Goal: Task Accomplishment & Management: Use online tool/utility

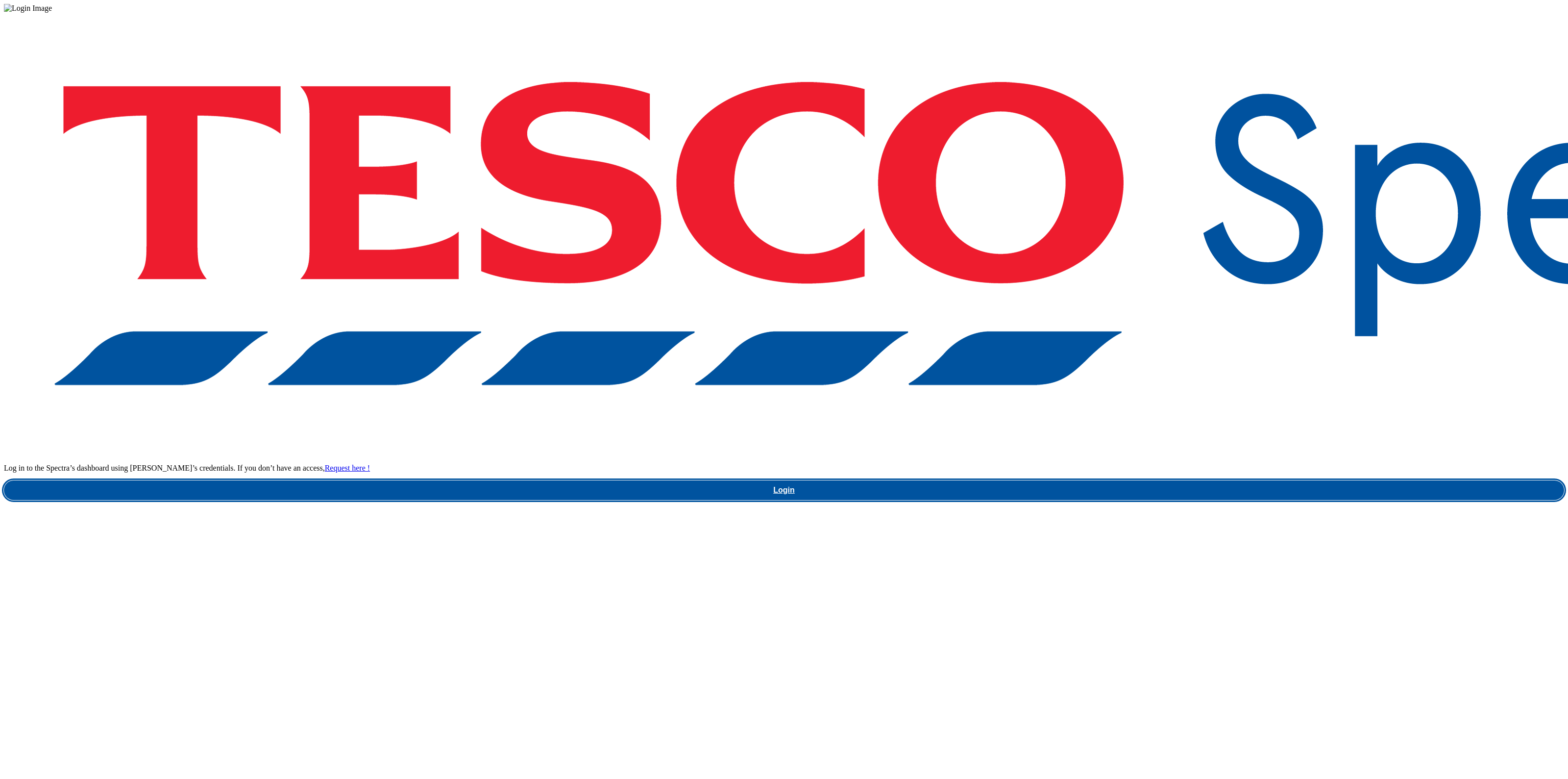
click at [1155, 480] on link "Login" at bounding box center [784, 490] width 1560 height 20
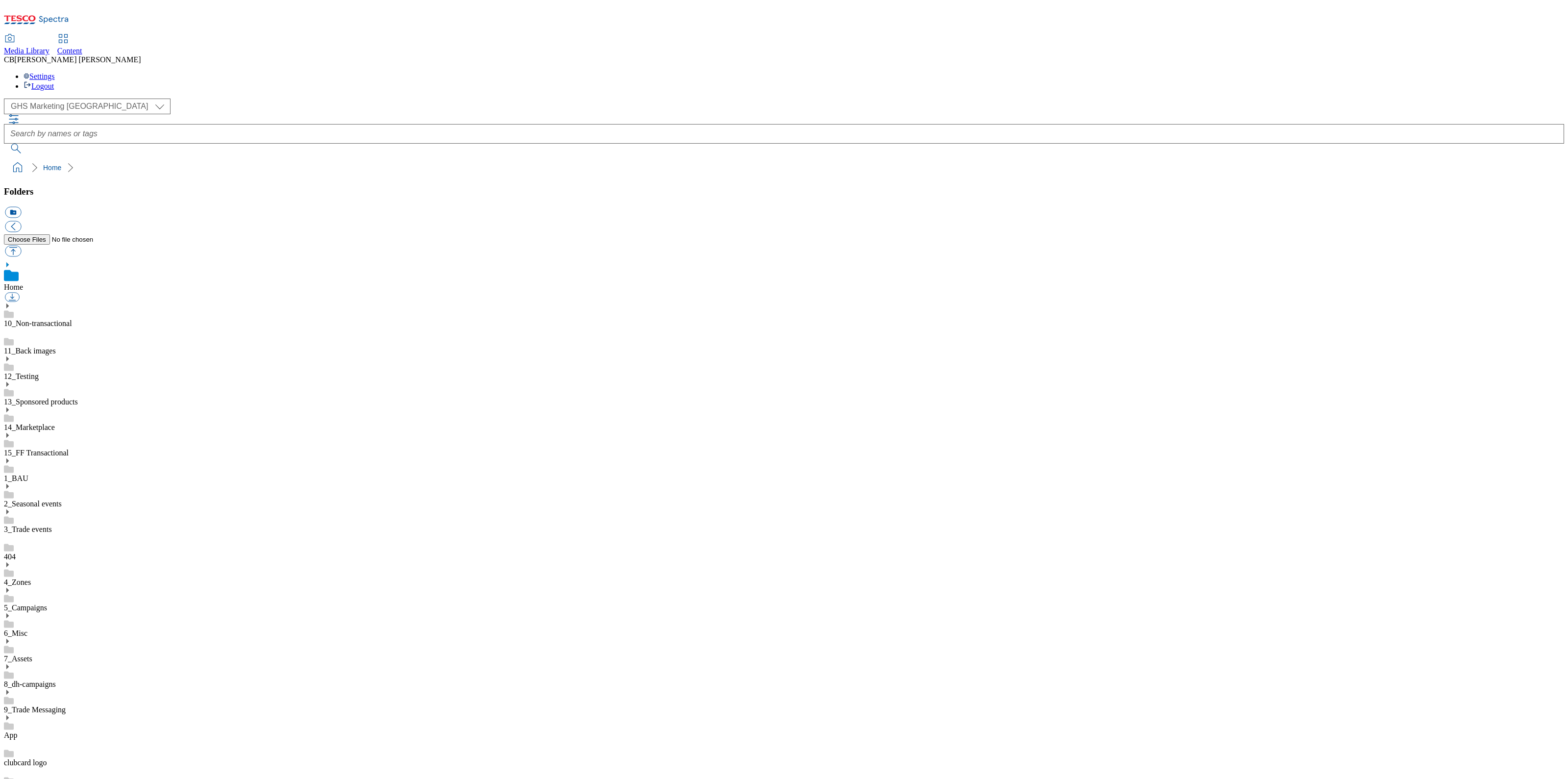
scroll to position [1, 0]
click at [9, 664] on use at bounding box center [7, 665] width 3 height 5
click at [53, 760] on link "BuylistHeaders" at bounding box center [27, 764] width 48 height 8
click at [21, 245] on button "button" at bounding box center [13, 251] width 16 height 11
type input "C:\fakepath\1754467729333-ad541233_Walkers_Favourites_Core_LegoBrand_H_1184x333…"
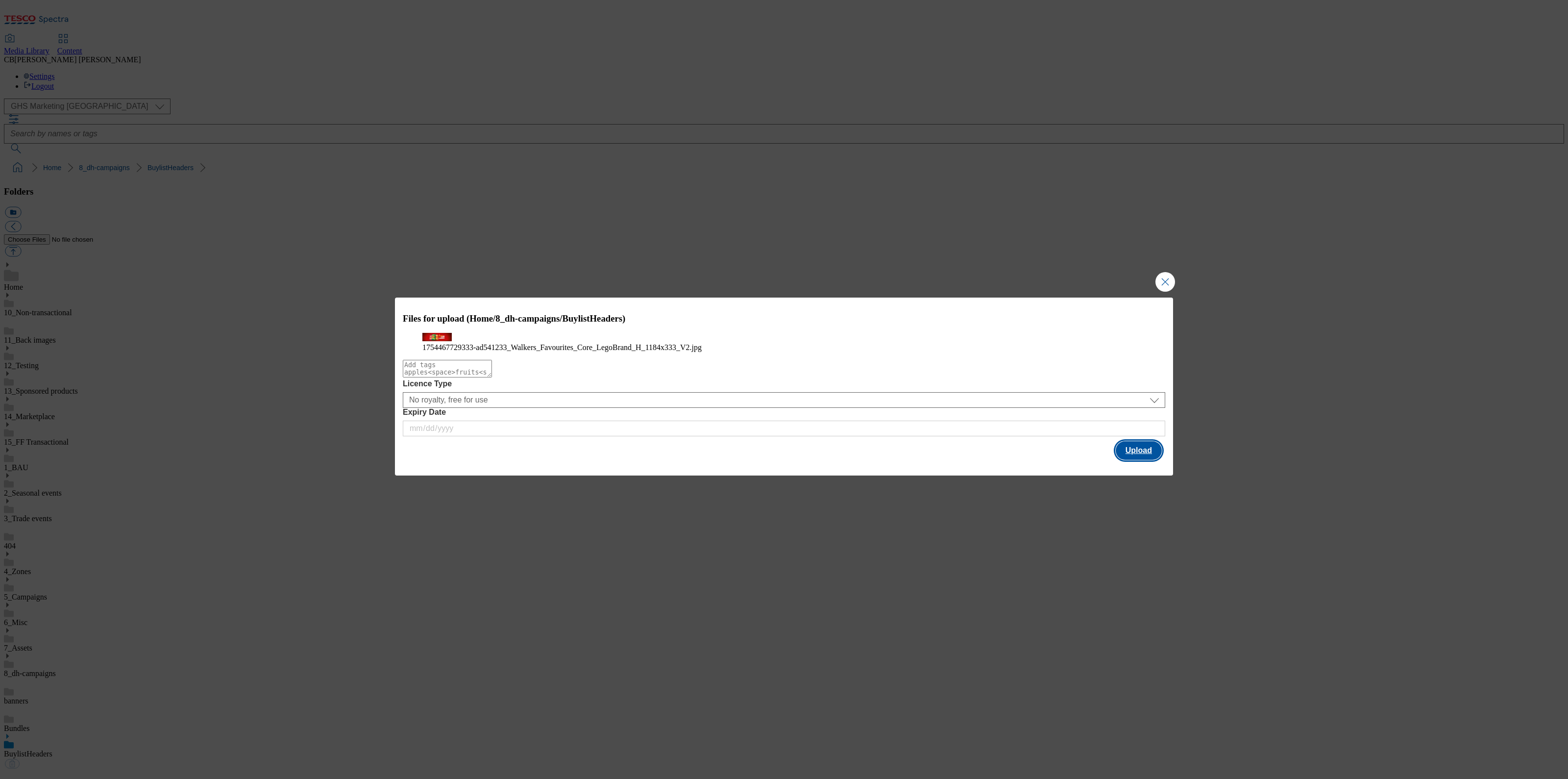
click at [1143, 460] on button "Upload" at bounding box center [1139, 450] width 46 height 18
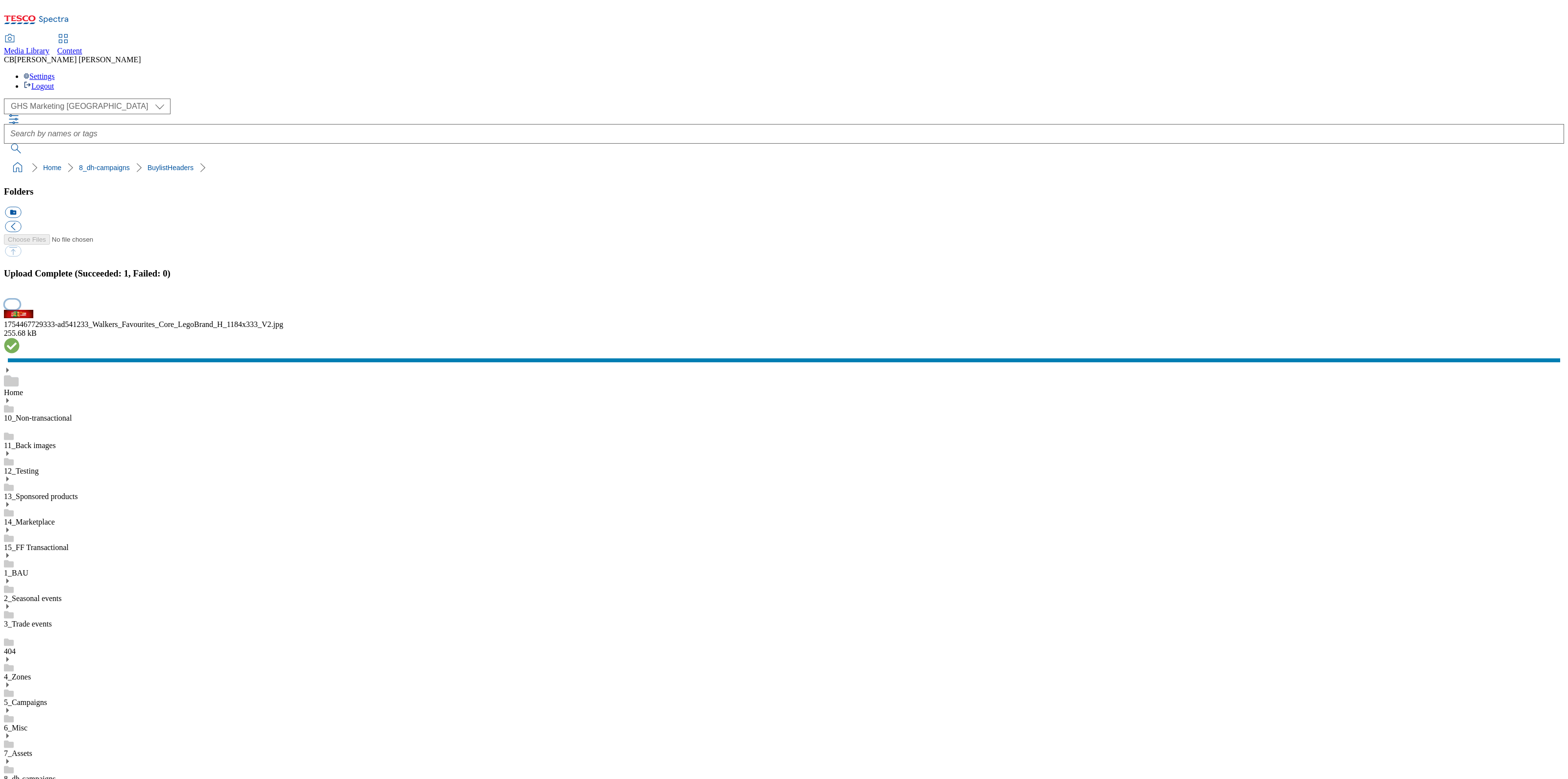
click at [20, 309] on button "button" at bounding box center [12, 304] width 15 height 9
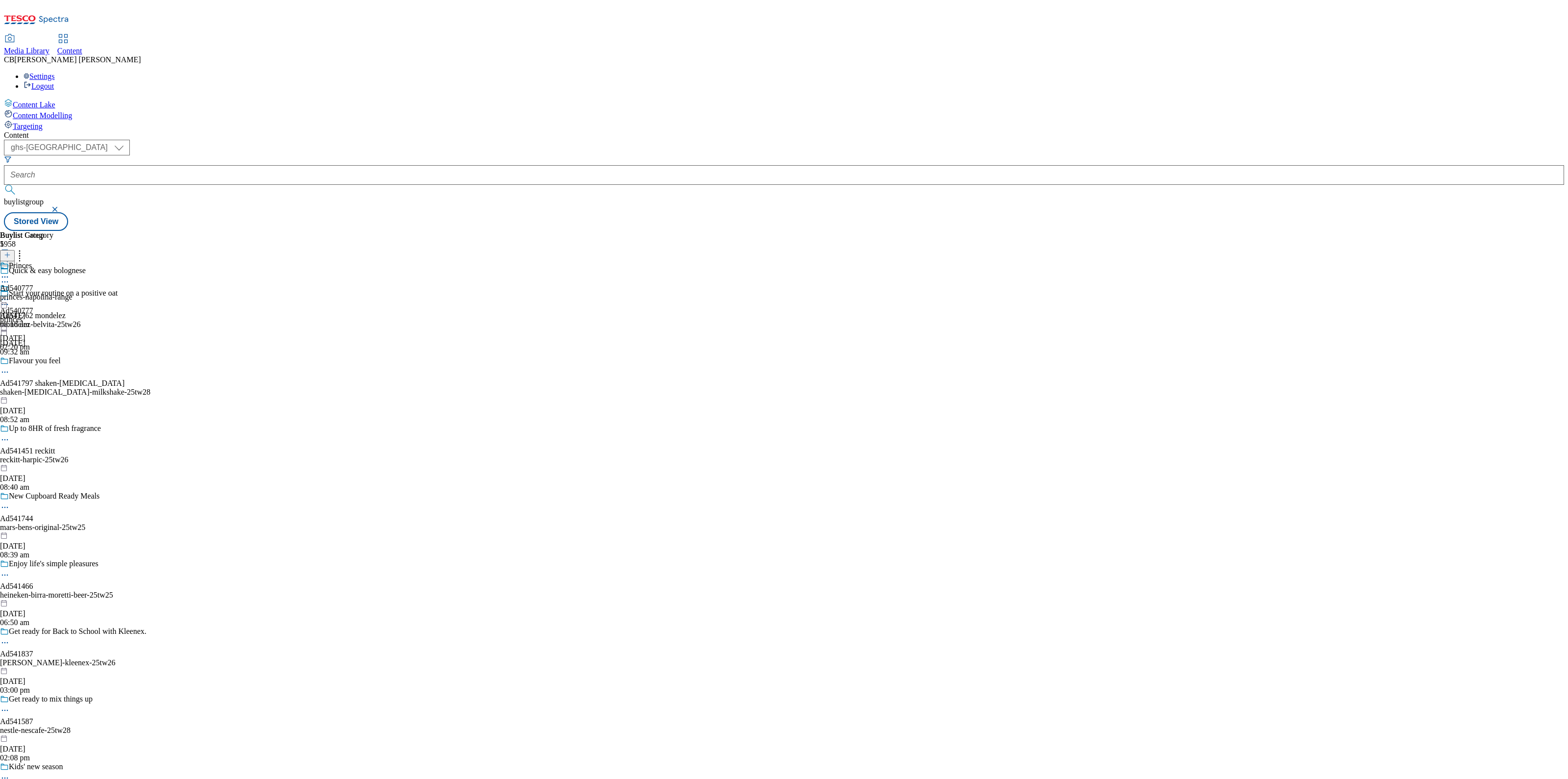
select select "ghs-uk"
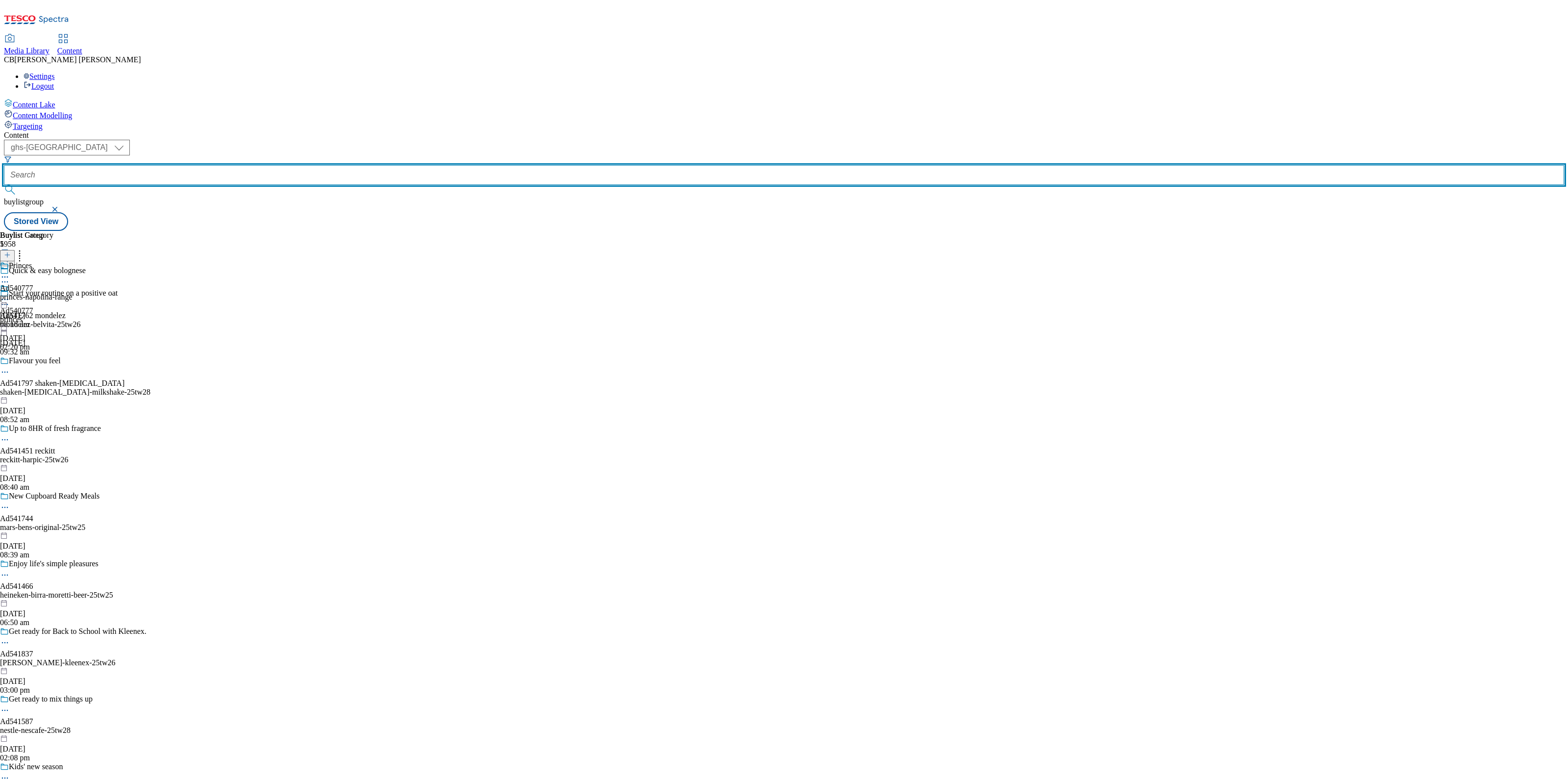
click at [245, 165] on input "text" at bounding box center [784, 175] width 1560 height 20
paste input "pepsico-walkers-25tw25"
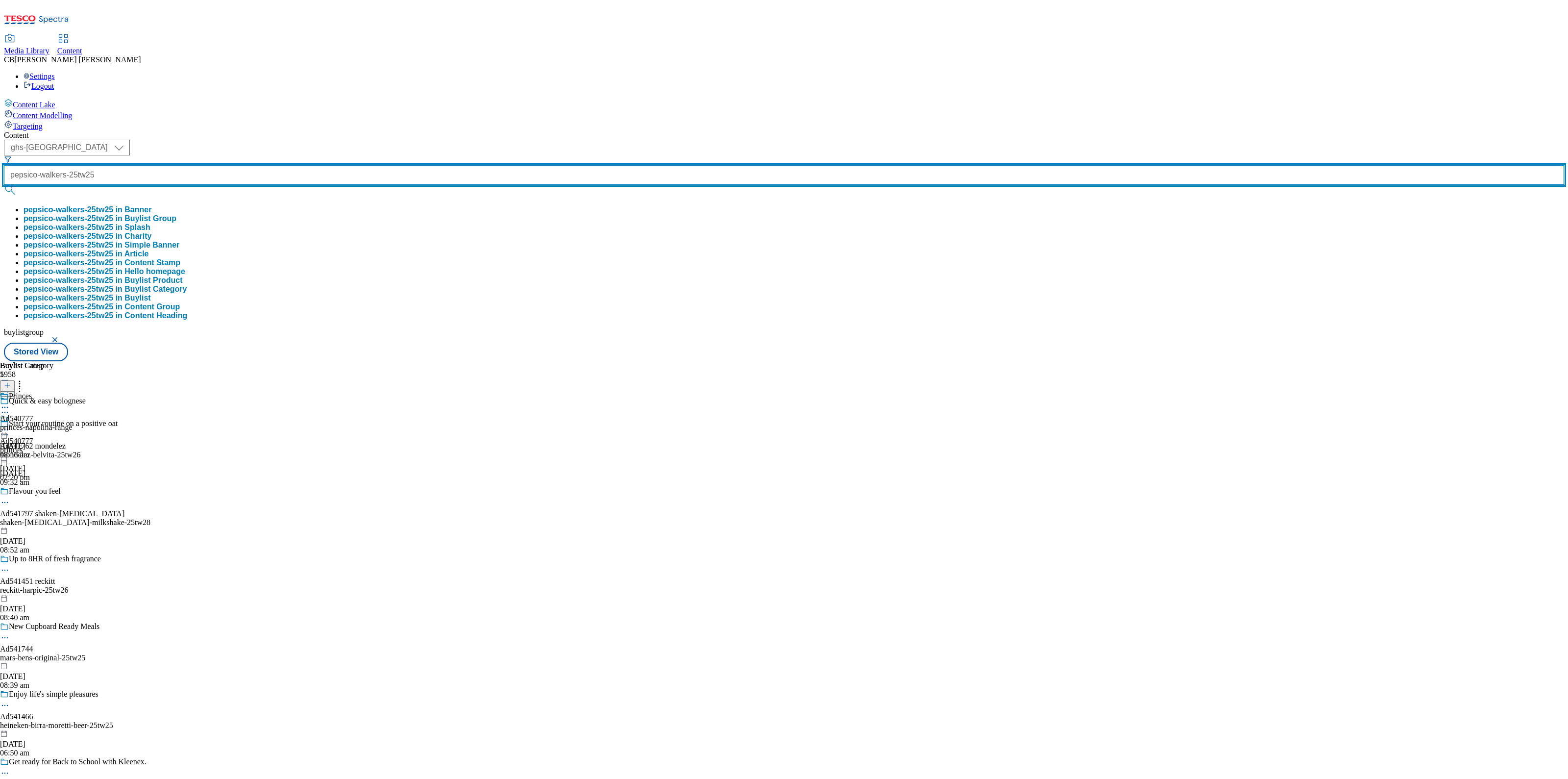
type input "pepsico-walkers-25tw25"
click at [4, 185] on button "submit" at bounding box center [10, 189] width 14 height 10
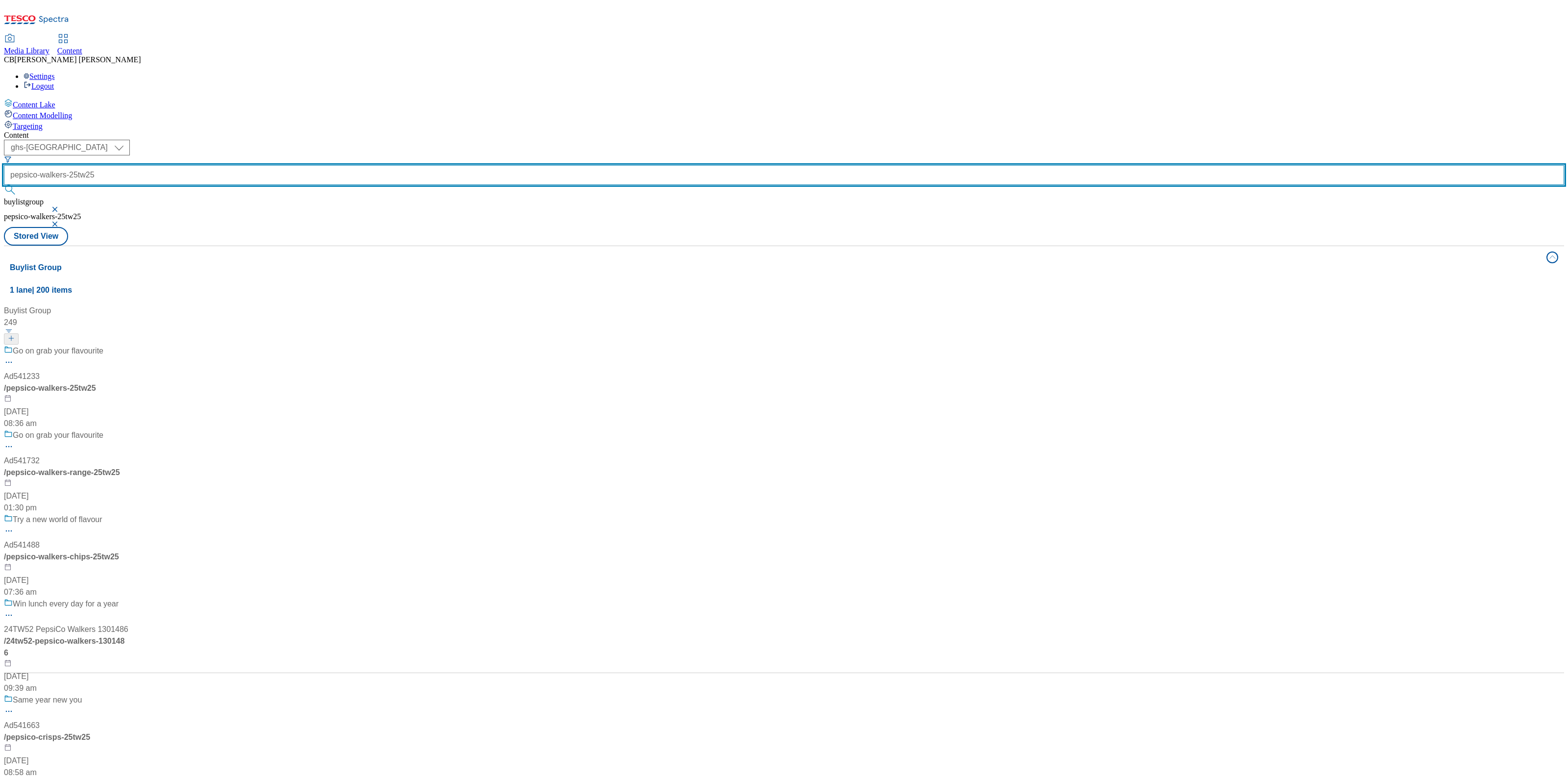
click at [246, 165] on input "pepsico-walkers-25tw25" at bounding box center [784, 175] width 1560 height 20
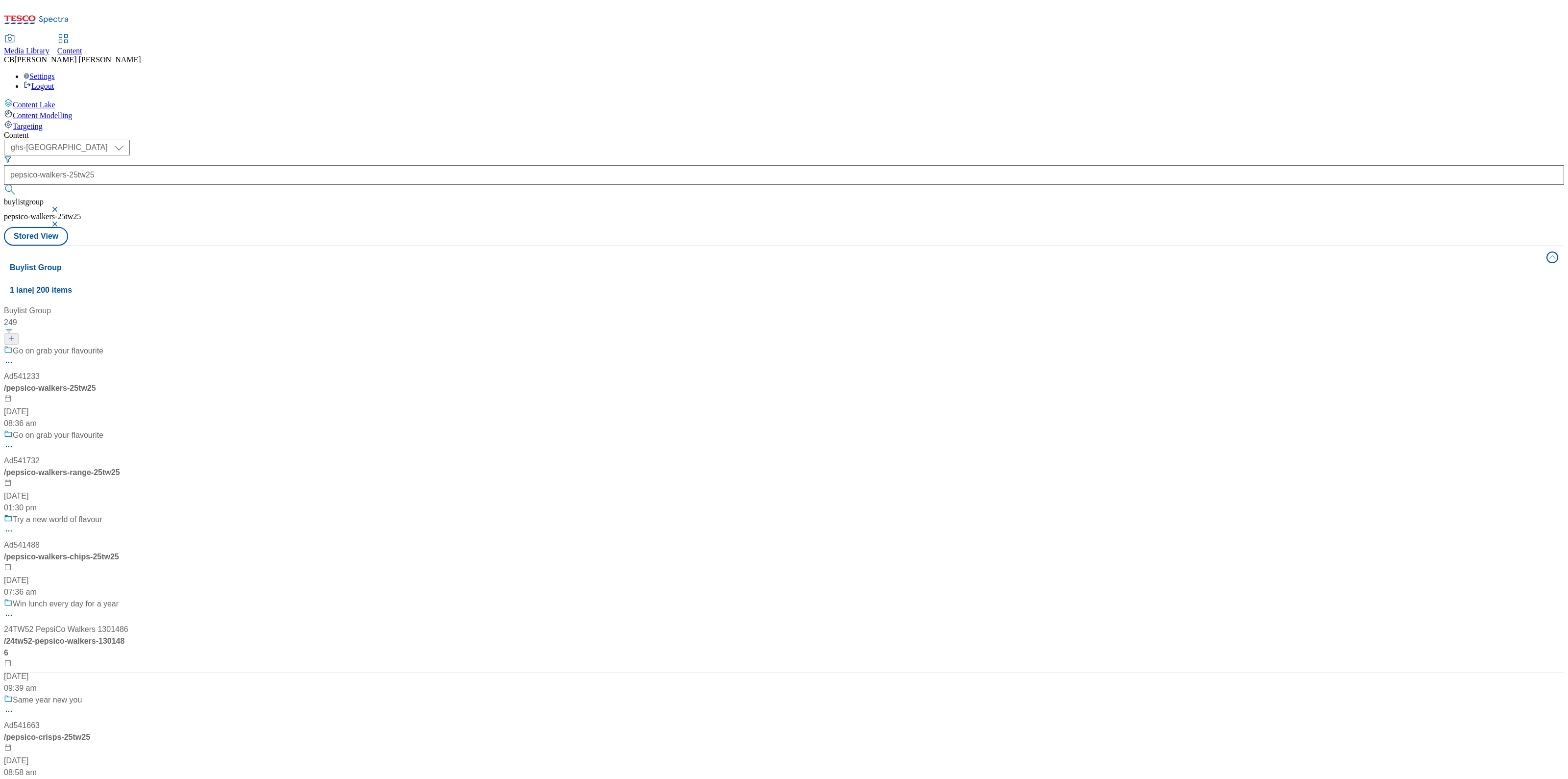
click at [128, 345] on div "Go on grab your flavourite" at bounding box center [65, 358] width 125 height 25
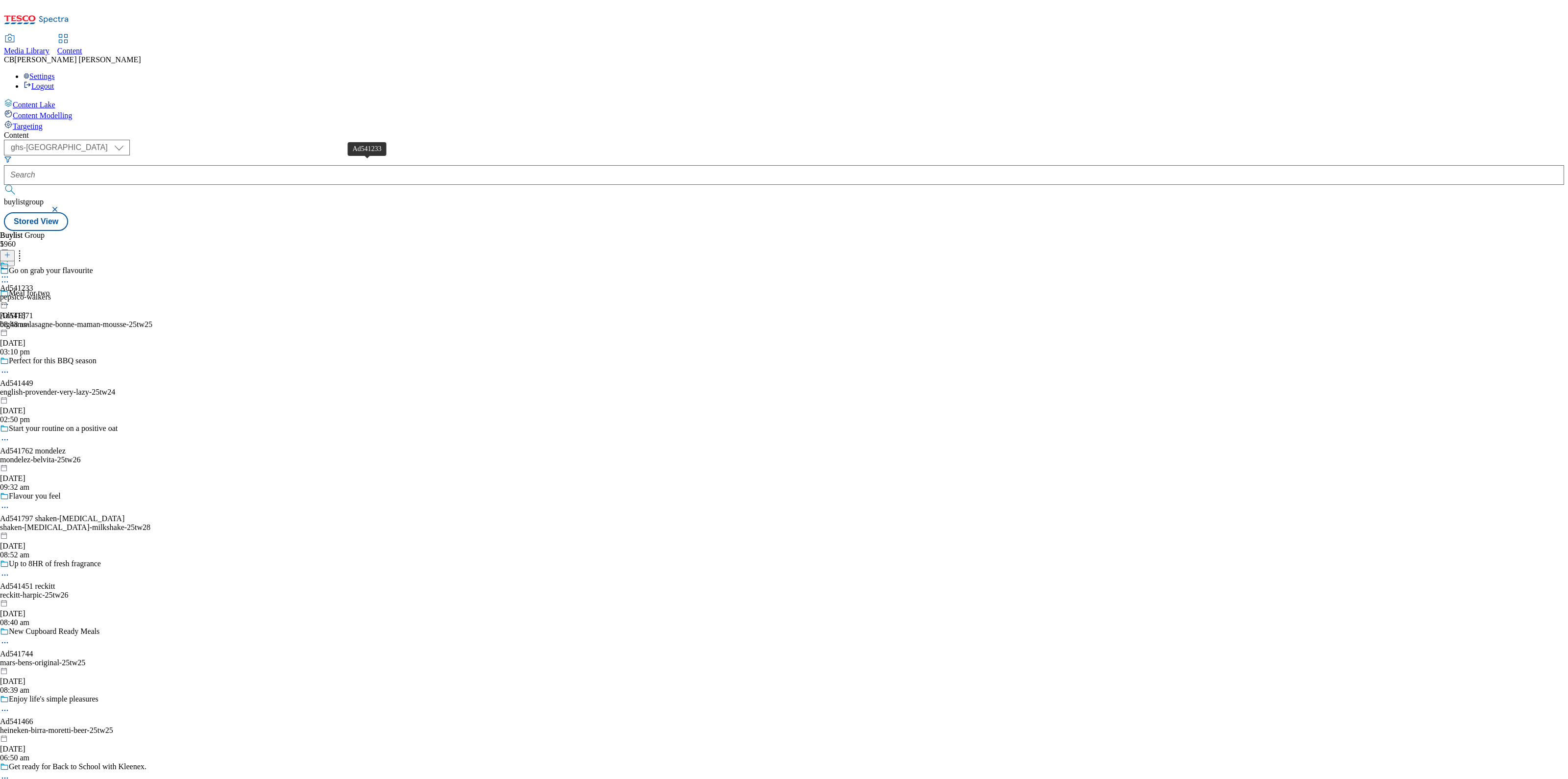
click at [34, 284] on div "Ad541233" at bounding box center [16, 288] width 34 height 9
click at [10, 295] on icon at bounding box center [5, 299] width 10 height 10
click at [42, 316] on span "Edit" at bounding box center [35, 320] width 11 height 7
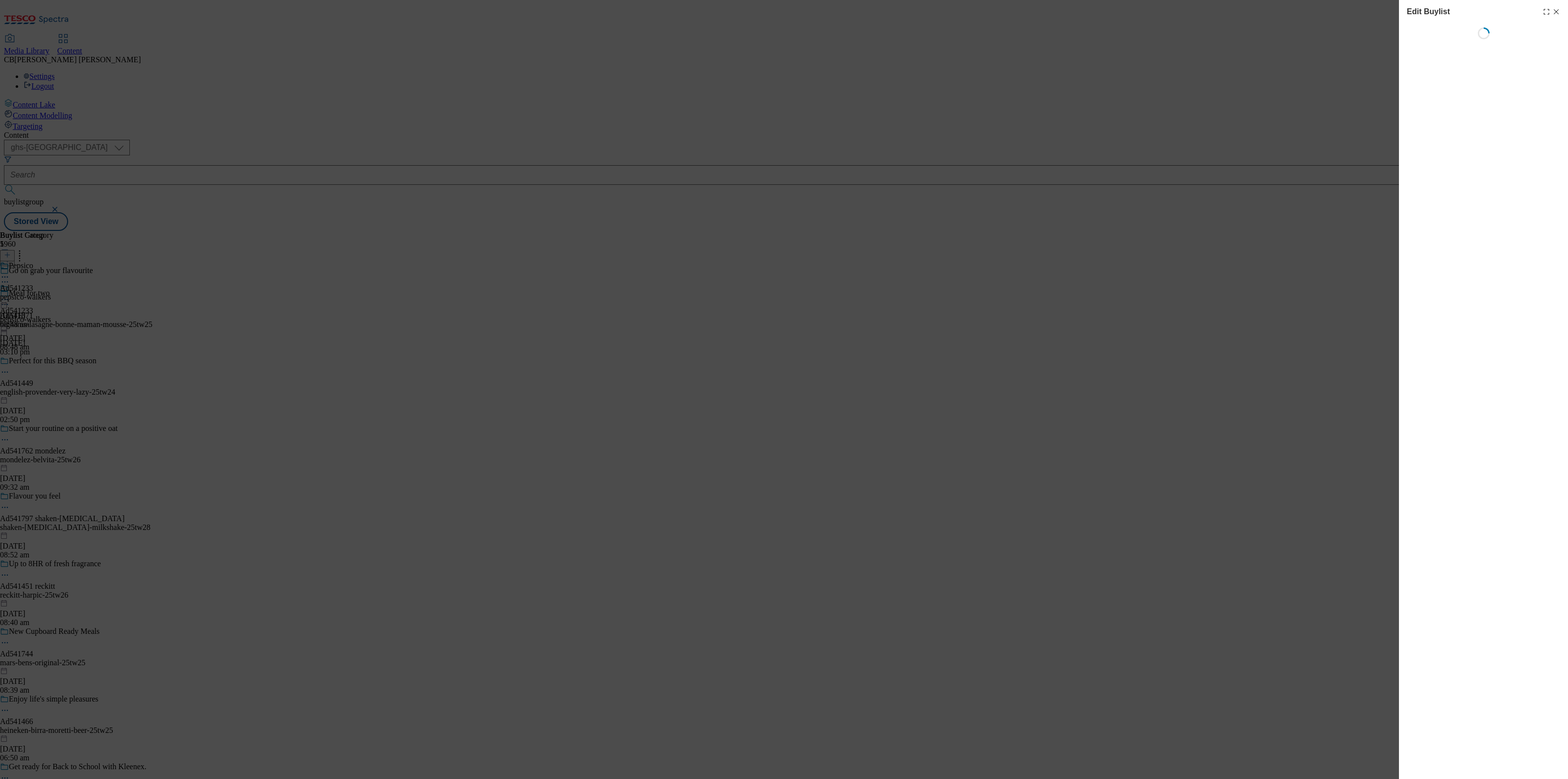
select select "tactical"
select select "supplier funded short term 1-3 weeks"
select select "dunnhumby"
select select "Banner"
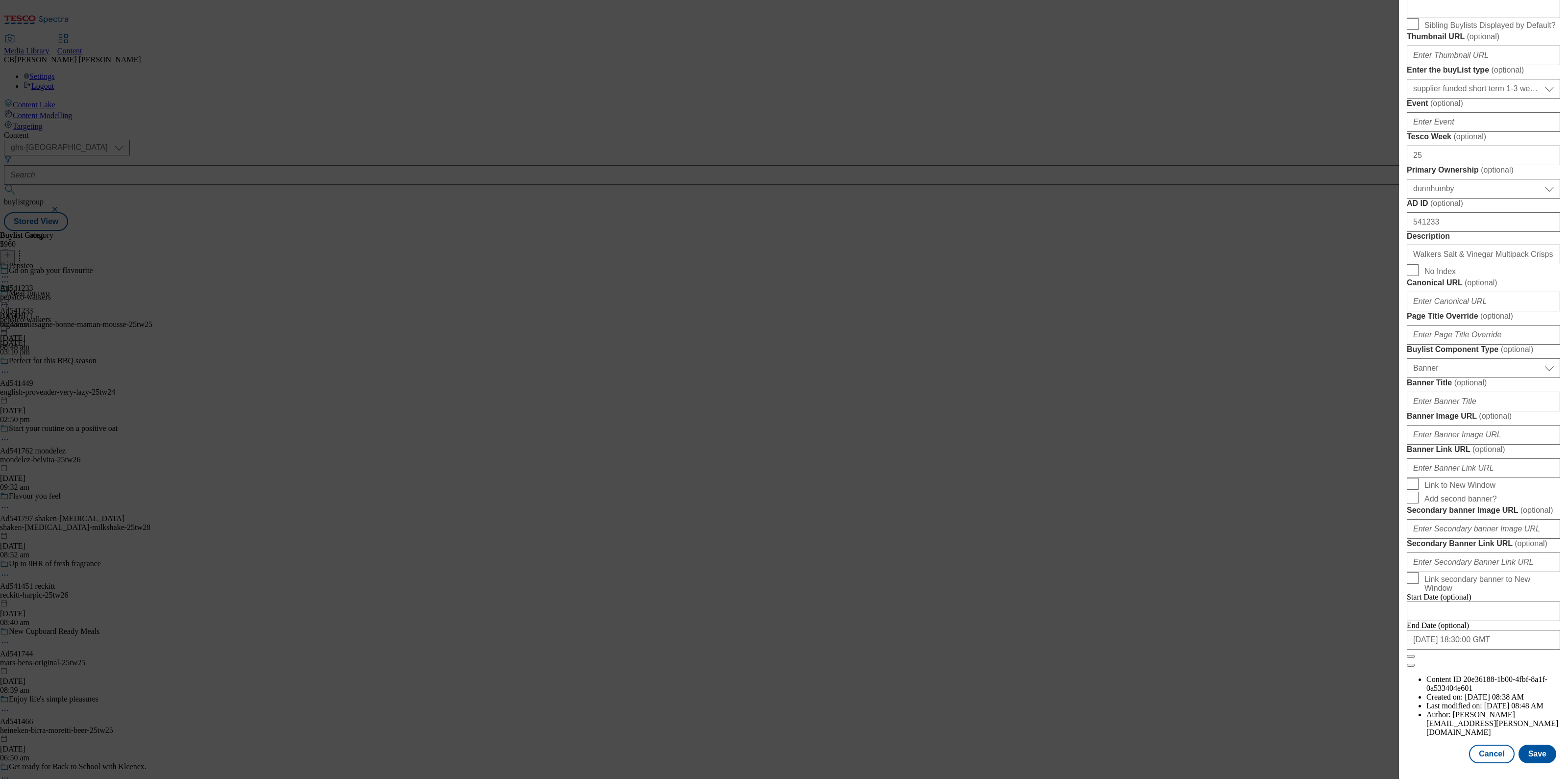
scroll to position [707, 0]
click at [1482, 424] on input "Banner Image URL ( optional )" at bounding box center [1483, 434] width 154 height 20
paste input "https://digitalcontent.api.tesco.com/v2/media/ghs-mktg/8e23f9e4-5453-4eb0-969e-…"
type input "https://digitalcontent.api.tesco.com/v2/media/ghs-mktg/8e23f9e4-5453-4eb0-969e-…"
click at [1525, 411] on label "Banner Image URL ( optional )" at bounding box center [1483, 415] width 154 height 10
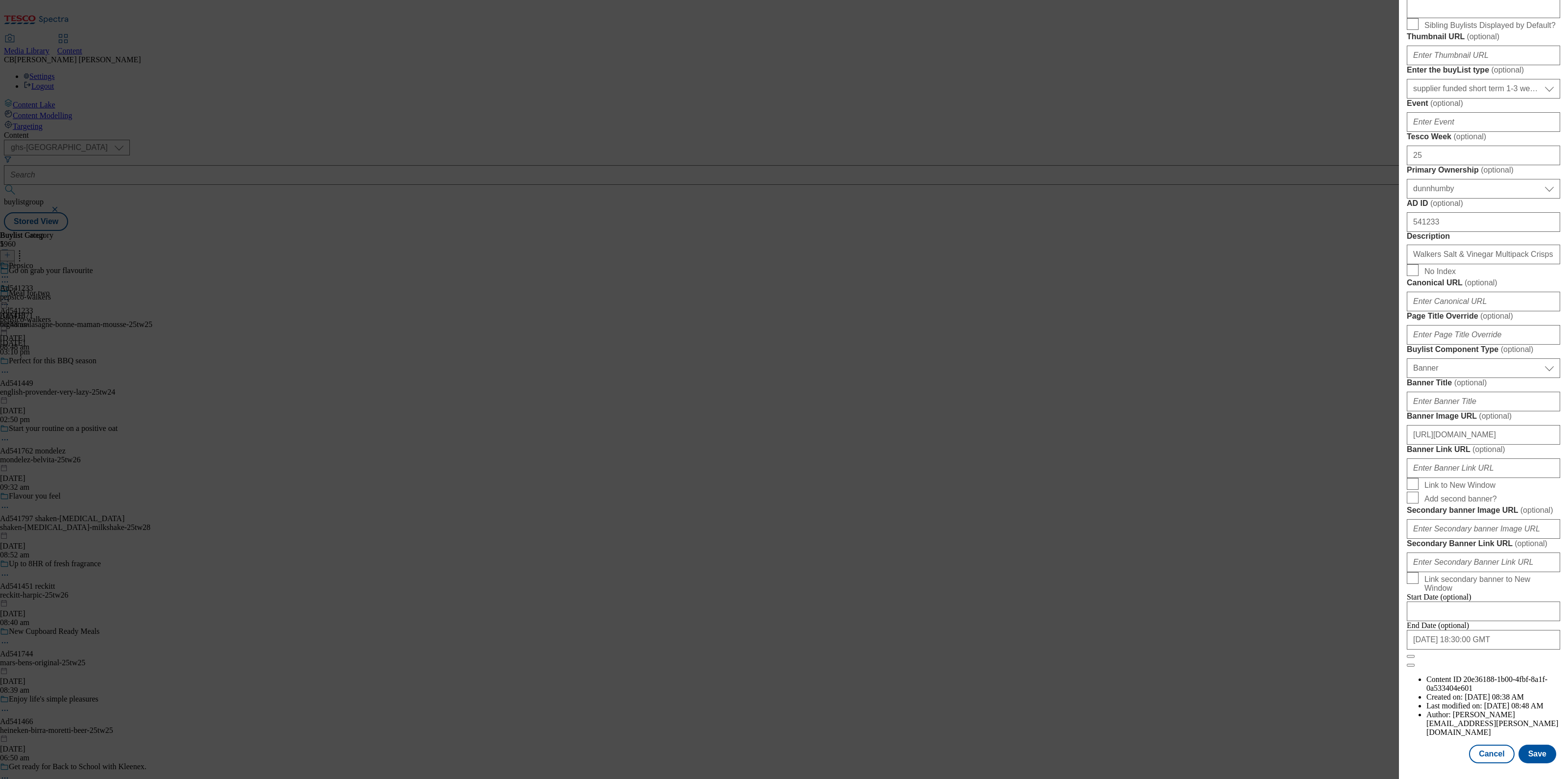
click at [1525, 424] on input "https://digitalcontent.api.tesco.com/v2/media/ghs-mktg/8e23f9e4-5453-4eb0-969e-…" at bounding box center [1483, 434] width 154 height 20
click at [1531, 745] on button "Save" at bounding box center [1538, 754] width 38 height 18
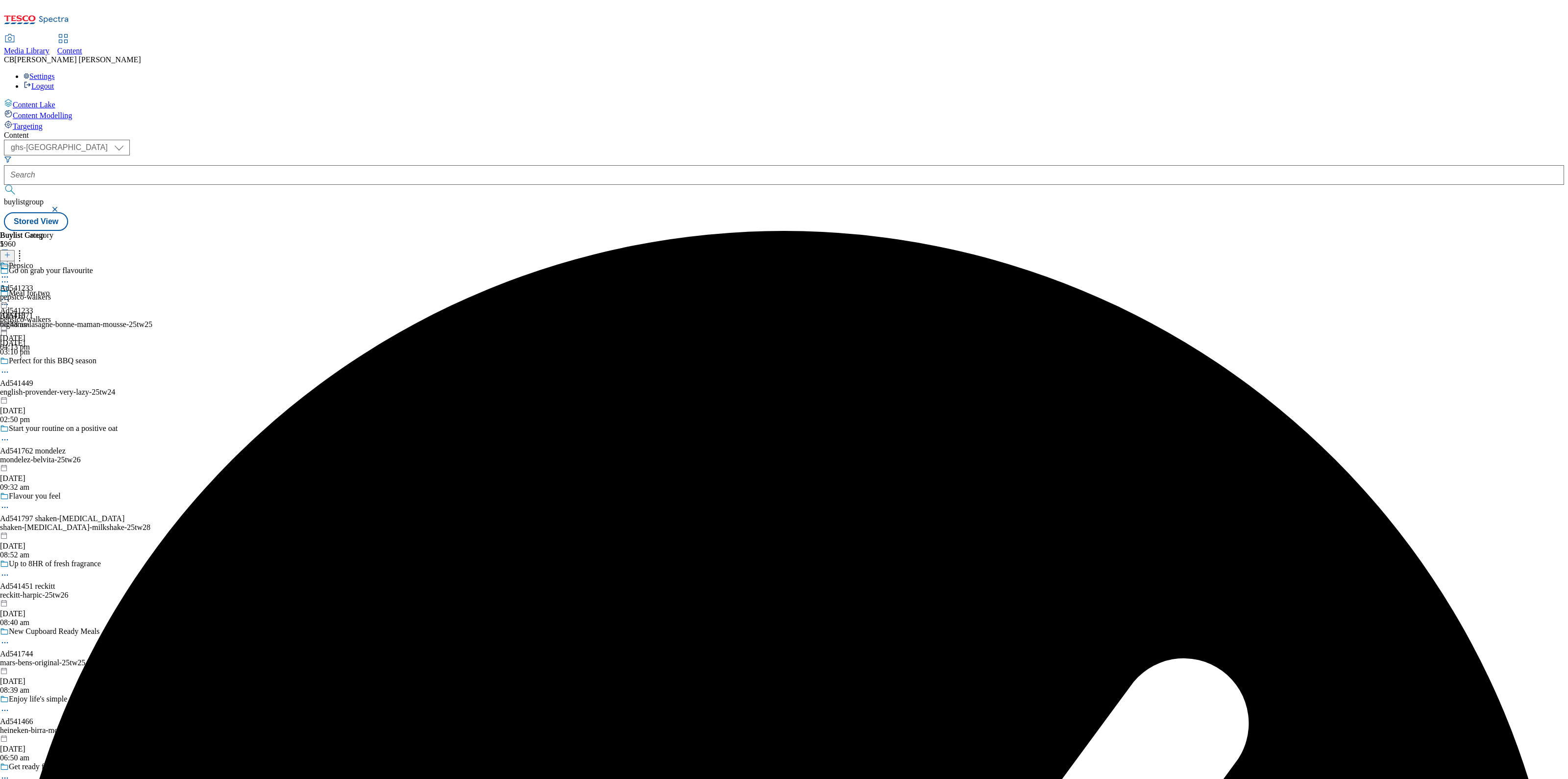
click at [10, 295] on icon at bounding box center [5, 299] width 10 height 10
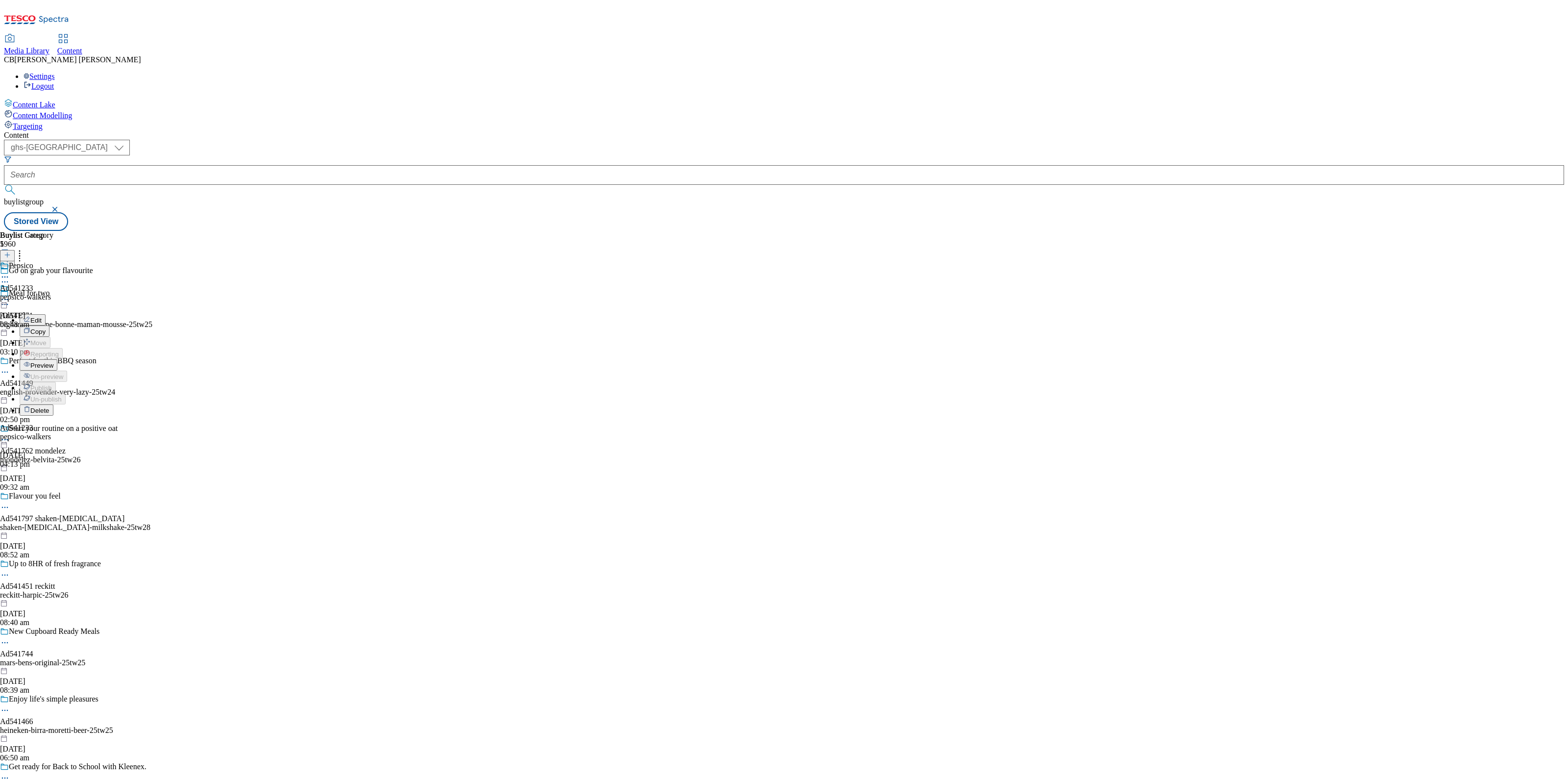
click at [57, 359] on button "Preview" at bounding box center [39, 365] width 38 height 11
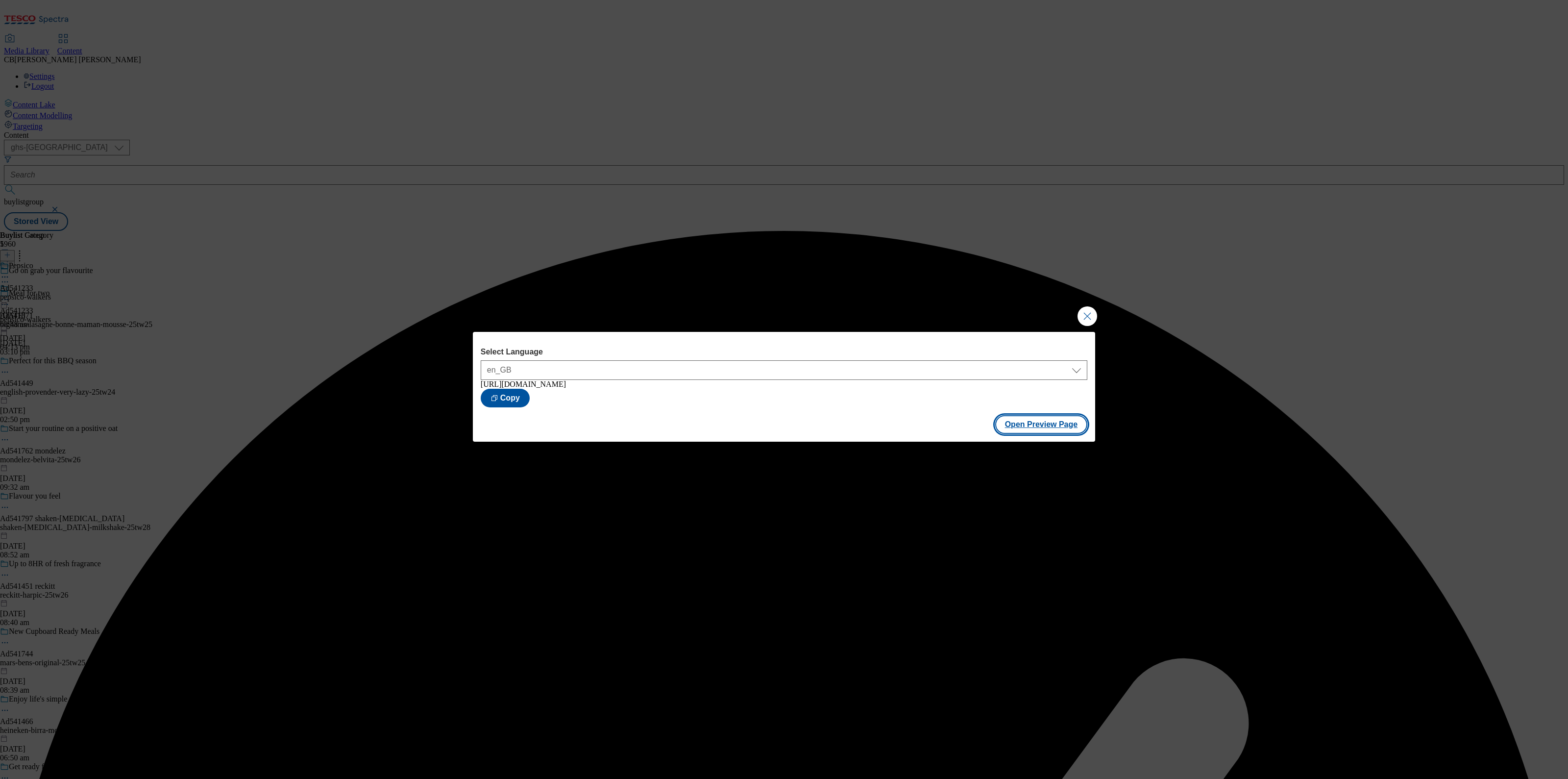
click at [1049, 425] on button "Open Preview Page" at bounding box center [1042, 424] width 93 height 18
click at [1085, 315] on button "Close Modal" at bounding box center [1087, 316] width 20 height 20
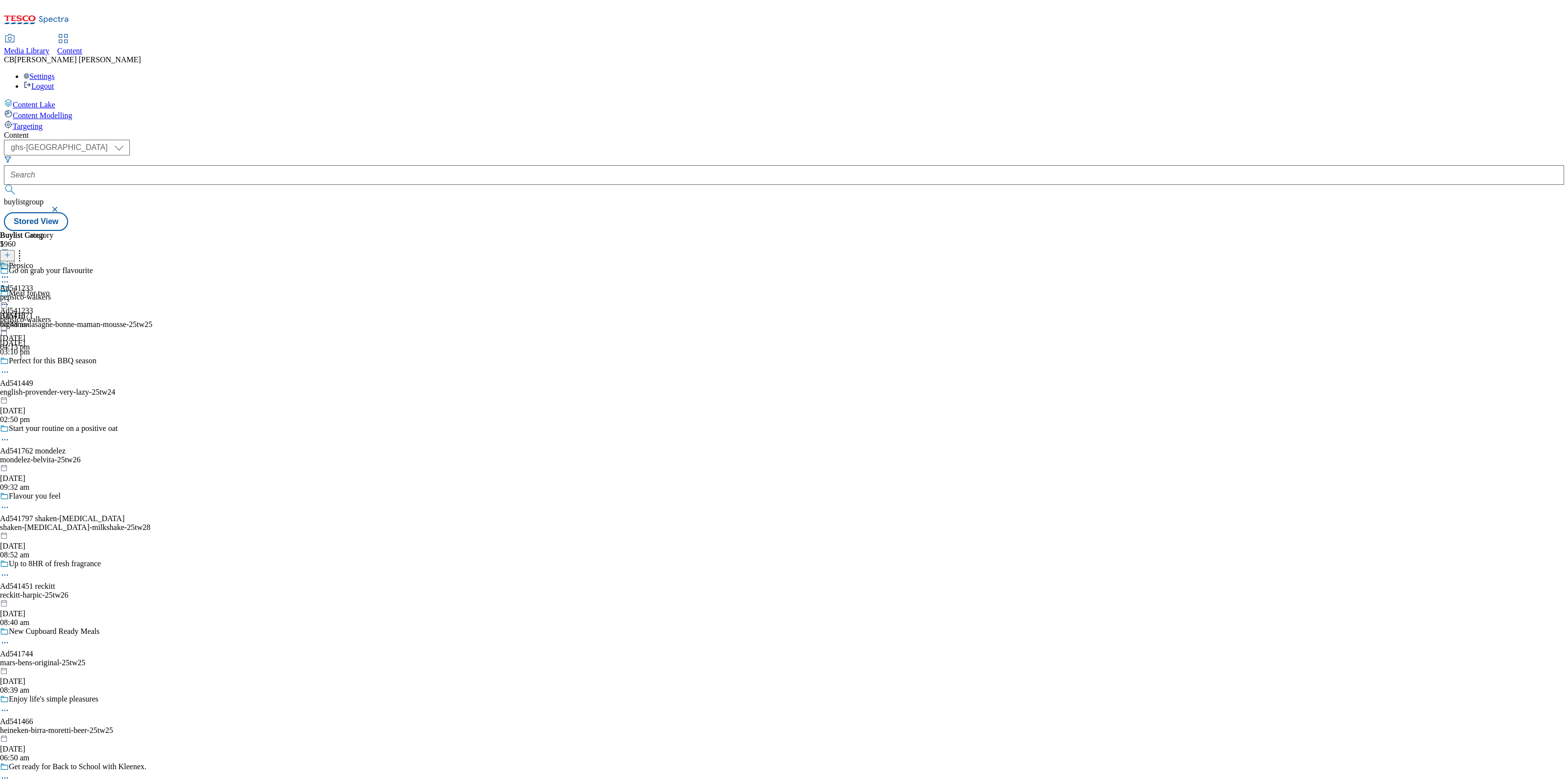
click at [10, 295] on icon at bounding box center [5, 299] width 10 height 10
click at [52, 395] on span "Publish" at bounding box center [41, 399] width 22 height 7
click at [10, 295] on icon at bounding box center [5, 299] width 10 height 10
click at [81, 385] on span "Open Preview Url" at bounding box center [55, 388] width 51 height 7
click at [10, 295] on icon at bounding box center [5, 299] width 10 height 10
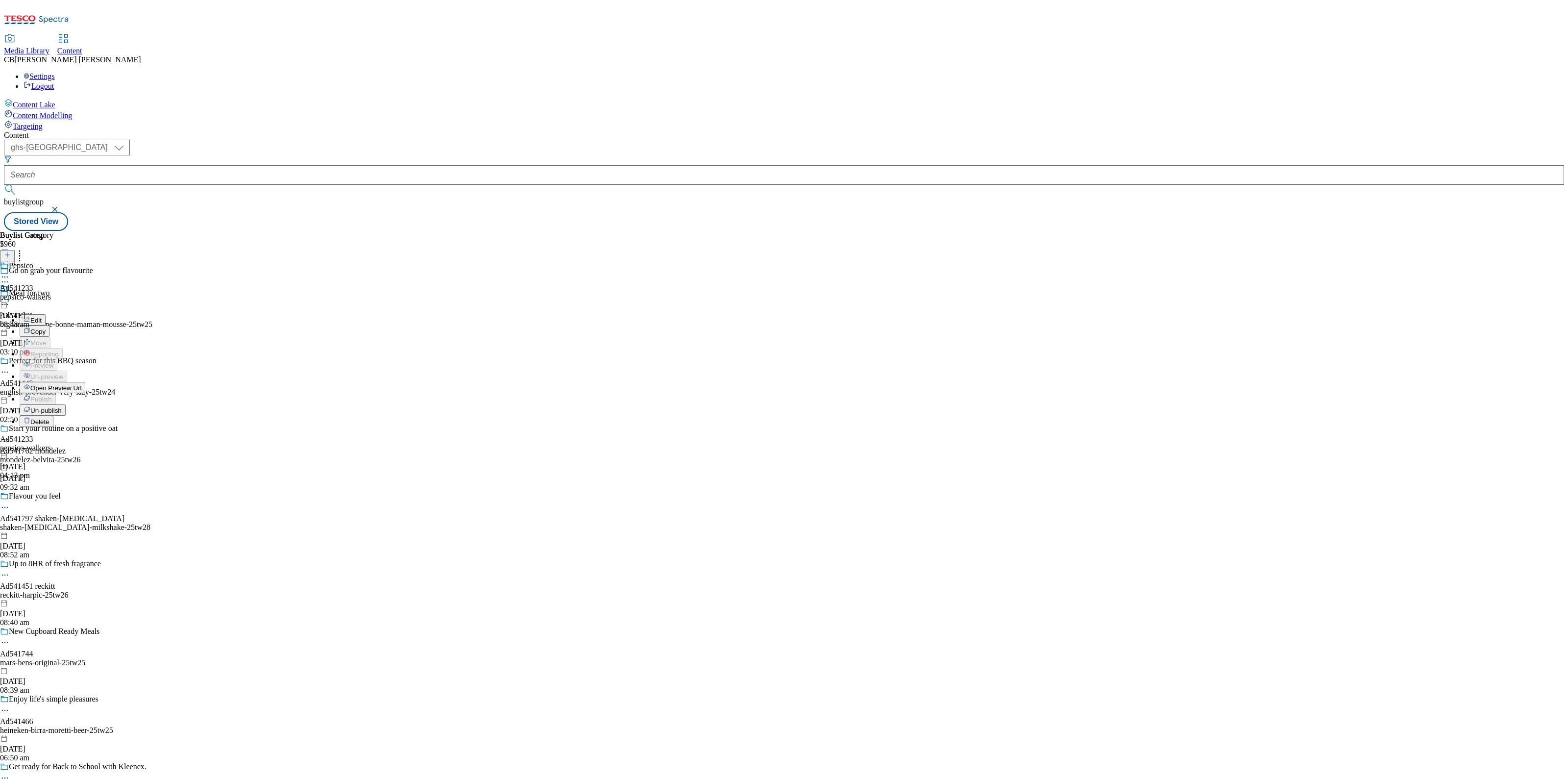
click at [838, 231] on div "Buylist Group 5960 Go on grab your flavourite Meal for two Ad541871 bighams-las…" at bounding box center [784, 231] width 1560 height 0
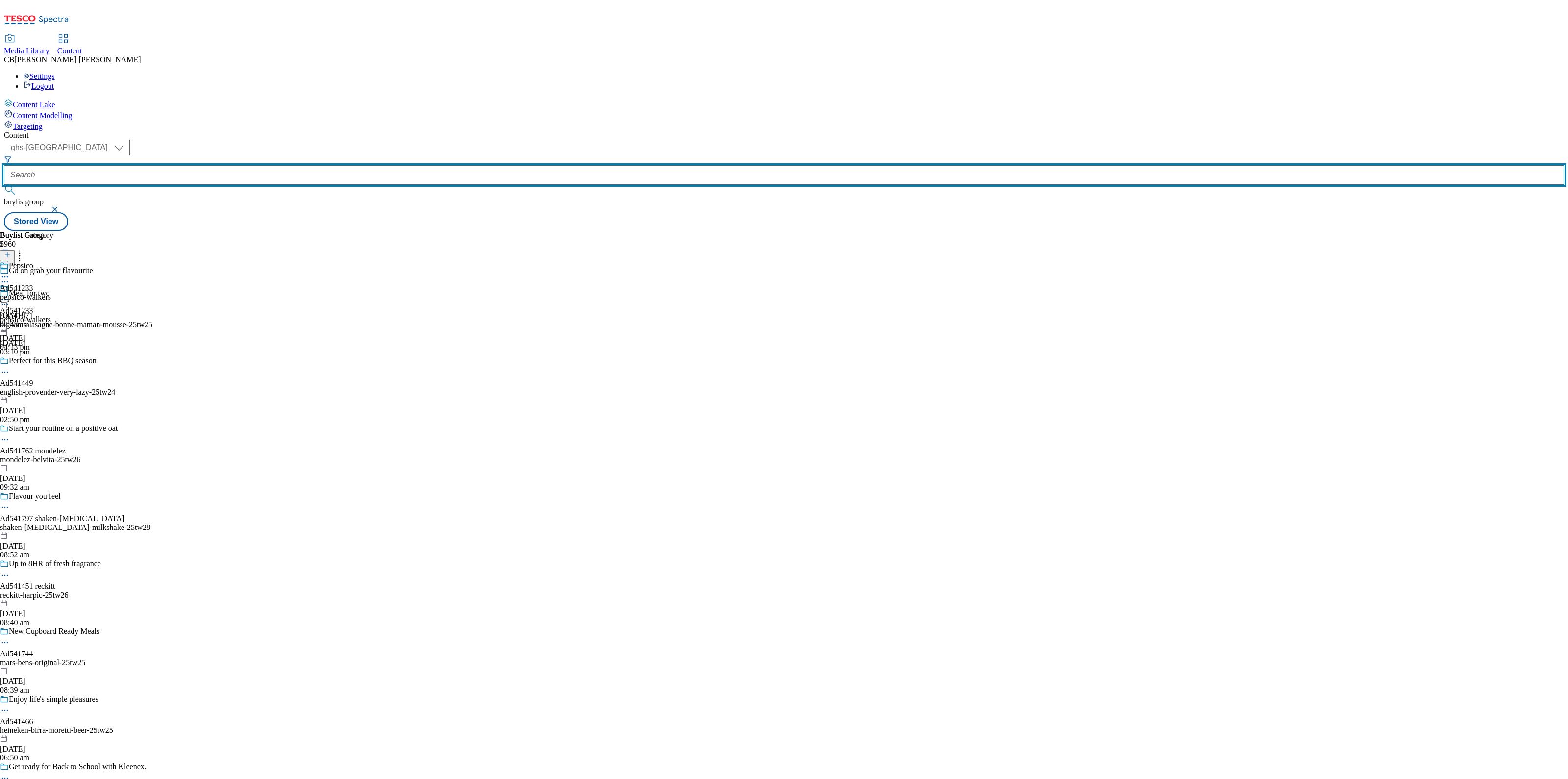
click at [222, 165] on input "text" at bounding box center [784, 175] width 1560 height 20
paste input "mars-bens-original-25tw25"
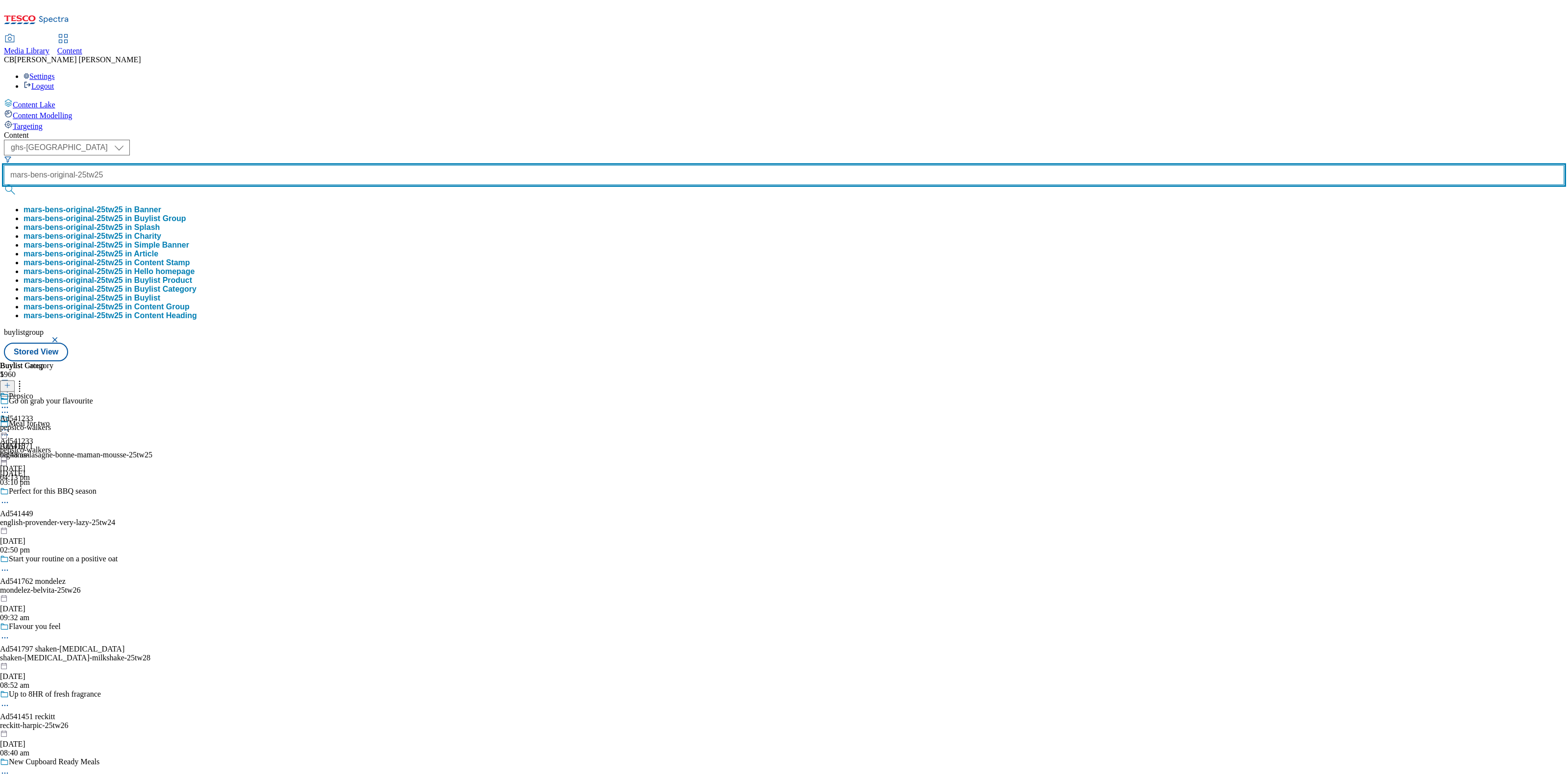
type input "mars-bens-original-25tw25"
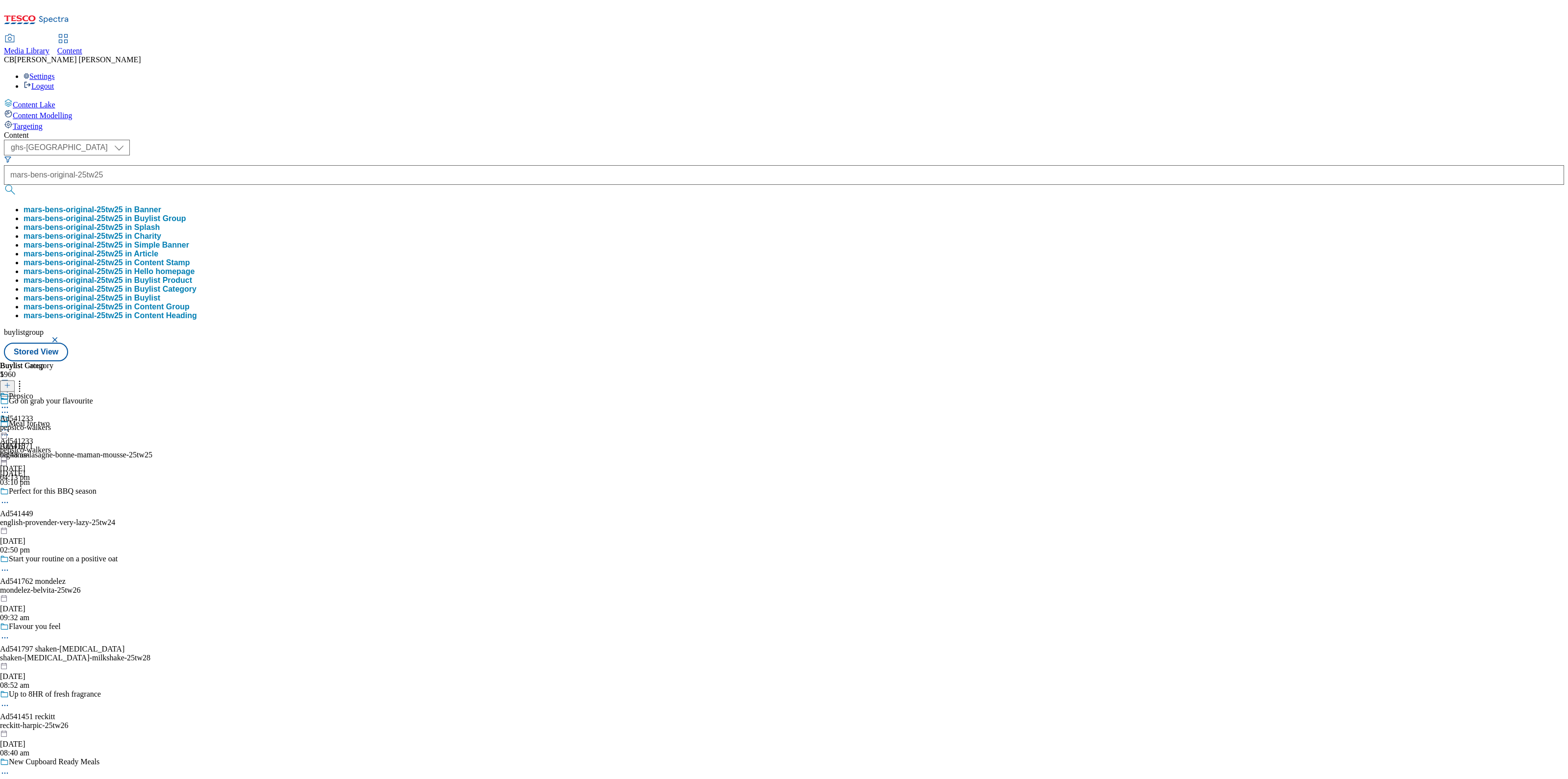
click at [186, 215] on button "mars-bens-original-25tw25 in Buylist Group" at bounding box center [105, 219] width 163 height 9
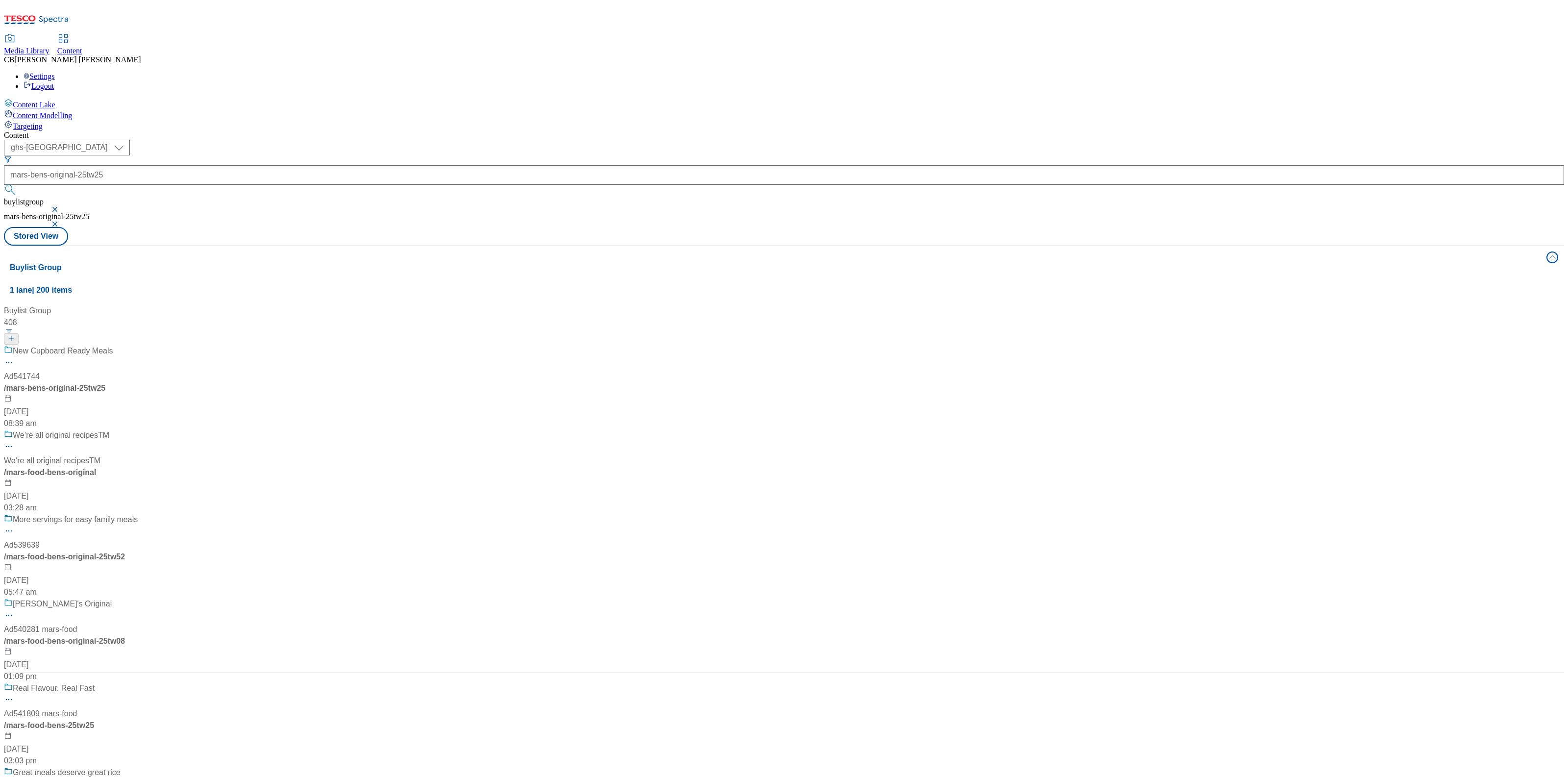
click at [181, 345] on div "New Cupboard Ready Meals Ad541744 / mars-bens-original-25tw25 14 Aug 2025 08:39…" at bounding box center [92, 387] width 177 height 85
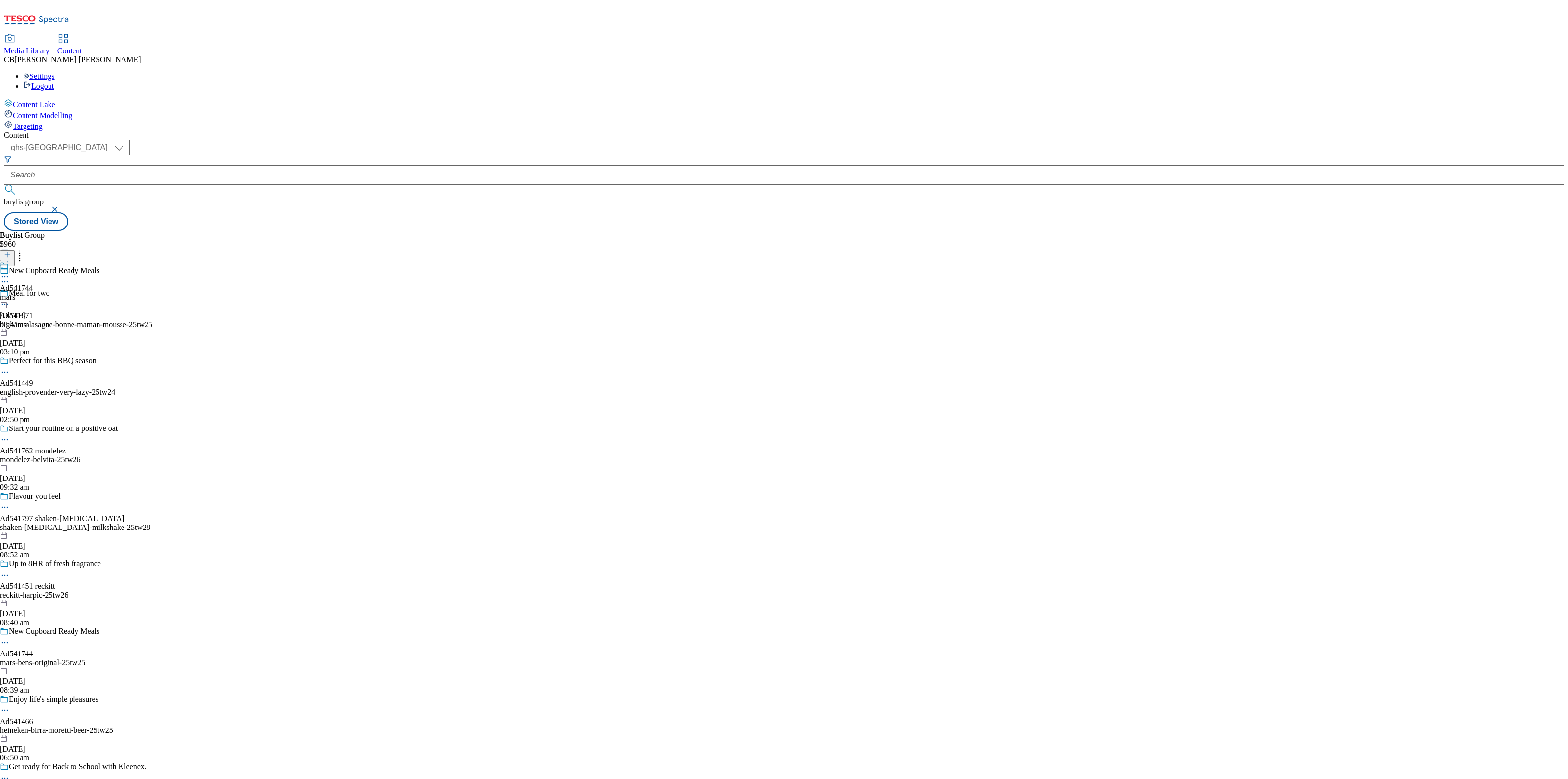
click at [10, 272] on icon at bounding box center [5, 276] width 10 height 10
click at [42, 294] on span "Edit" at bounding box center [35, 297] width 11 height 7
select select "tactical"
select select "supplier funded short term 1-3 weeks"
select select "dunnhumby"
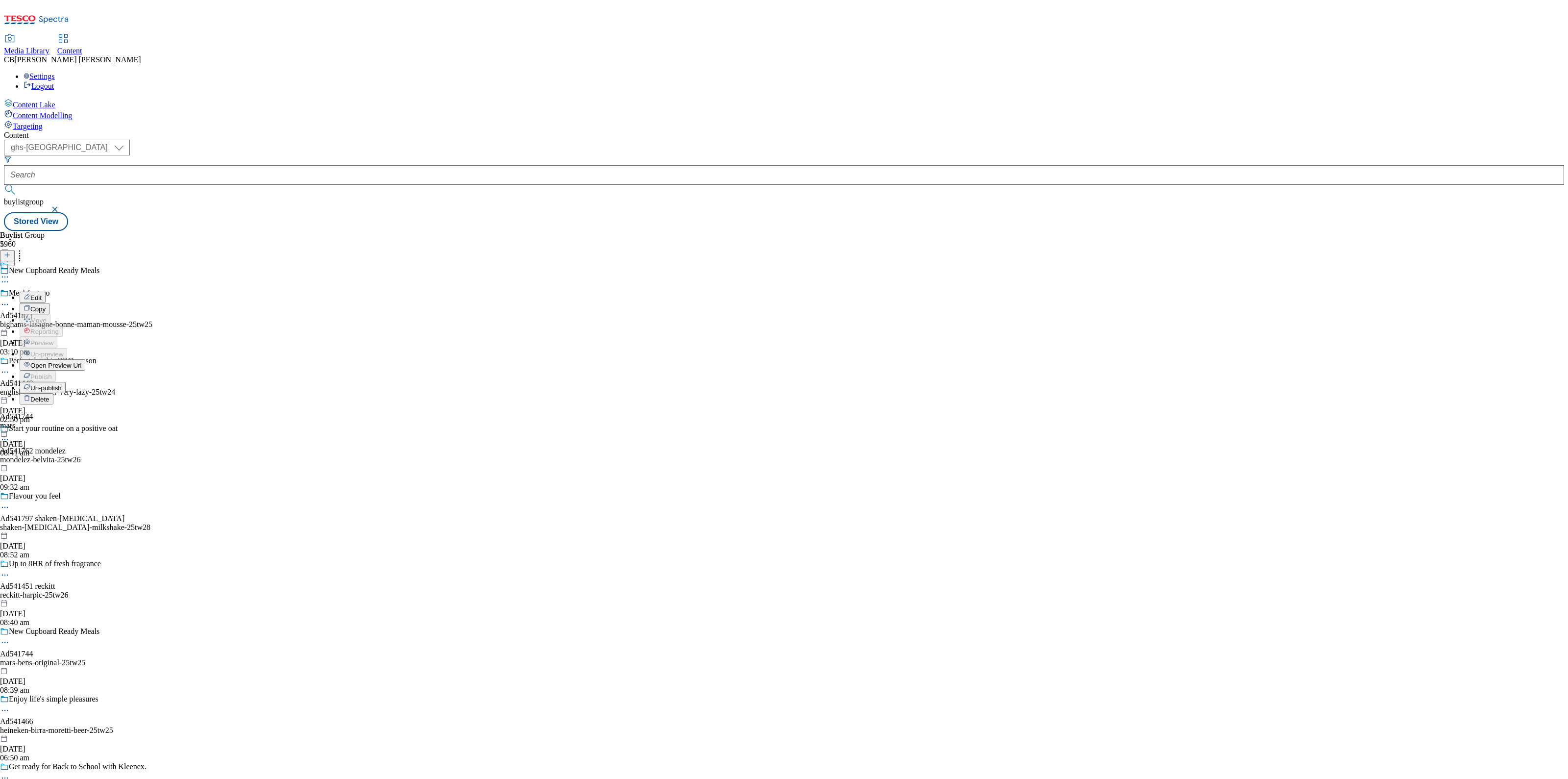
select select "Banner"
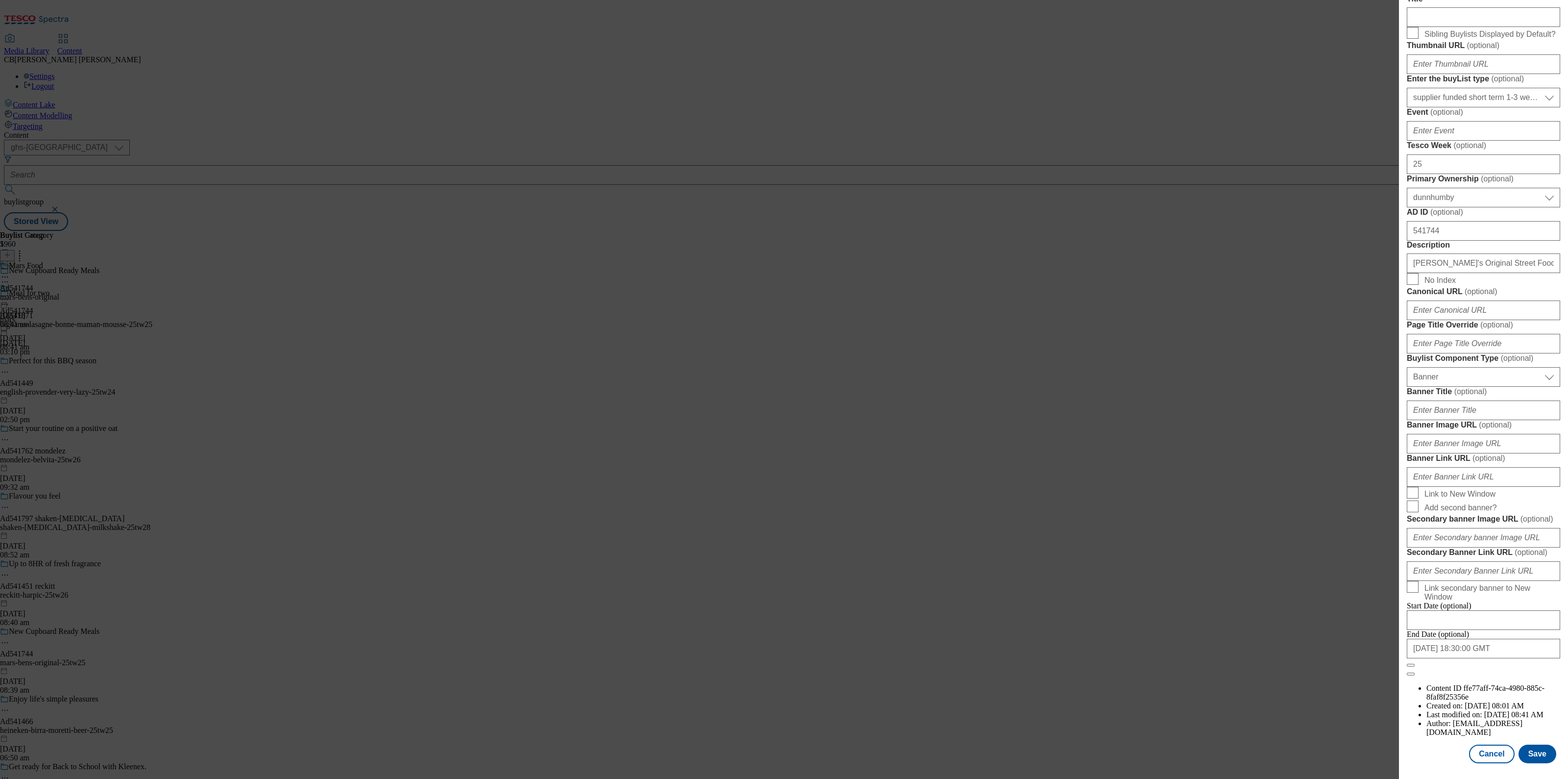
scroll to position [524, 0]
click at [1489, 454] on input "Banner Image URL ( optional )" at bounding box center [1483, 444] width 154 height 20
paste input "https://digitalcontent.api.tesco.com/v2/media/ghs-mktg/8dcc2463-788c-4e9b-980e-…"
type input "https://digitalcontent.api.tesco.com/v2/media/ghs-mktg/8dcc2463-788c-4e9b-980e-…"
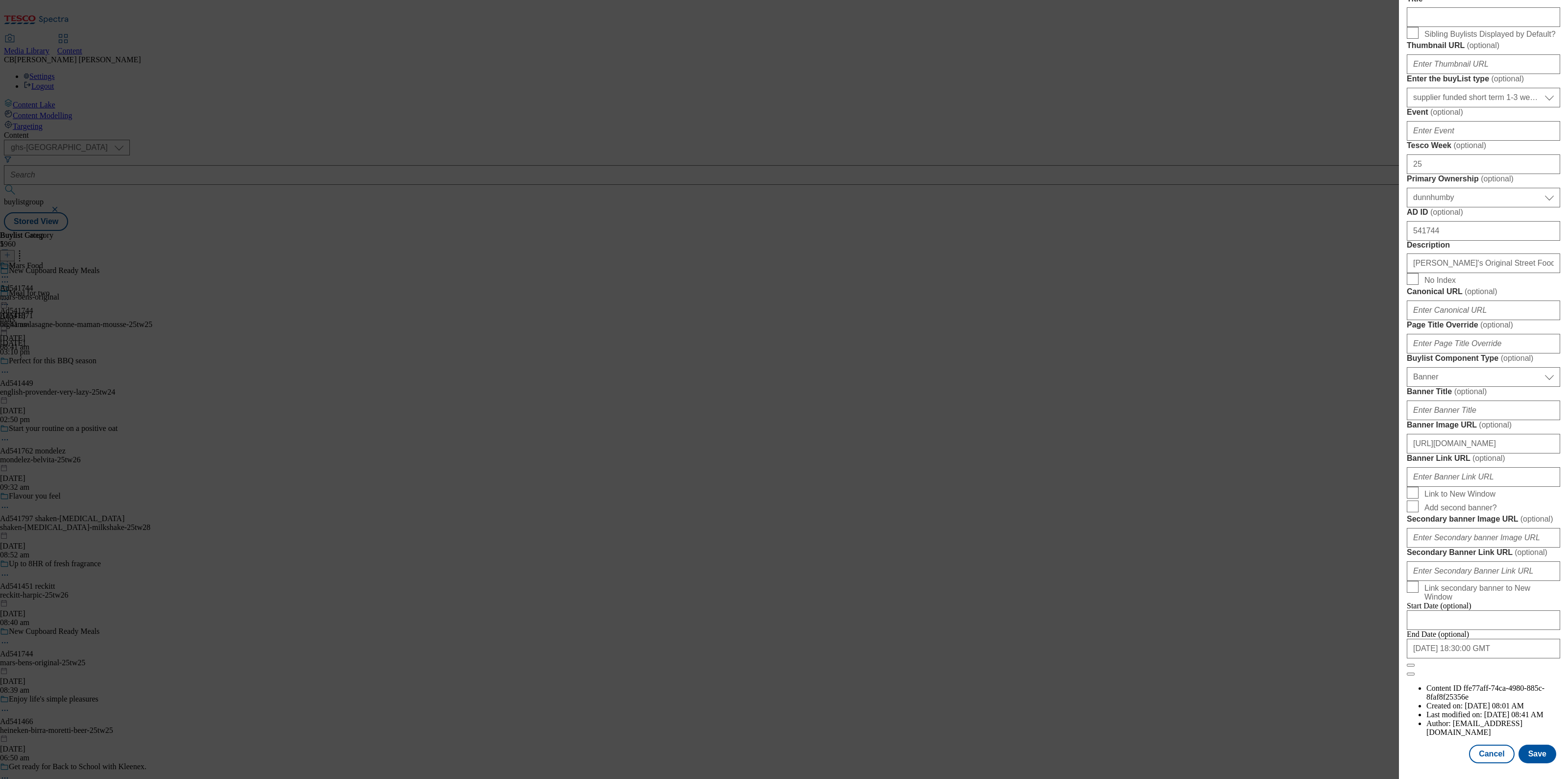
click at [1504, 532] on form "Label Ad541744 Tracking Name DH_AD541744 Friendly Name mars Buylist Lifespan Se…" at bounding box center [1483, 271] width 154 height 811
click at [1525, 744] on button "Save" at bounding box center [1538, 754] width 38 height 18
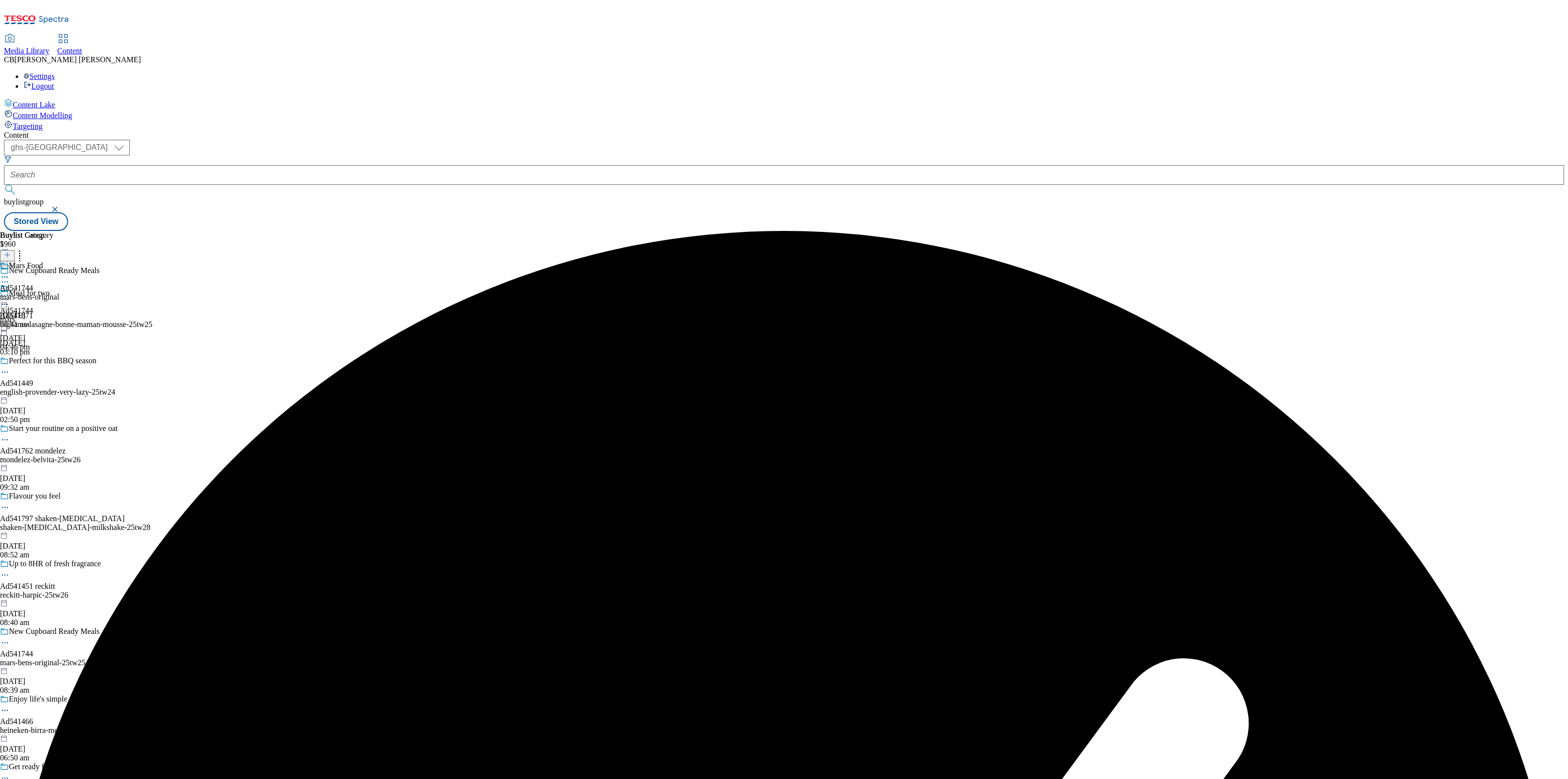
click at [10, 295] on icon at bounding box center [5, 299] width 10 height 10
click at [54, 362] on span "Preview" at bounding box center [41, 365] width 23 height 7
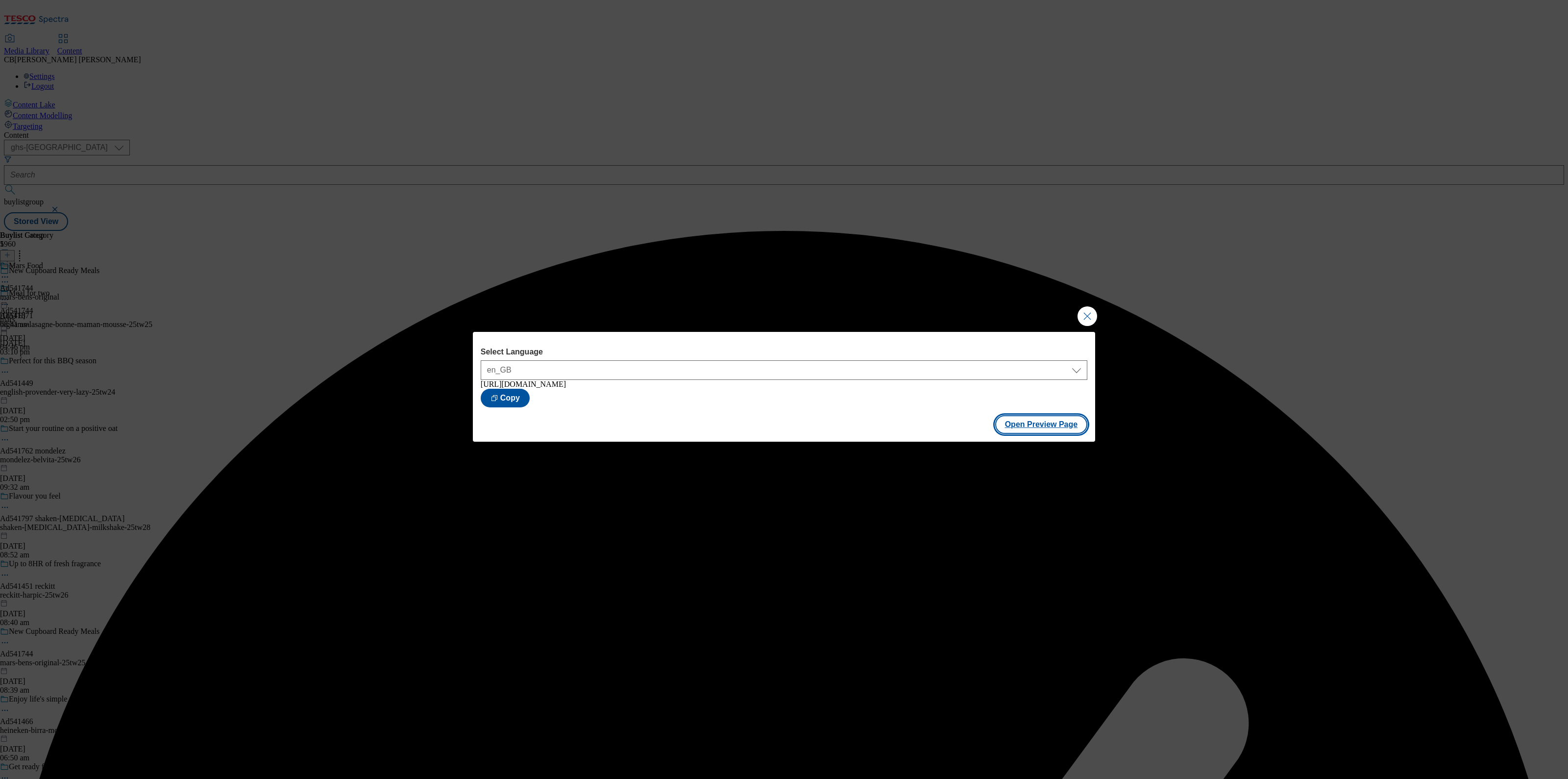
click at [1019, 425] on button "Open Preview Page" at bounding box center [1042, 424] width 93 height 18
click at [1091, 312] on button "Close Modal" at bounding box center [1087, 316] width 20 height 20
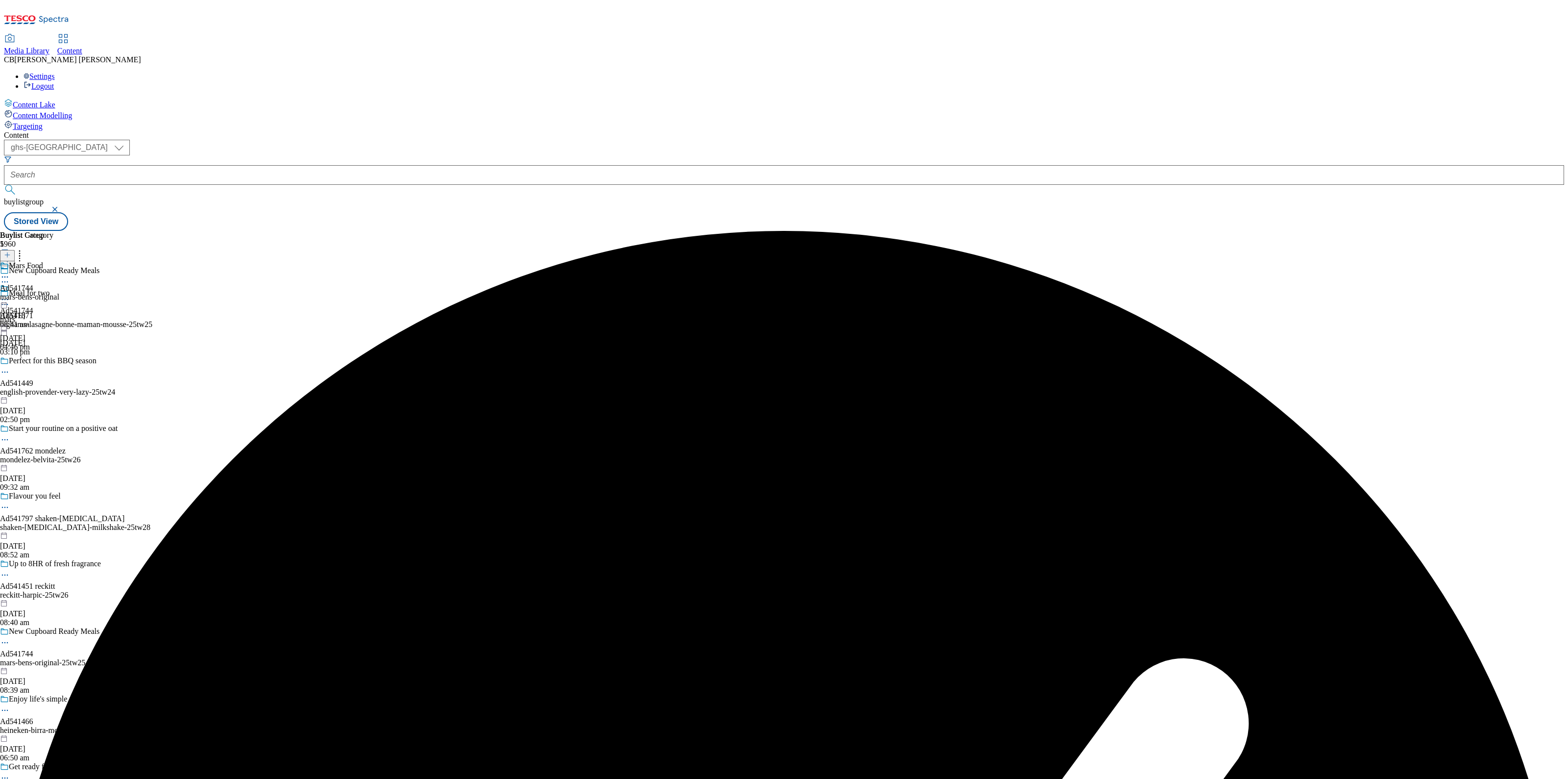
click at [10, 295] on icon at bounding box center [5, 299] width 10 height 10
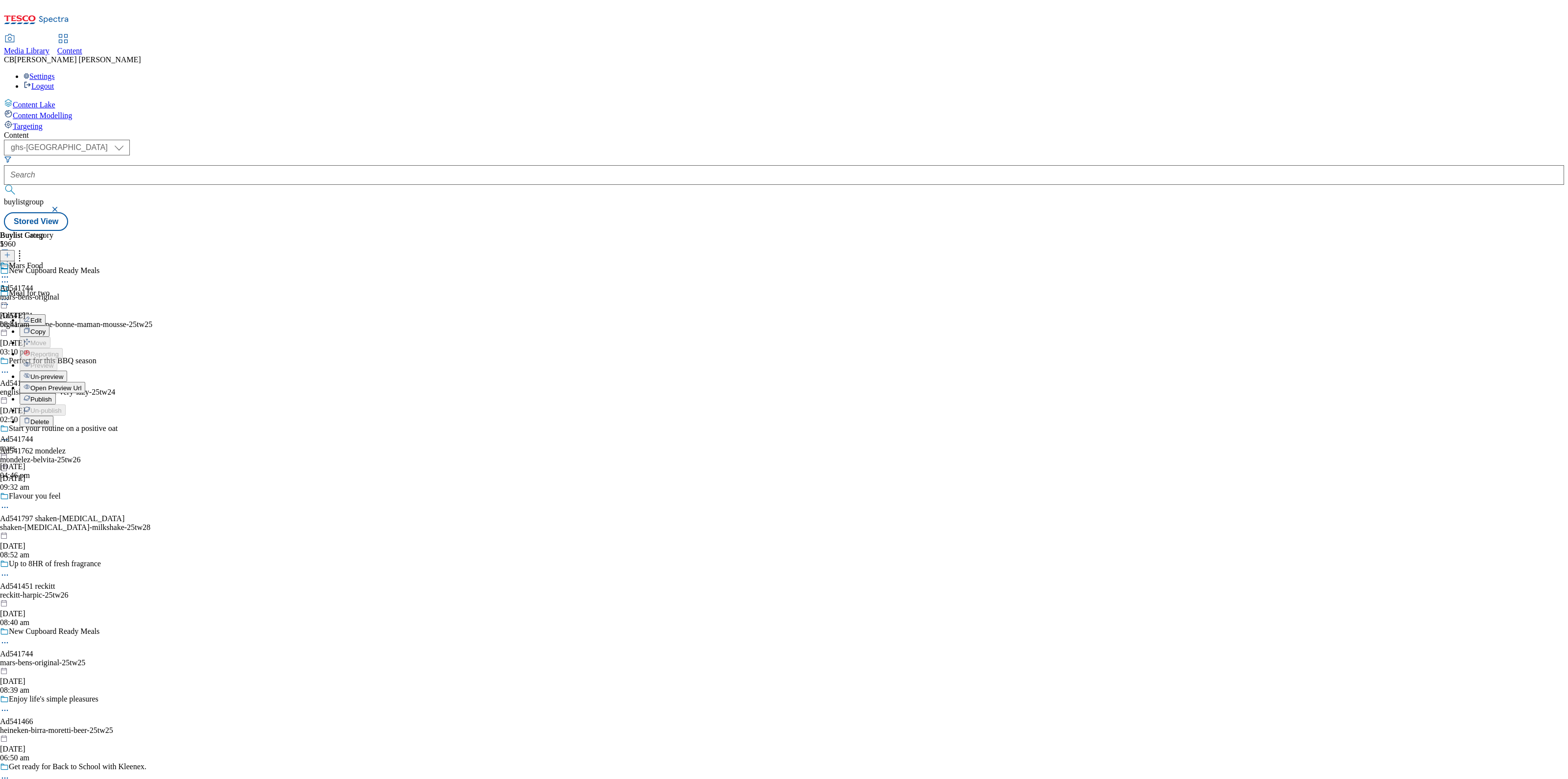
click at [52, 395] on span "Publish" at bounding box center [41, 399] width 22 height 7
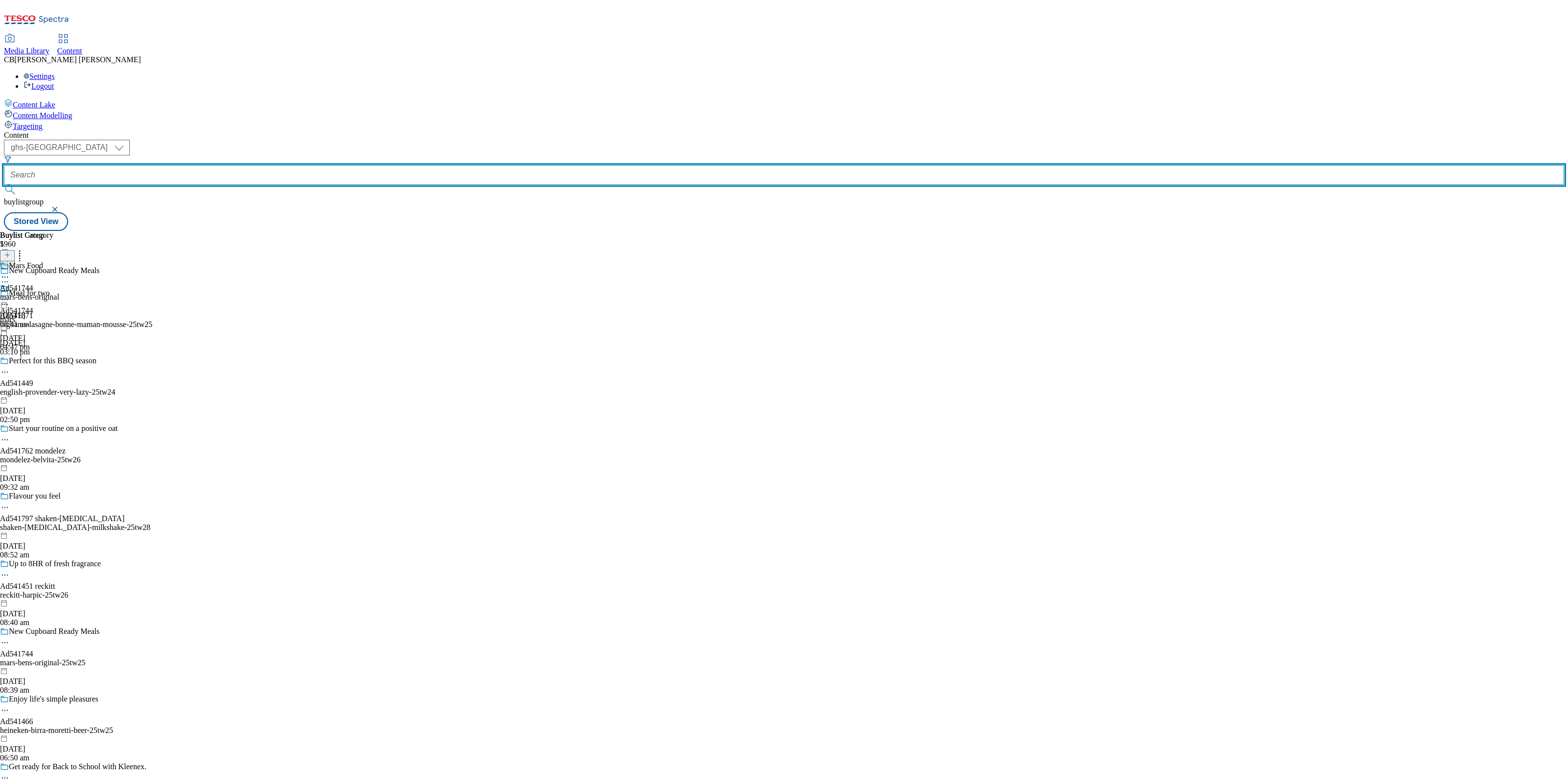
click at [255, 165] on input "text" at bounding box center [784, 175] width 1560 height 20
paste input "ul-marmite-peanut-butter"
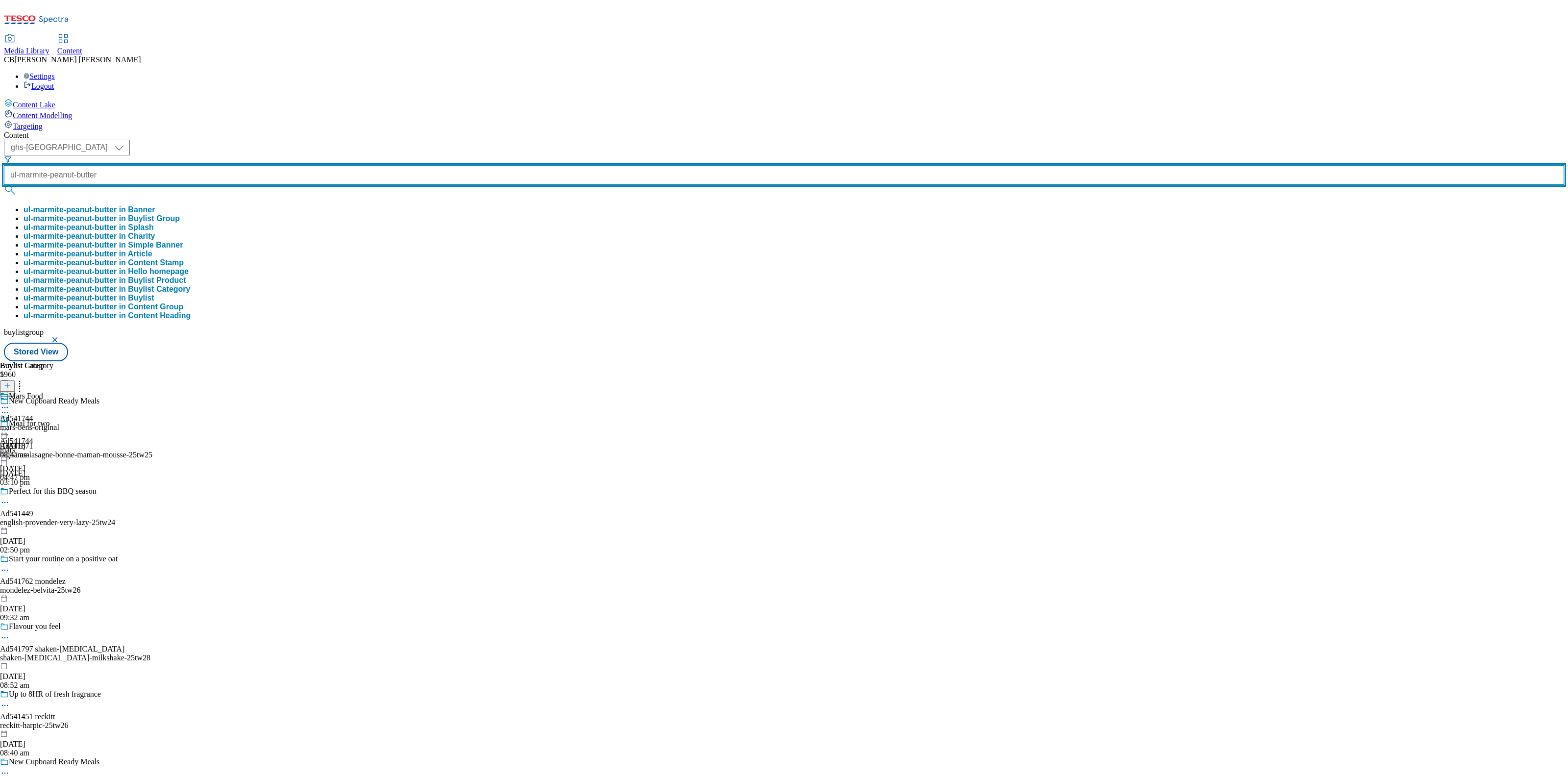
scroll to position [0, 9]
type input "ul-marmite-peanut-butter"
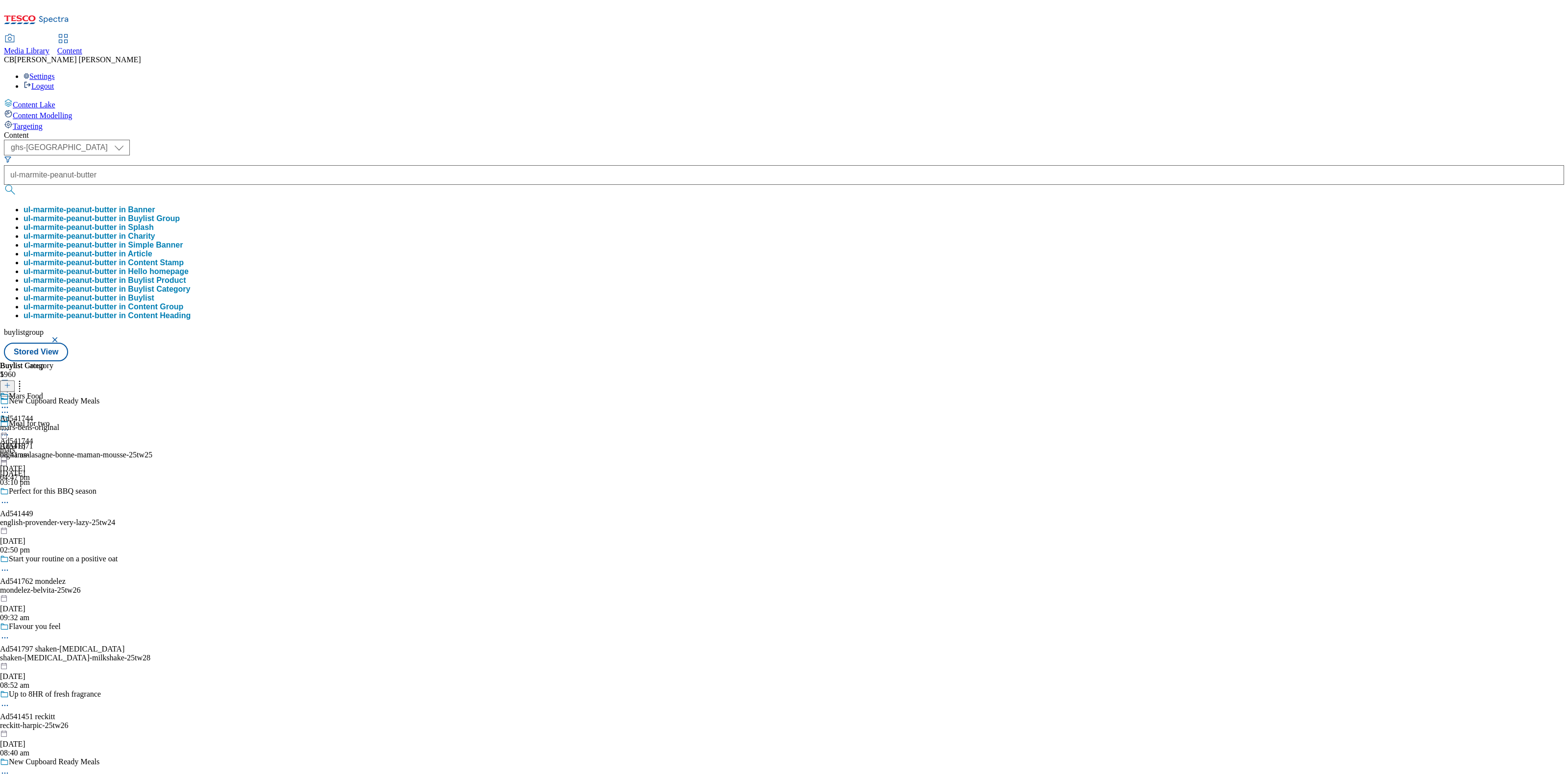
click at [180, 215] on button "ul-marmite-peanut-butter in Buylist Group" at bounding box center [102, 219] width 156 height 9
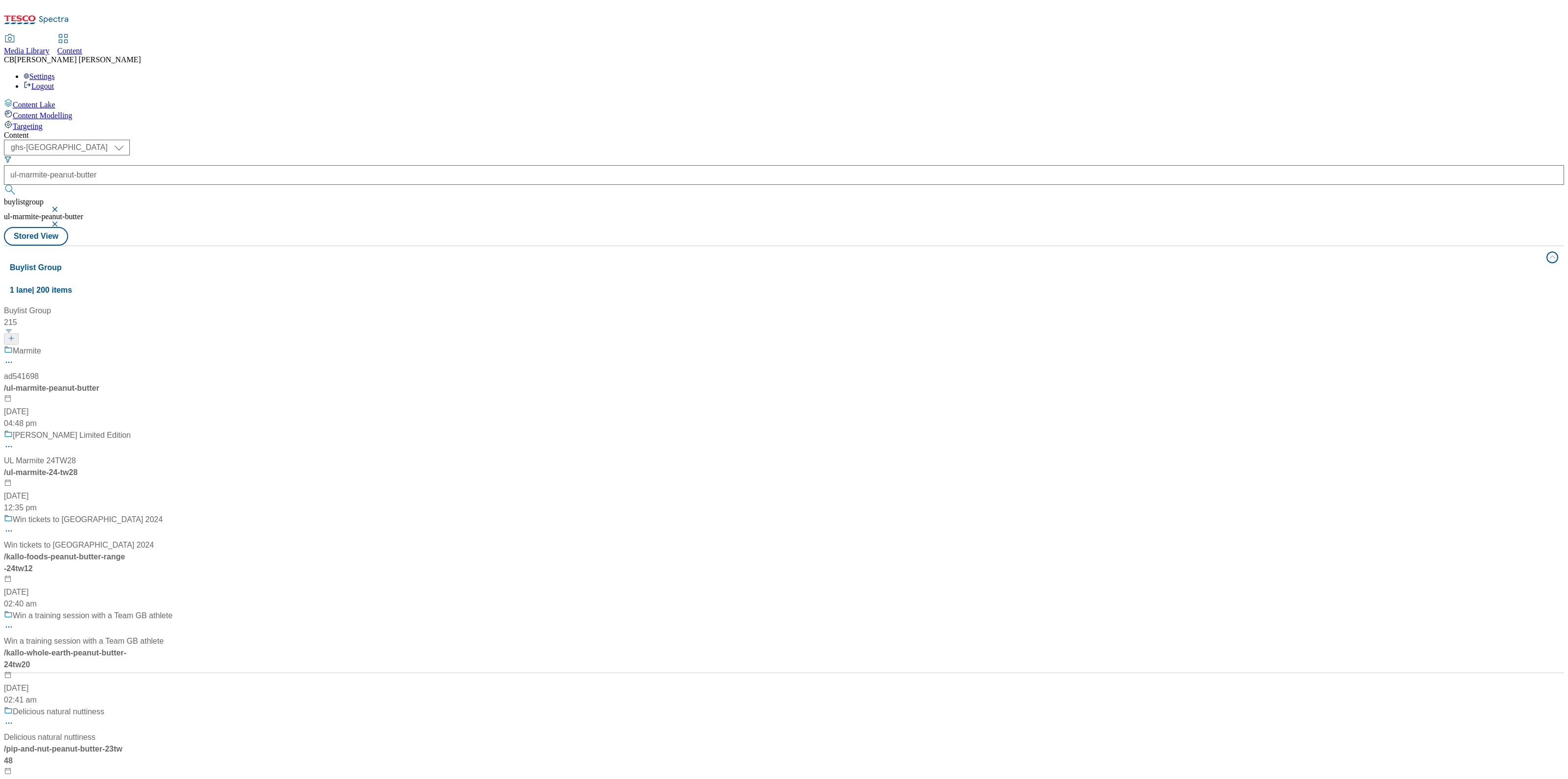
click at [180, 345] on div "Marmite ad541698 / ul-marmite-peanut-butter 11 Aug 2025 04:48 pm" at bounding box center [92, 387] width 176 height 85
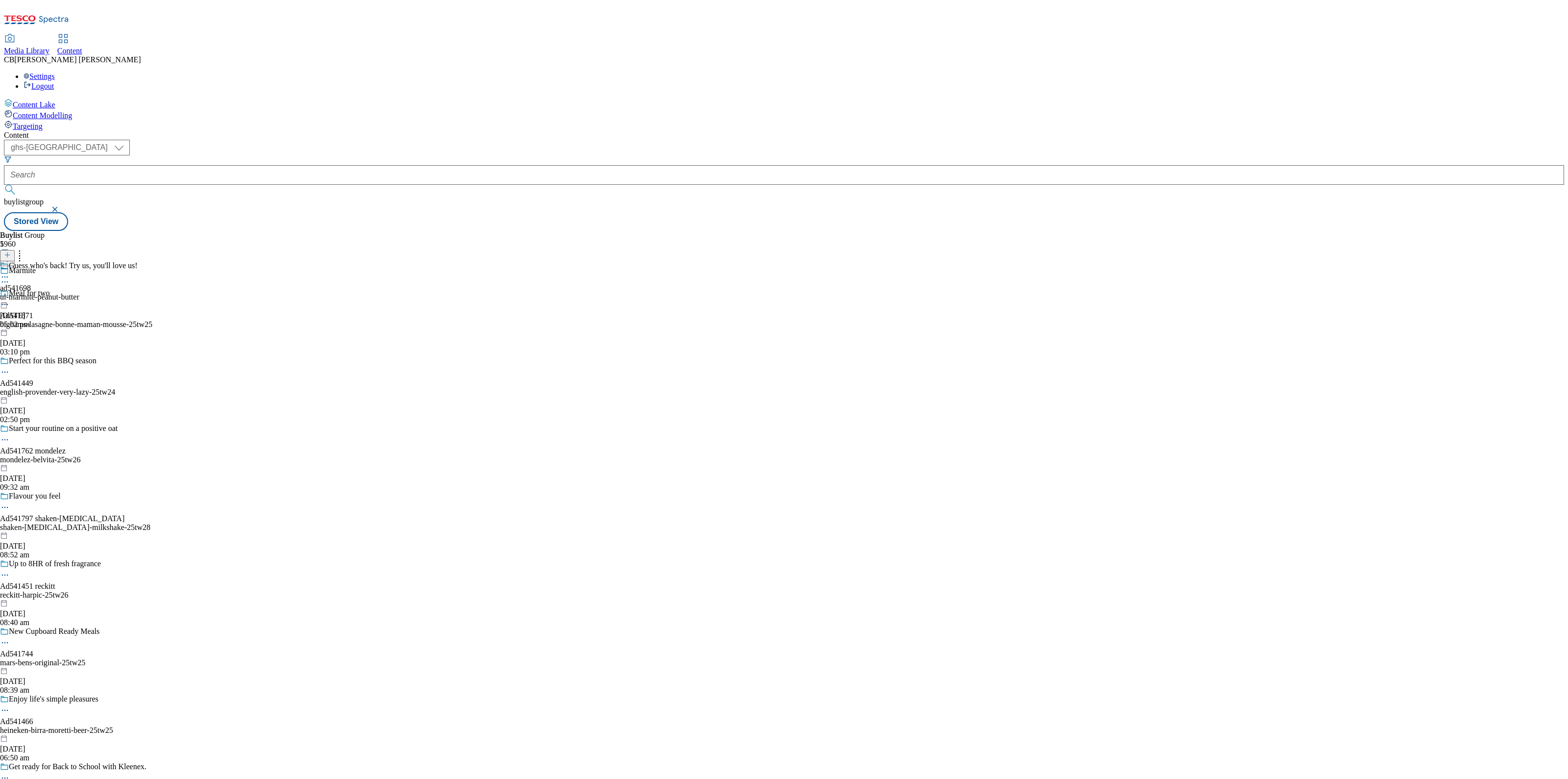
click at [137, 261] on div "Guess who's back! Try us, you'll love us! ad541698 ul-marmite-peanut-butter 11 …" at bounding box center [68, 295] width 137 height 67
click at [10, 295] on icon at bounding box center [5, 299] width 10 height 10
click at [42, 316] on span "Edit" at bounding box center [35, 320] width 11 height 7
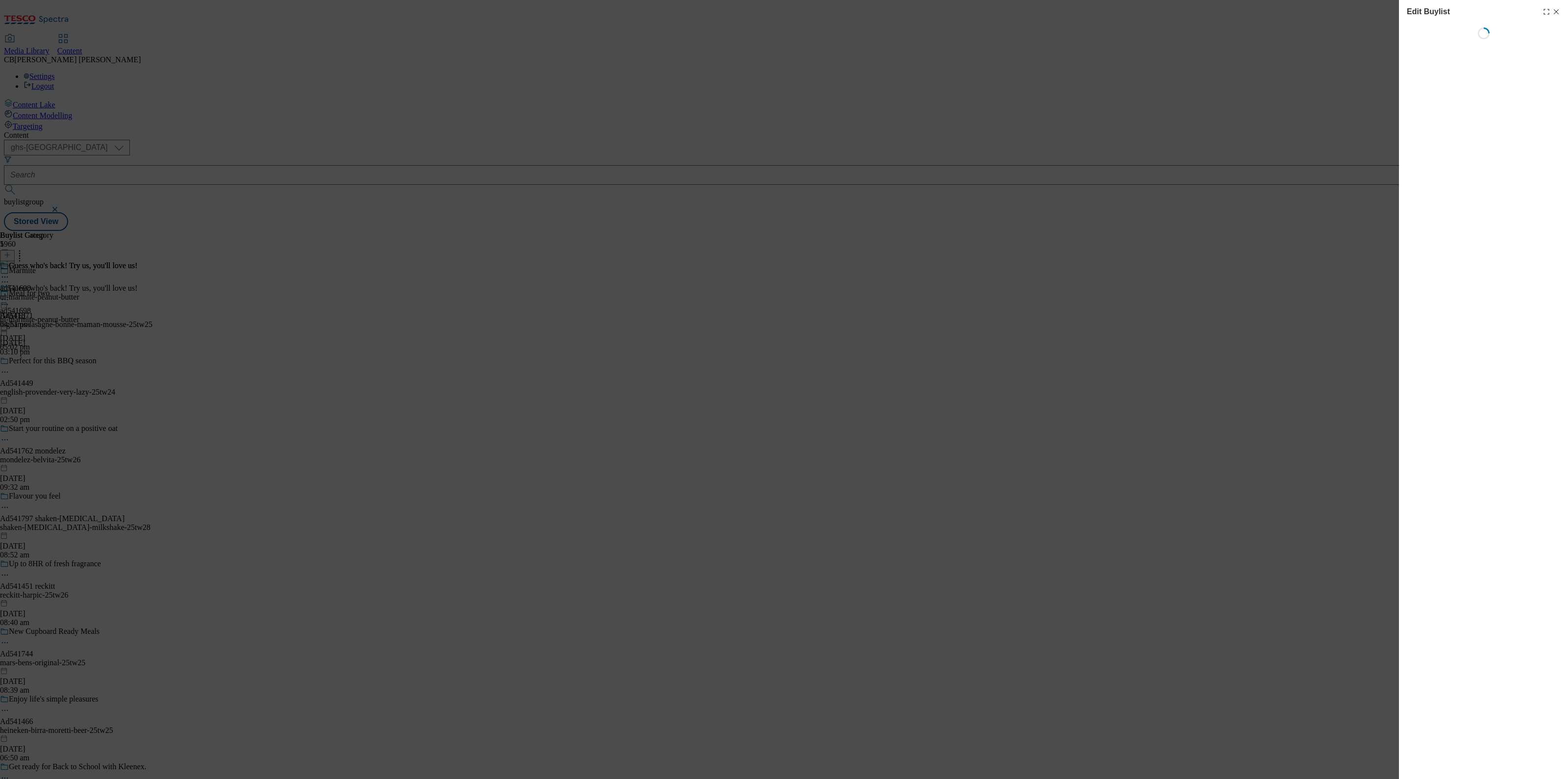
select select "tactical"
select select "Banner"
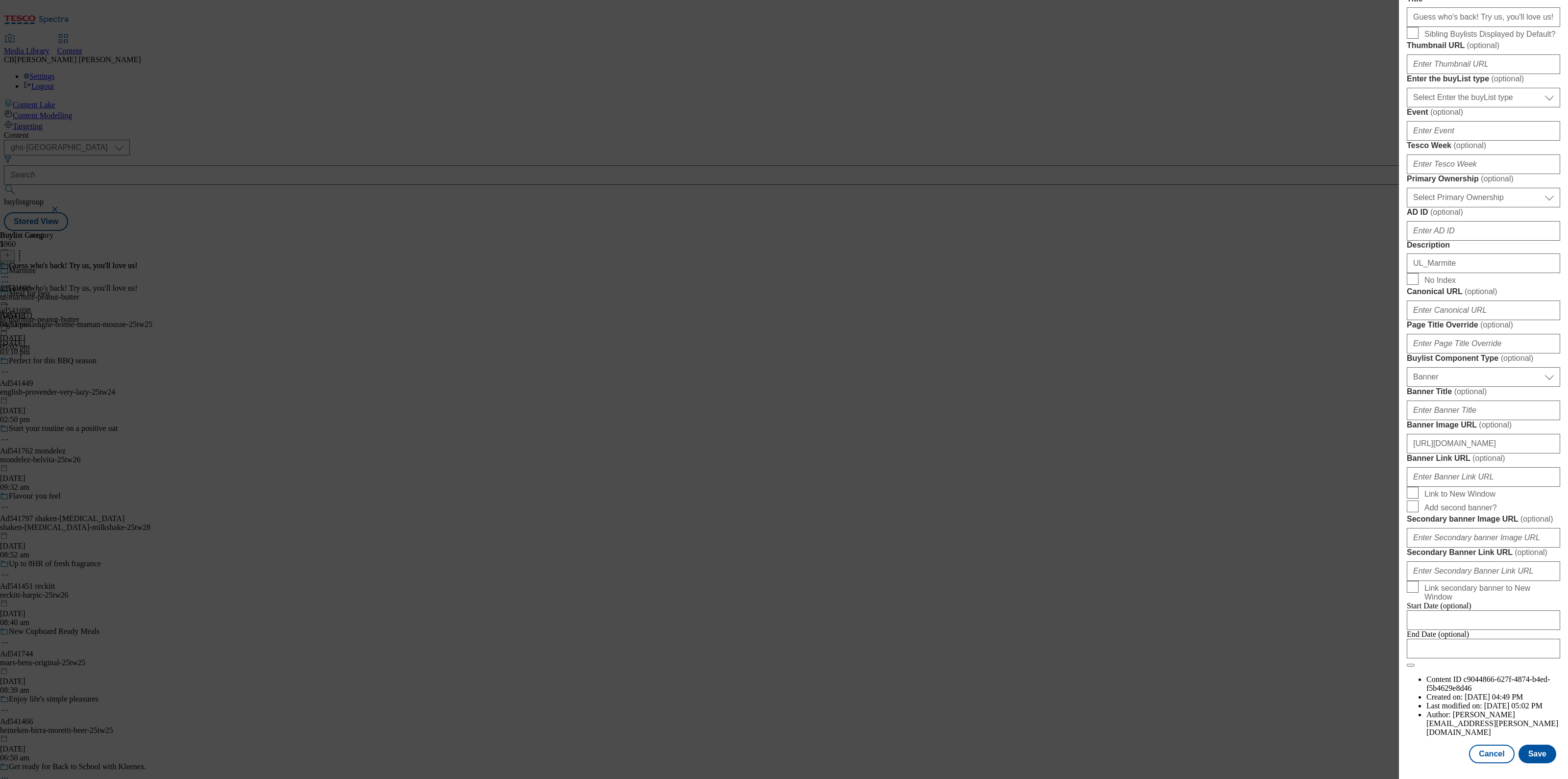
scroll to position [551, 0]
click at [1485, 454] on input "https://digitalcontent.api.tesco.com/v2/media/ghs-mktg/d9a1ce23-5954-442c-b1e2-…" at bounding box center [1483, 444] width 154 height 20
paste input "65902295-e726-455b-8bd2-794b08e7758b/1755181748982-Desktop"
type input "https://digitalcontent.api.tesco.com/v2/media/ghs-mktg/65902295-e726-455b-8bd2-…"
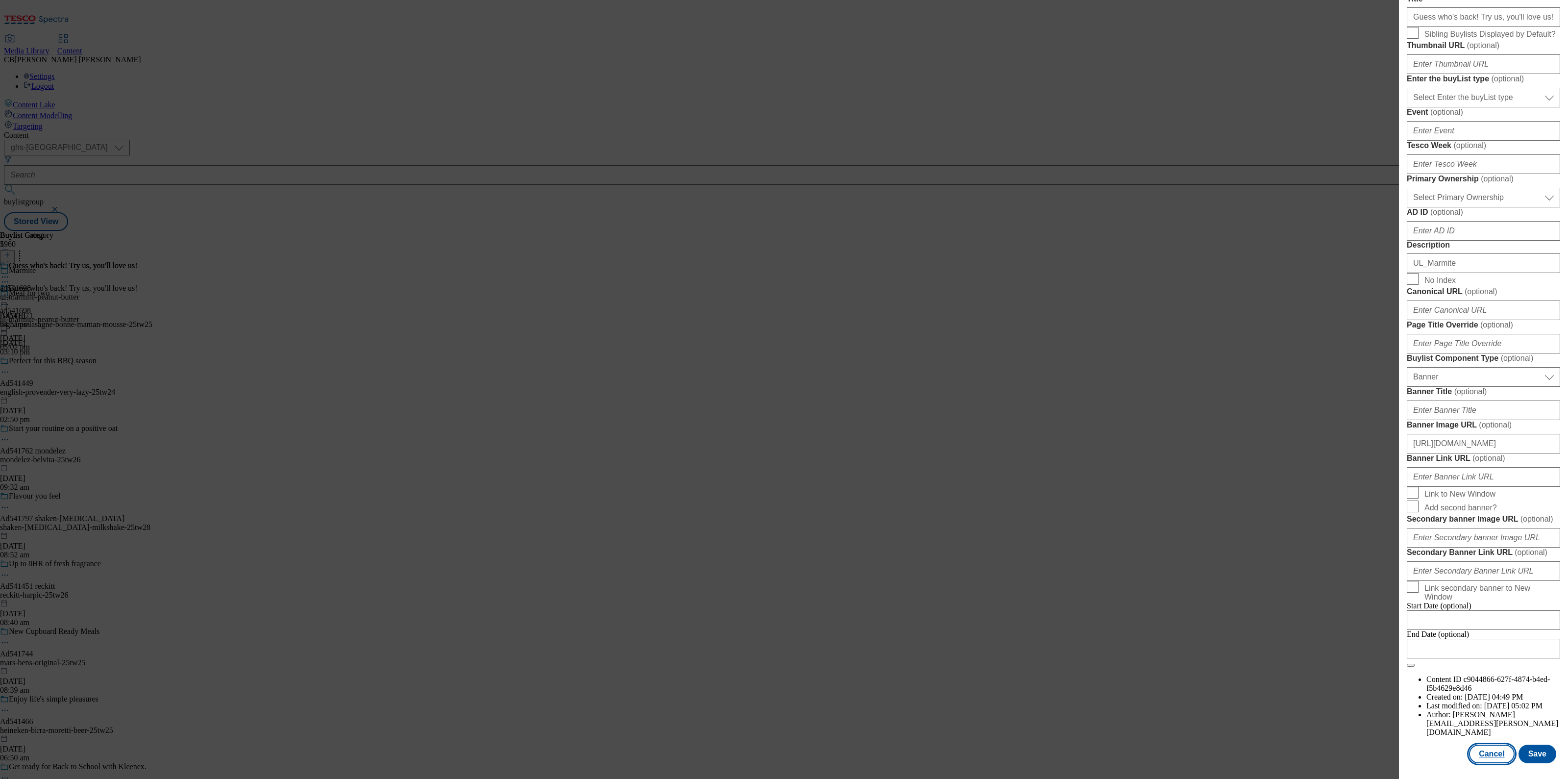
click at [1500, 745] on button "Cancel" at bounding box center [1492, 754] width 45 height 18
select select "tactical"
select select "Banner"
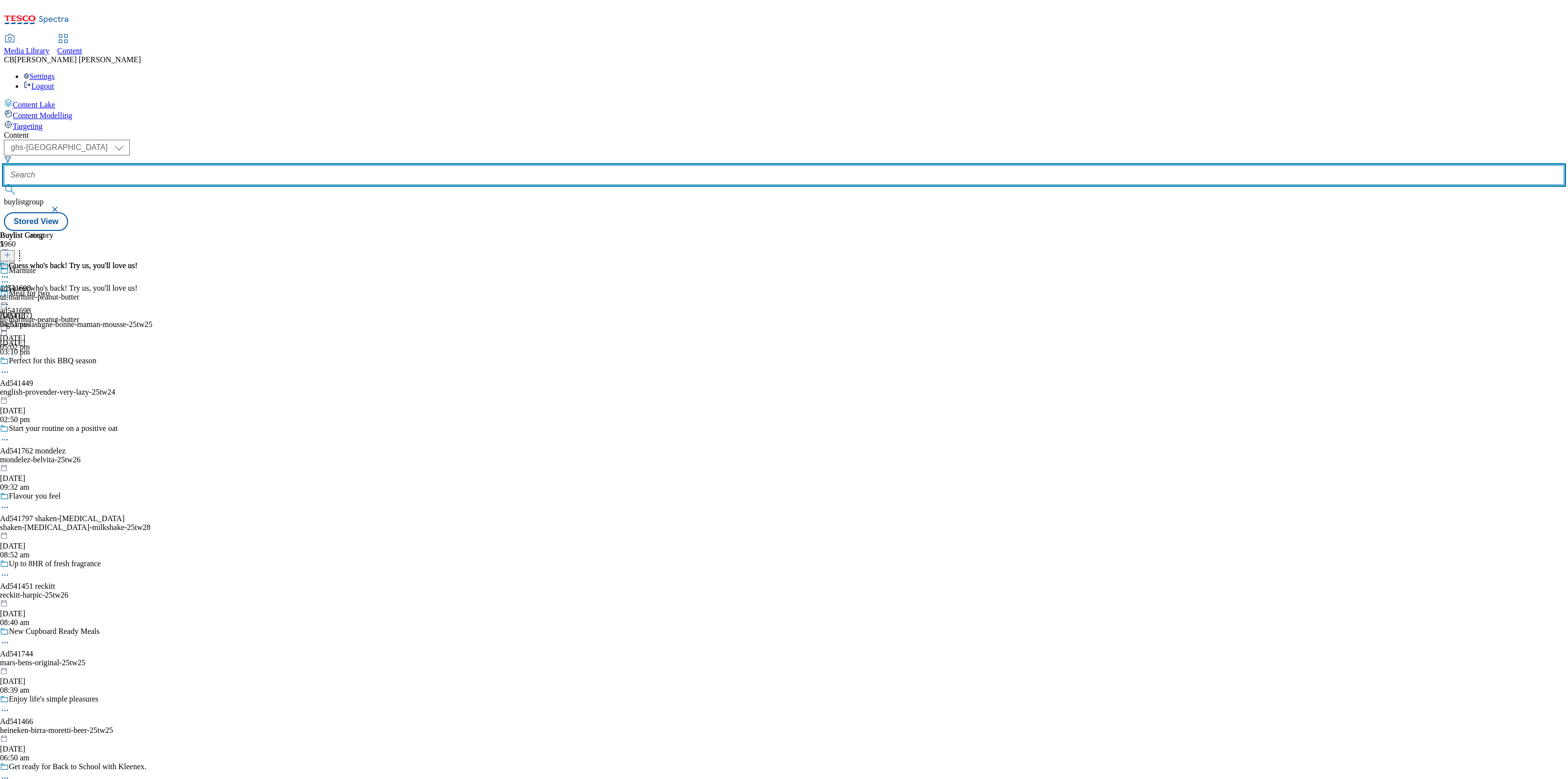
click at [254, 165] on input "text" at bounding box center [784, 175] width 1560 height 20
paste input "revlon-mitchum-25tw25"
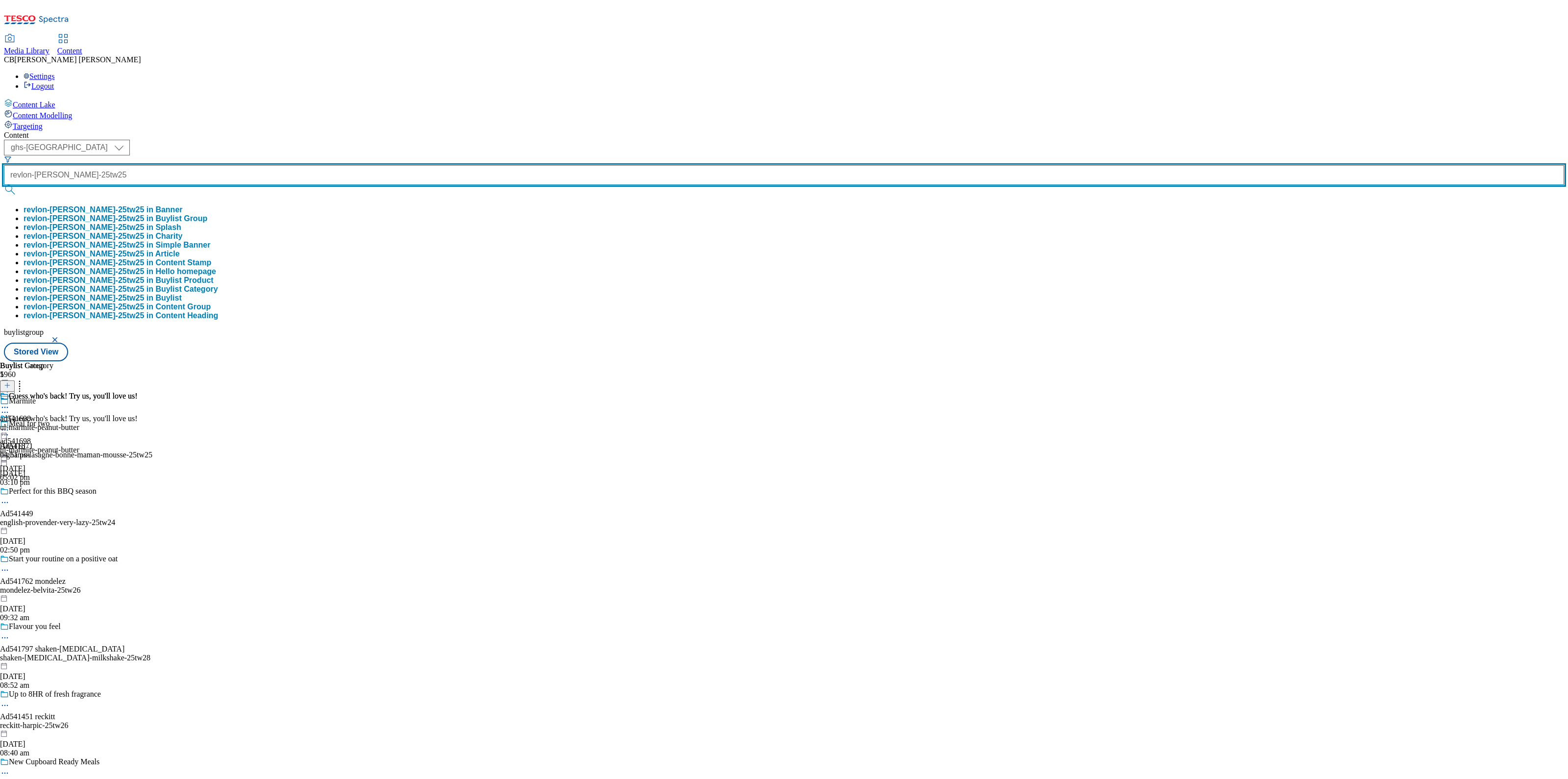
type input "revlon-mitchum-25tw25"
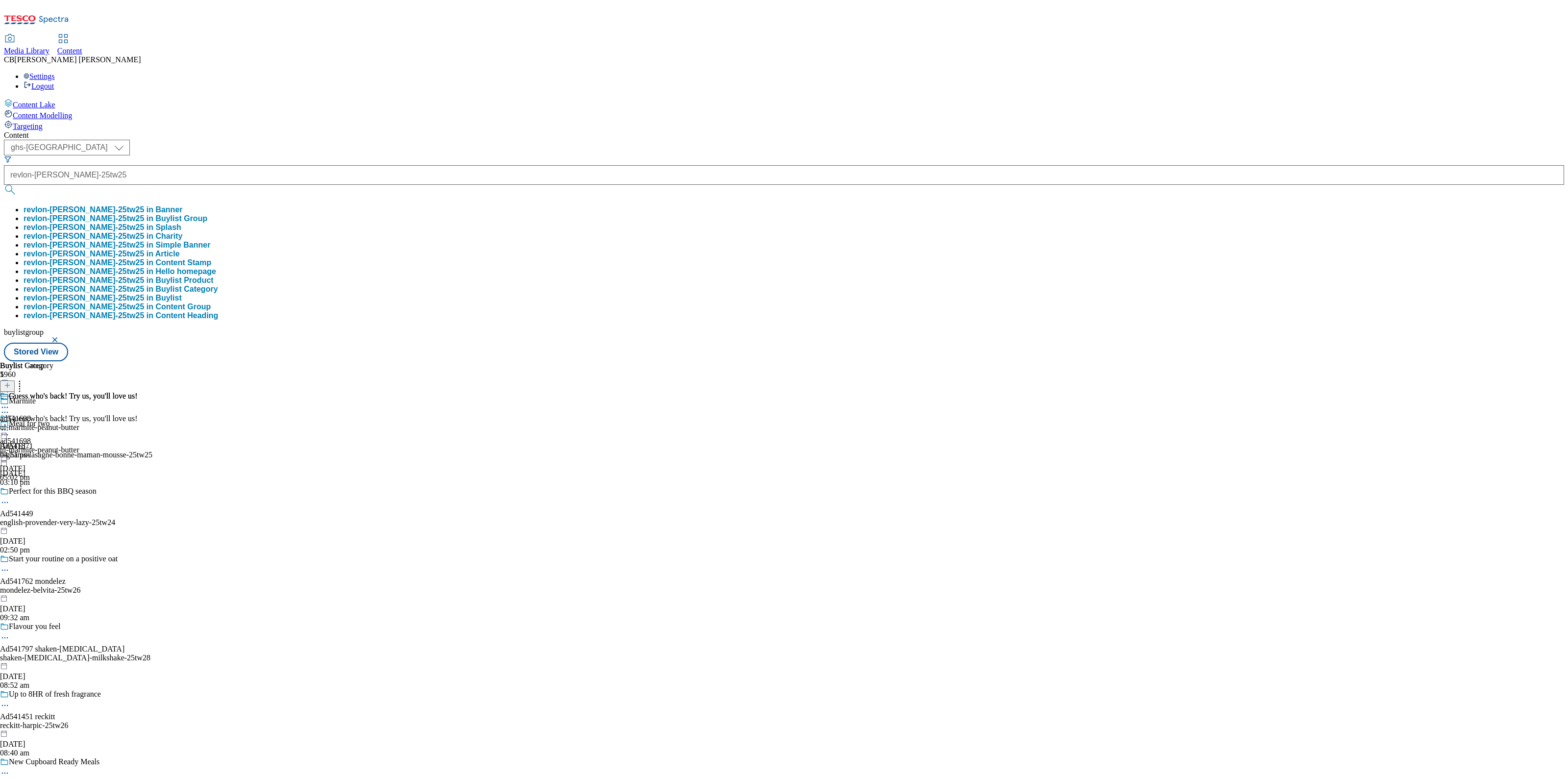
click at [207, 215] on button "revlon-mitchum-25tw25 in Buylist Group" at bounding box center [115, 219] width 184 height 9
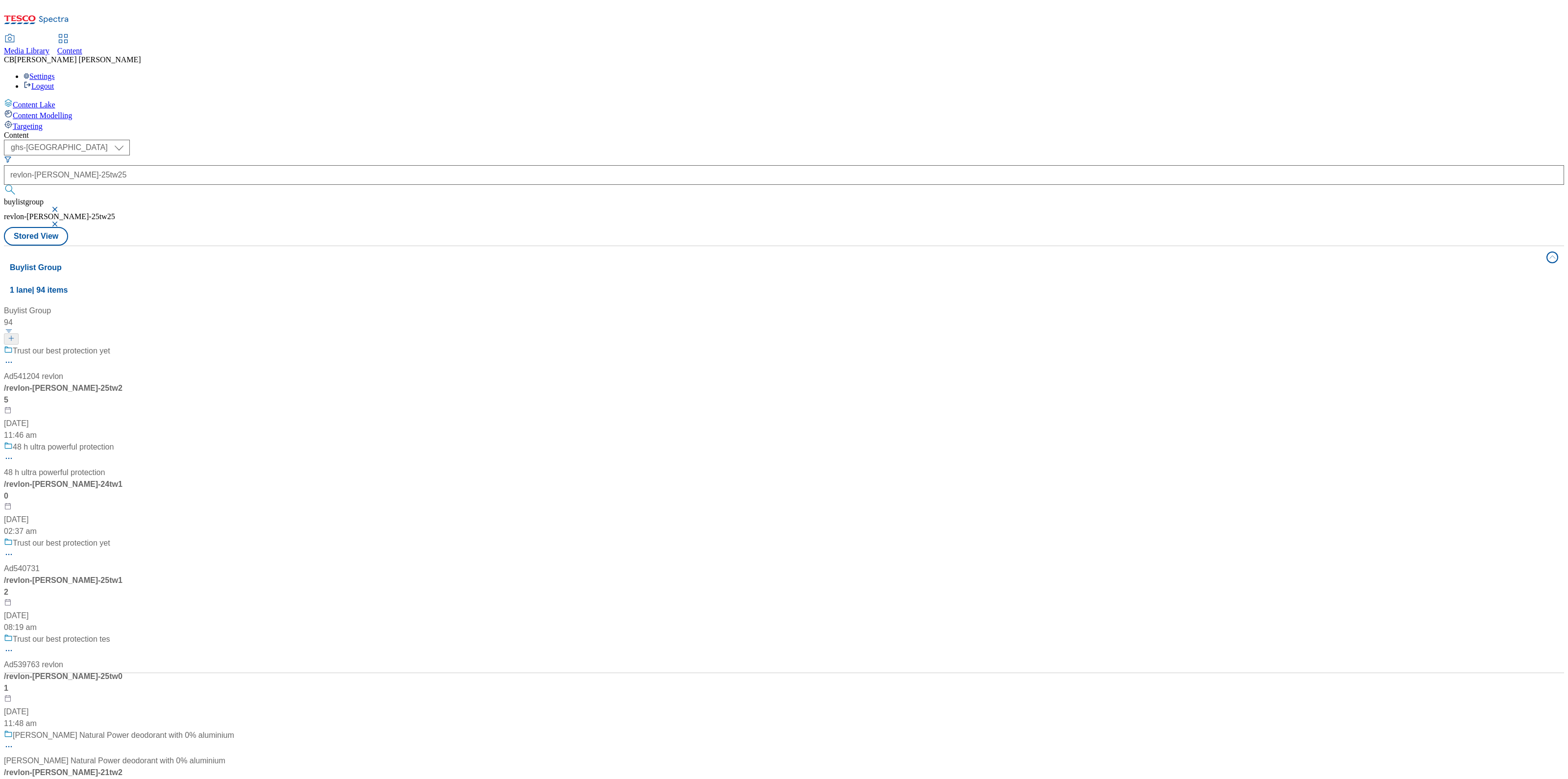
click at [235, 345] on div "Trust our best protection yet Ad541204 revlon / revlon-mitchum-25tw25 13 Aug 20…" at bounding box center [118, 394] width 230 height 96
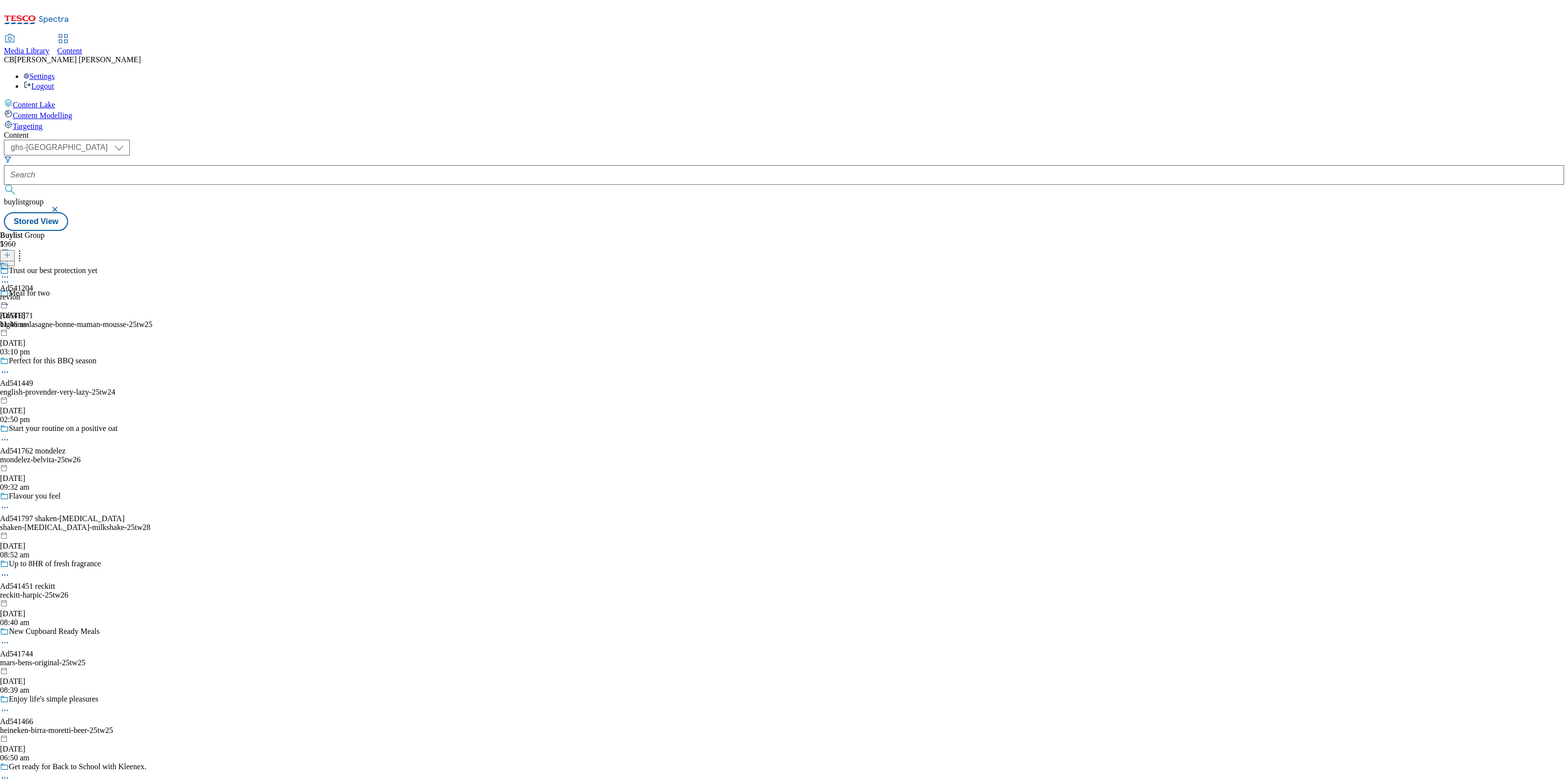
click at [10, 272] on icon at bounding box center [5, 276] width 10 height 10
click at [85, 292] on li "Edit" at bounding box center [53, 297] width 65 height 11
click at [10, 272] on icon at bounding box center [5, 276] width 10 height 10
click at [42, 294] on span "Edit" at bounding box center [35, 297] width 11 height 7
select select "tactical"
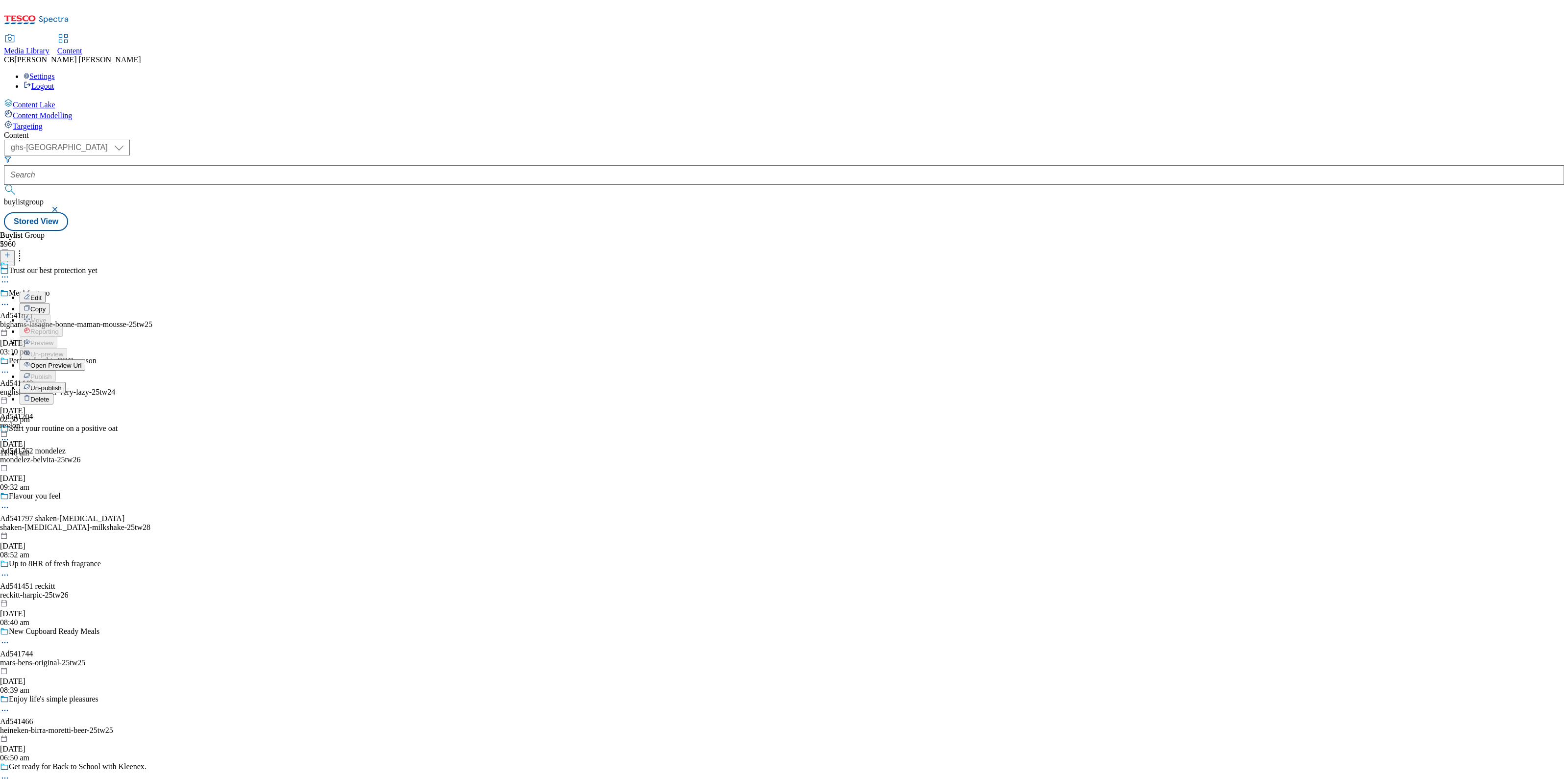
select select "supplier funded short term 1-3 weeks"
select select "dunnhumby"
select select "Banner"
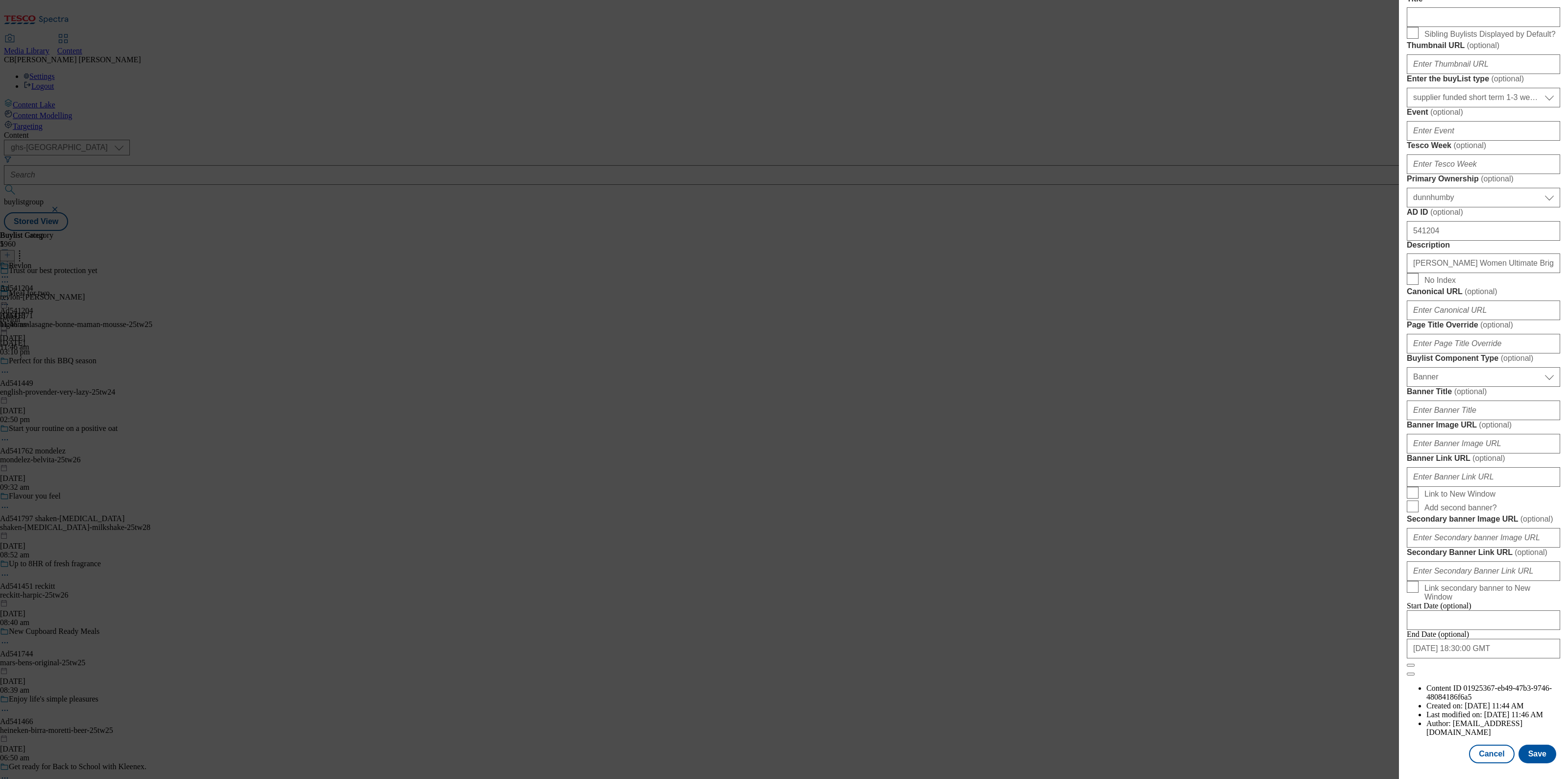
scroll to position [646, 0]
click at [1487, 434] on input "Banner Image URL ( optional )" at bounding box center [1483, 444] width 154 height 20
paste input "https://digitalcontent.api.tesco.com/v2/media/ghs-mktg/44b55818-c28c-45fc-9dc7-…"
type input "https://digitalcontent.api.tesco.com/v2/media/ghs-mktg/44b55818-c28c-45fc-9dc7-…"
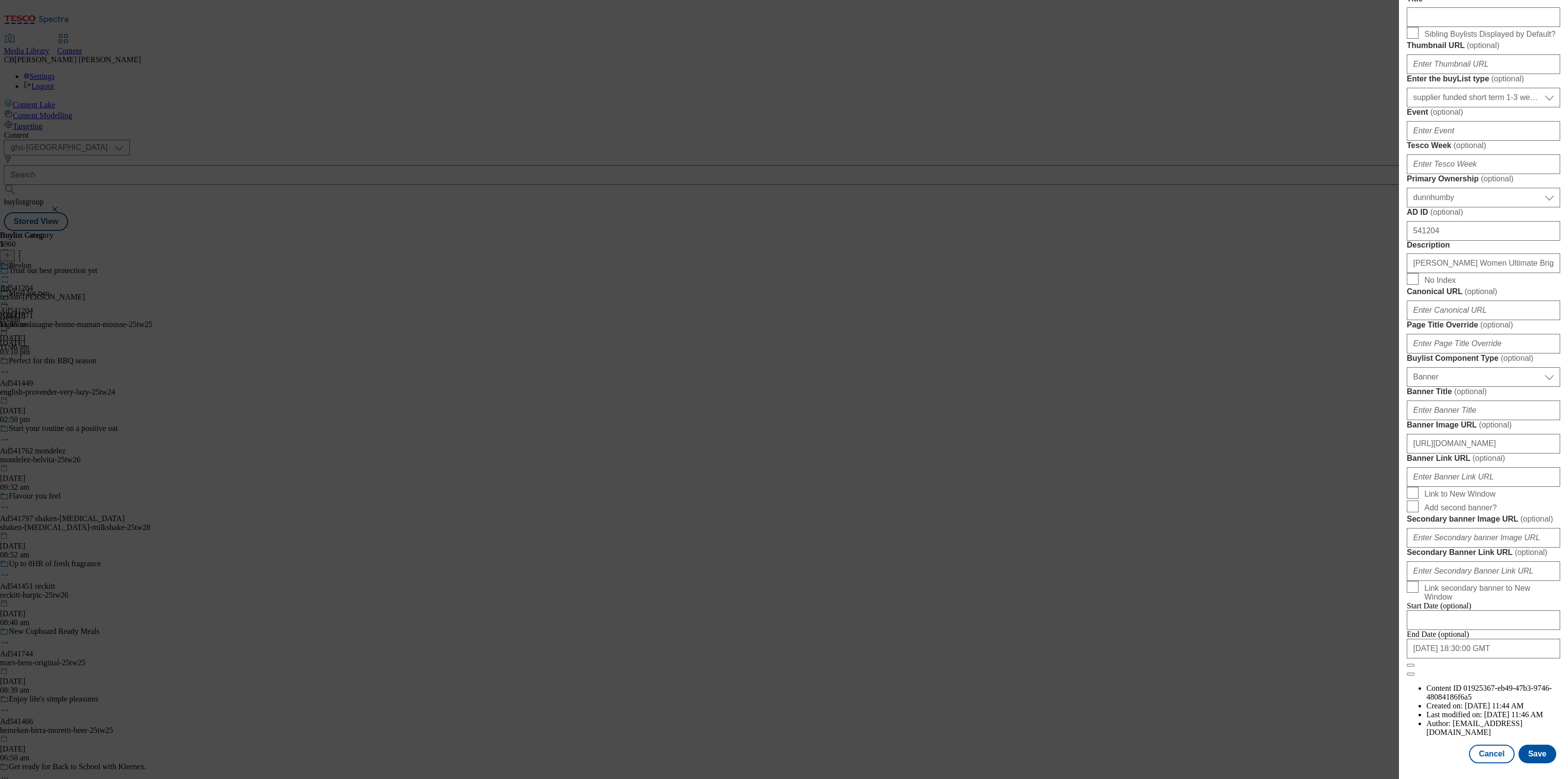
click at [1528, 410] on form "Label Ad541204 Tracking Name DH_AD541204 Friendly Name revlon Buylist Lifespan …" at bounding box center [1483, 271] width 154 height 811
click at [1523, 744] on button "Save" at bounding box center [1538, 754] width 38 height 18
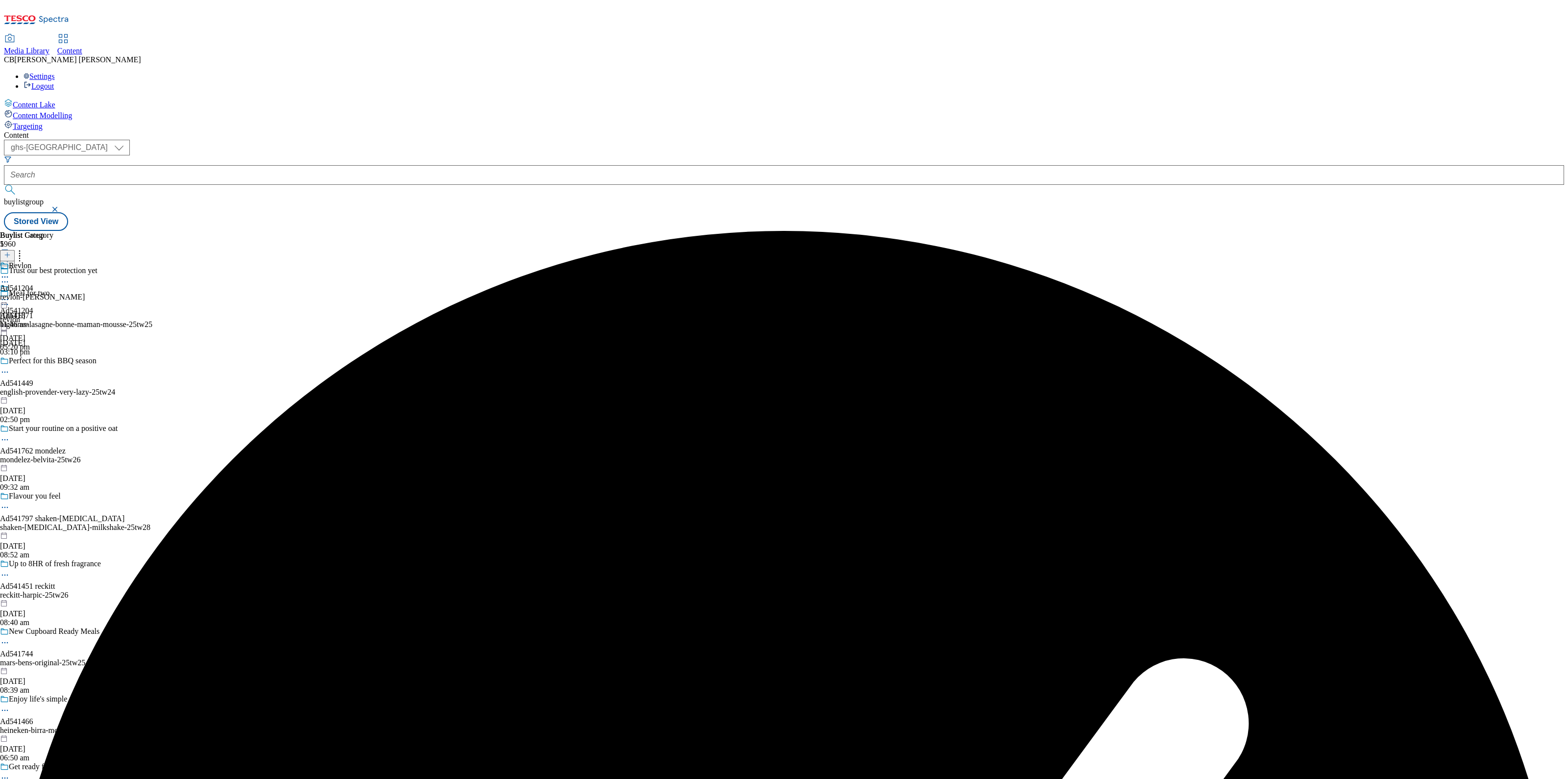
click at [10, 295] on icon at bounding box center [5, 299] width 10 height 10
click at [54, 362] on span "Preview" at bounding box center [41, 365] width 23 height 7
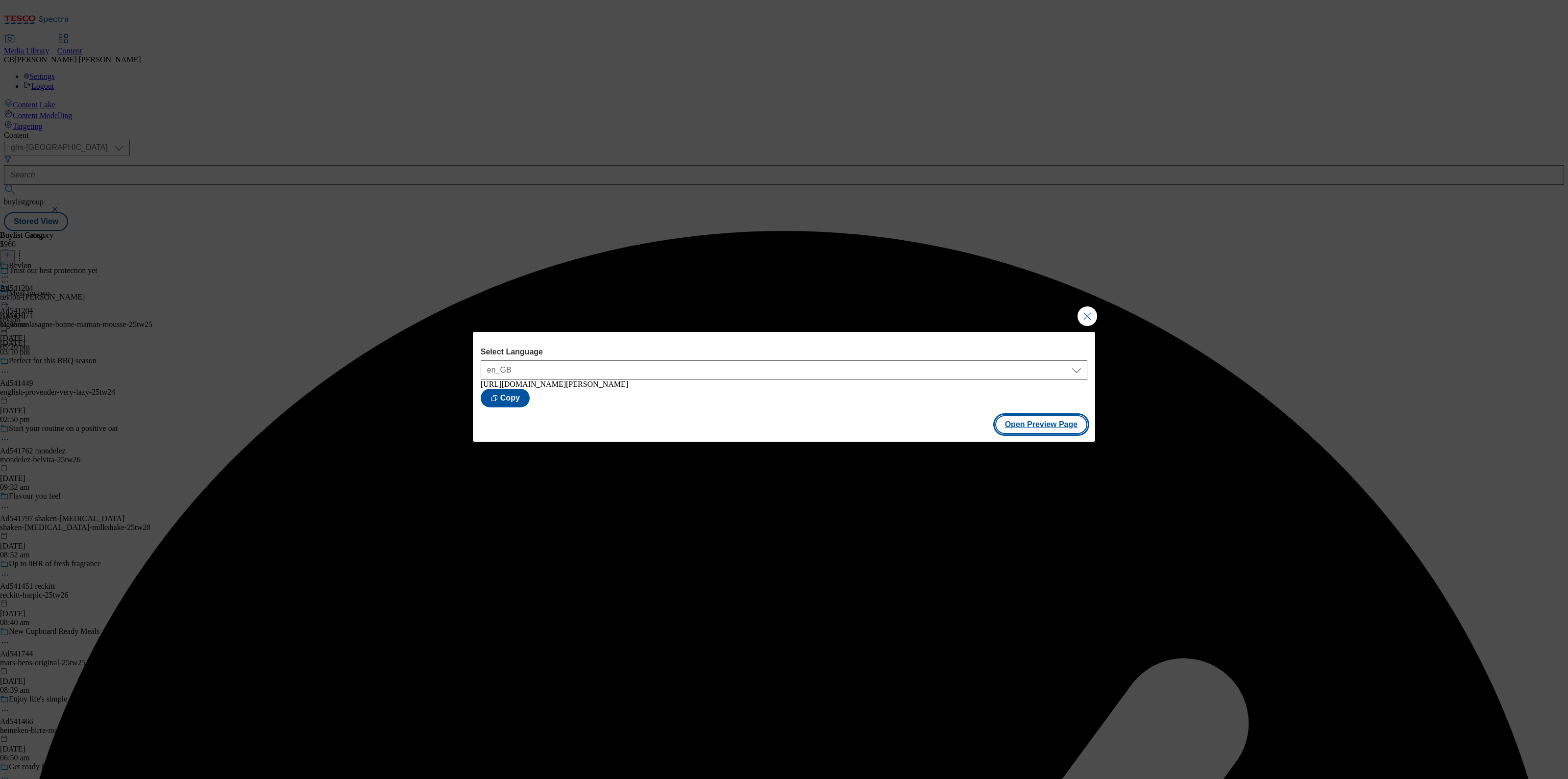
click at [1039, 434] on button "Open Preview Page" at bounding box center [1042, 424] width 93 height 18
click at [1084, 307] on button "Close Modal" at bounding box center [1087, 316] width 20 height 20
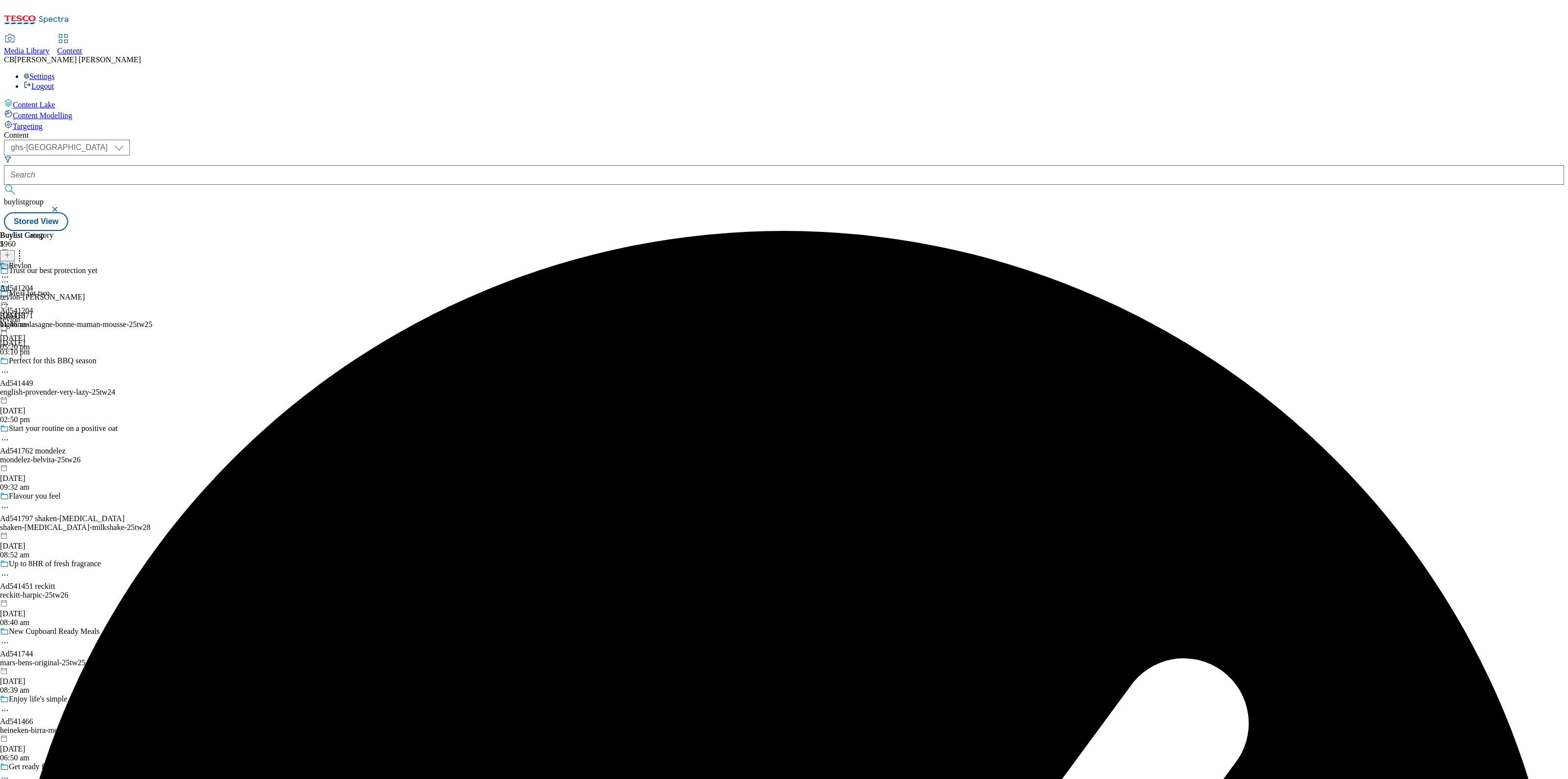
click at [10, 295] on icon at bounding box center [5, 299] width 10 height 10
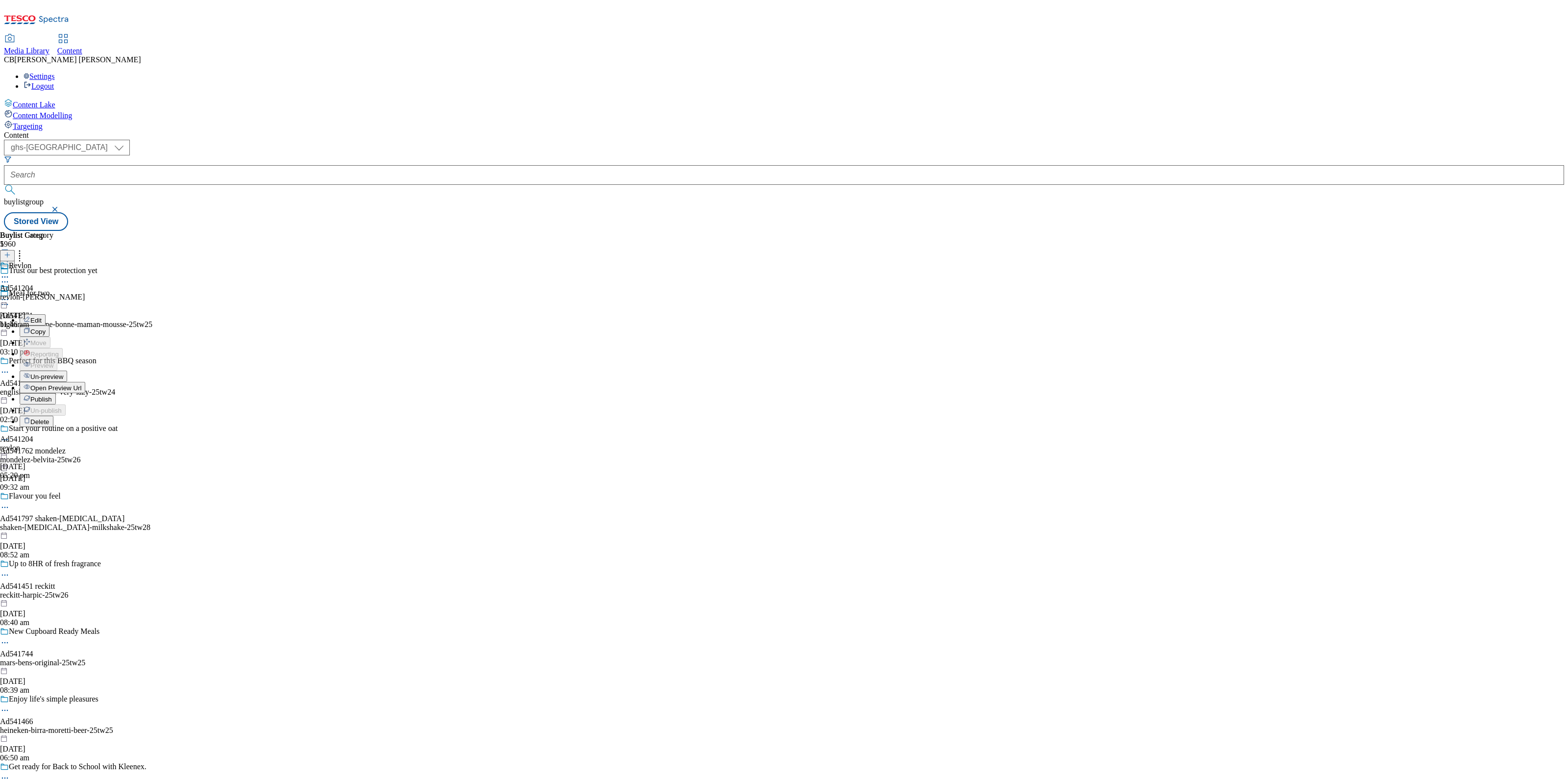
click at [52, 395] on span "Publish" at bounding box center [41, 399] width 22 height 7
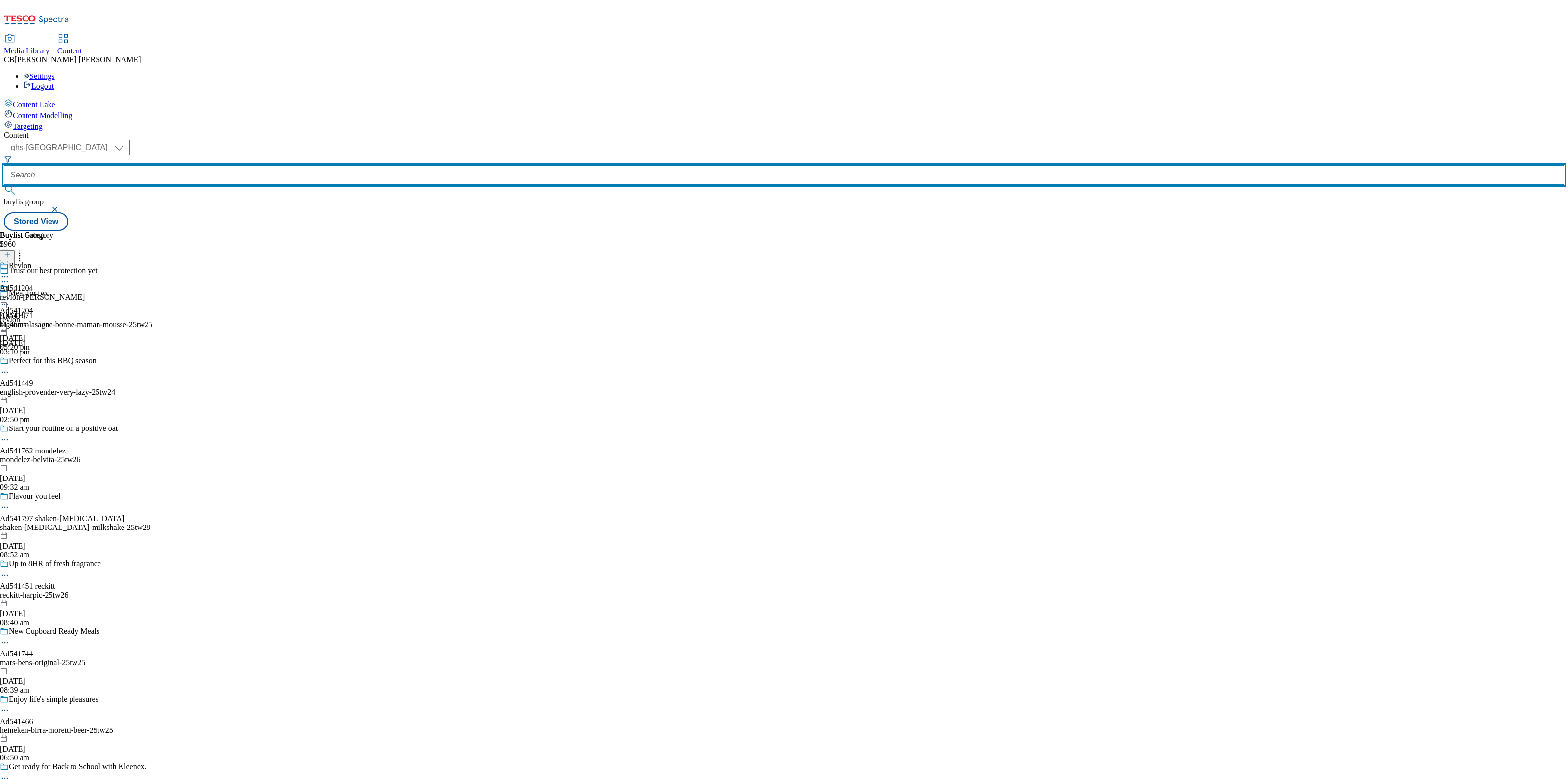
click at [236, 165] on input "text" at bounding box center [784, 175] width 1560 height 20
paste input "pepsico-walkers-range-25tw25"
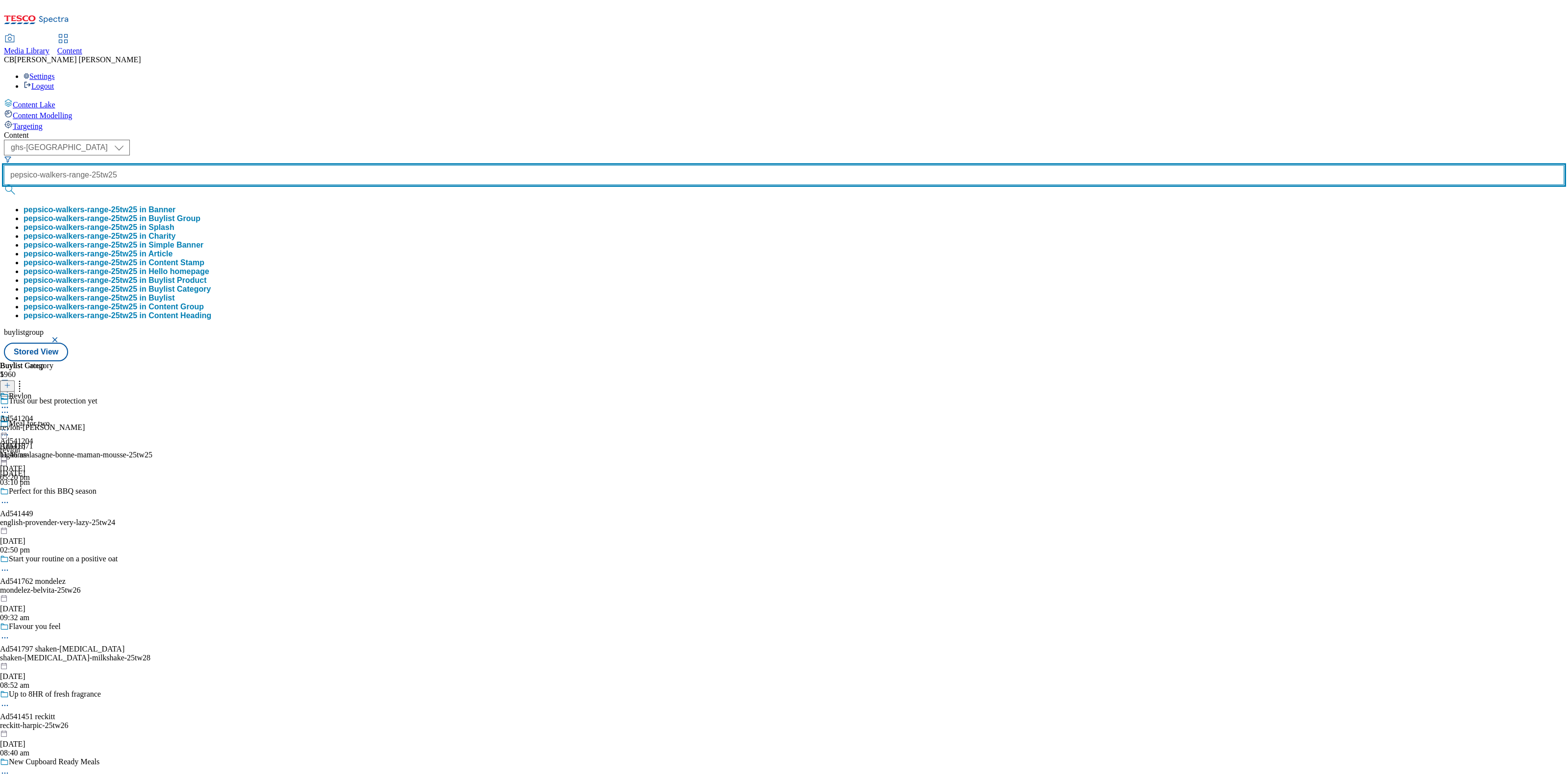
scroll to position [0, 22]
type input "pepsico-walkers-range-25tw25"
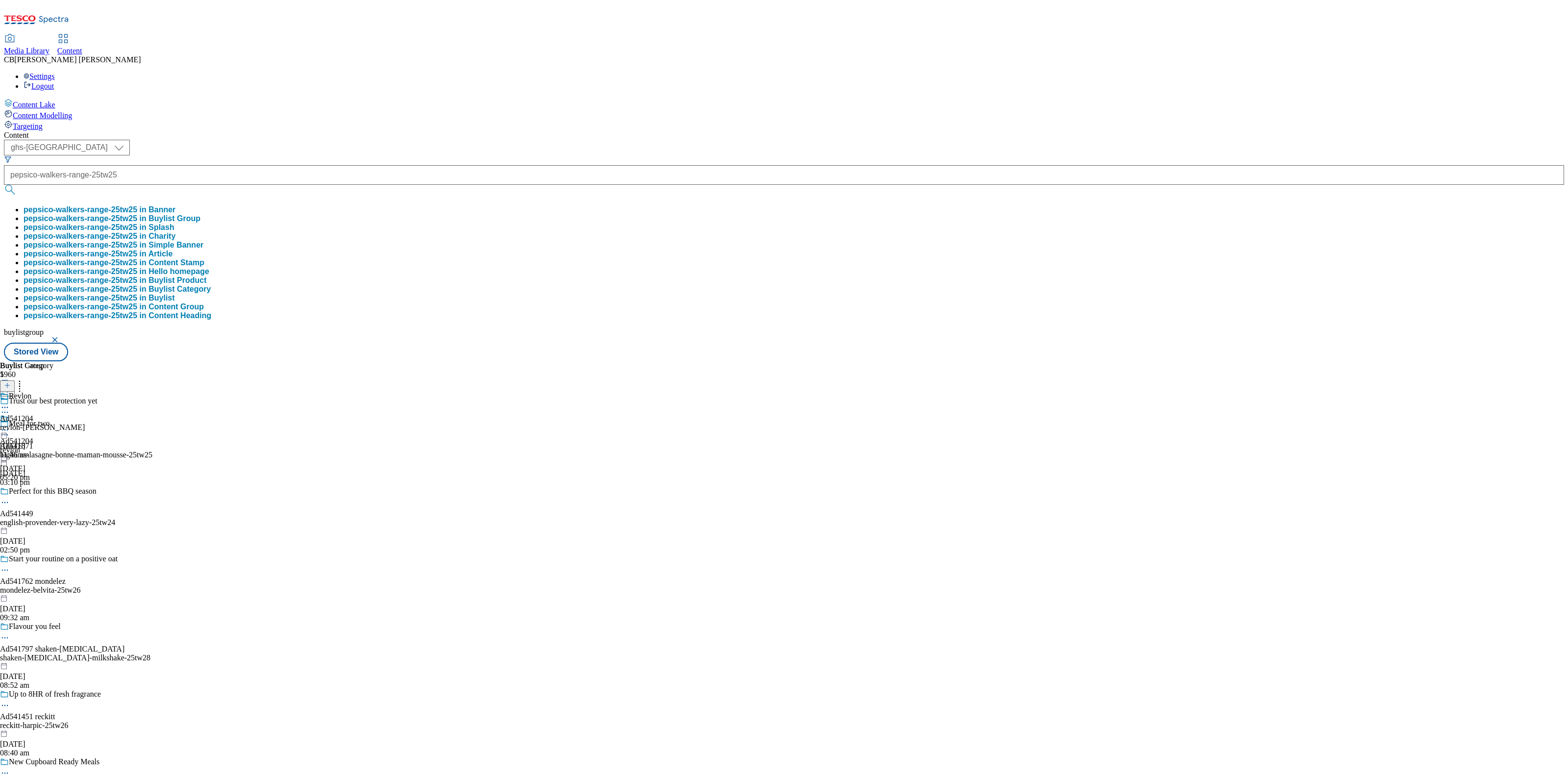
click at [200, 215] on button "pepsico-walkers-range-25tw25 in Buylist Group" at bounding box center [112, 219] width 177 height 9
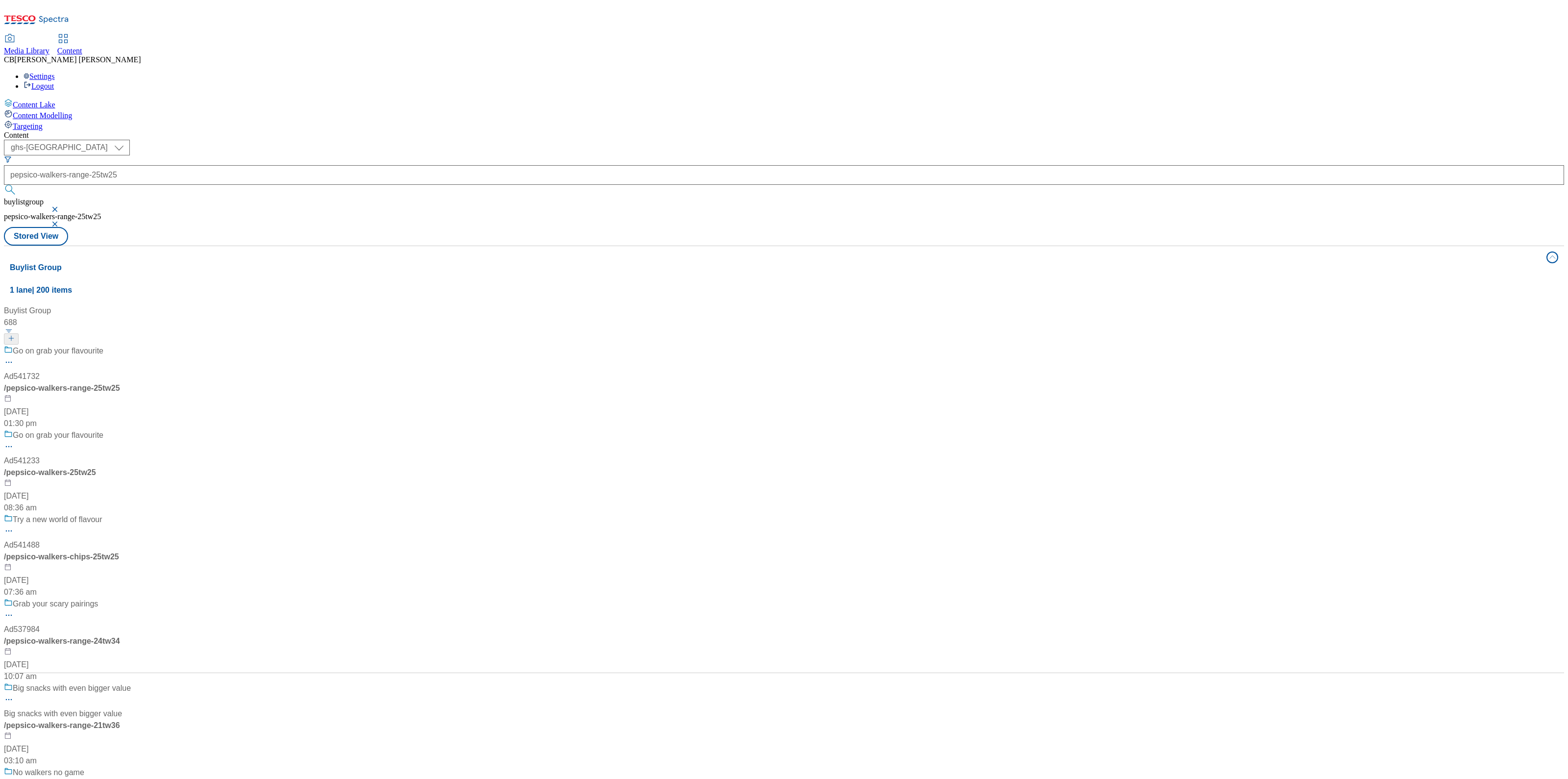
click at [131, 345] on div "Go on grab your flavourite Ad541732 / pepsico-walkers-range-25tw25 8 Aug 2025 0…" at bounding box center [67, 387] width 127 height 85
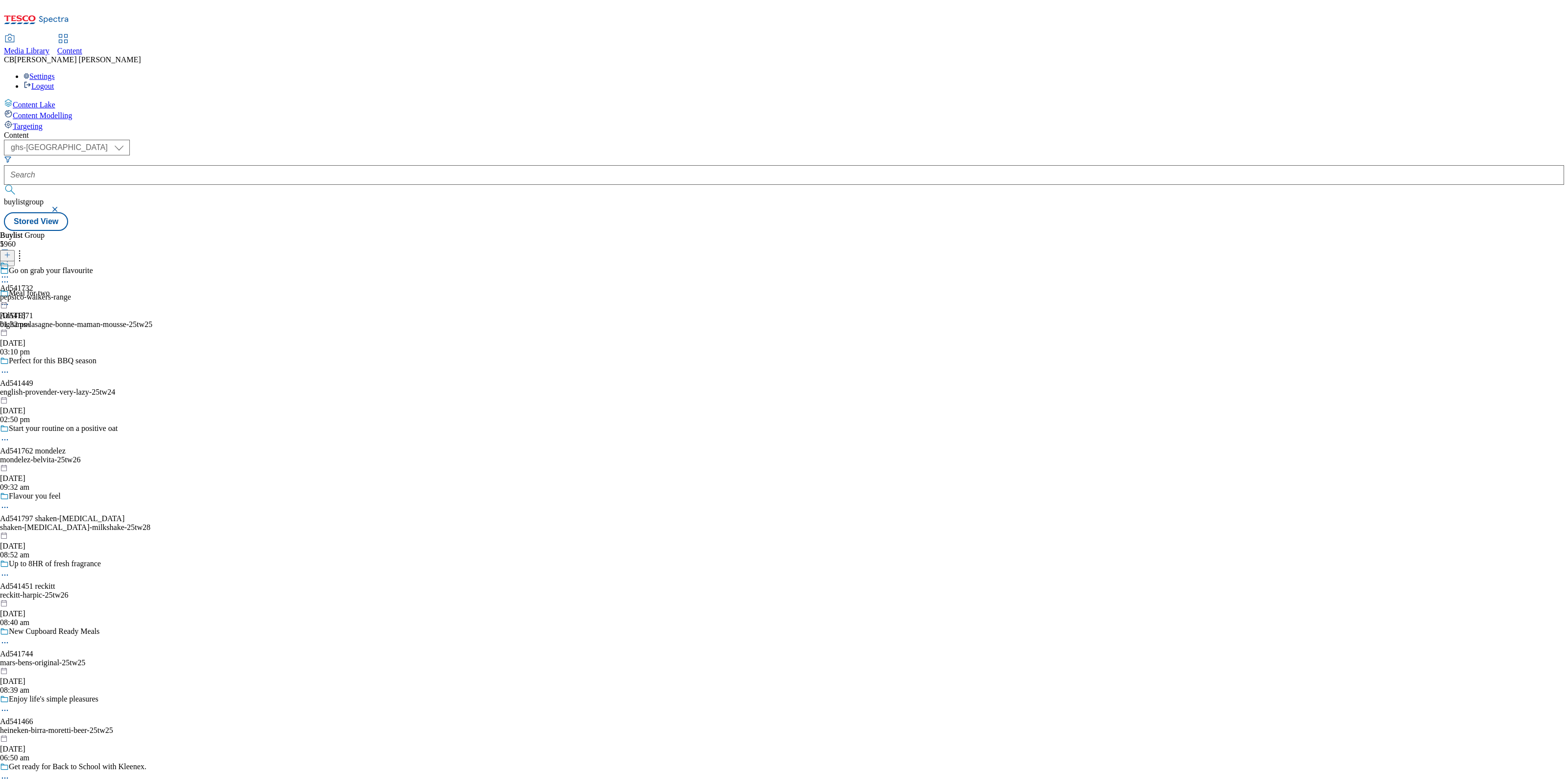
click at [10, 272] on icon at bounding box center [5, 276] width 10 height 10
click at [45, 292] on button "Edit" at bounding box center [33, 297] width 26 height 11
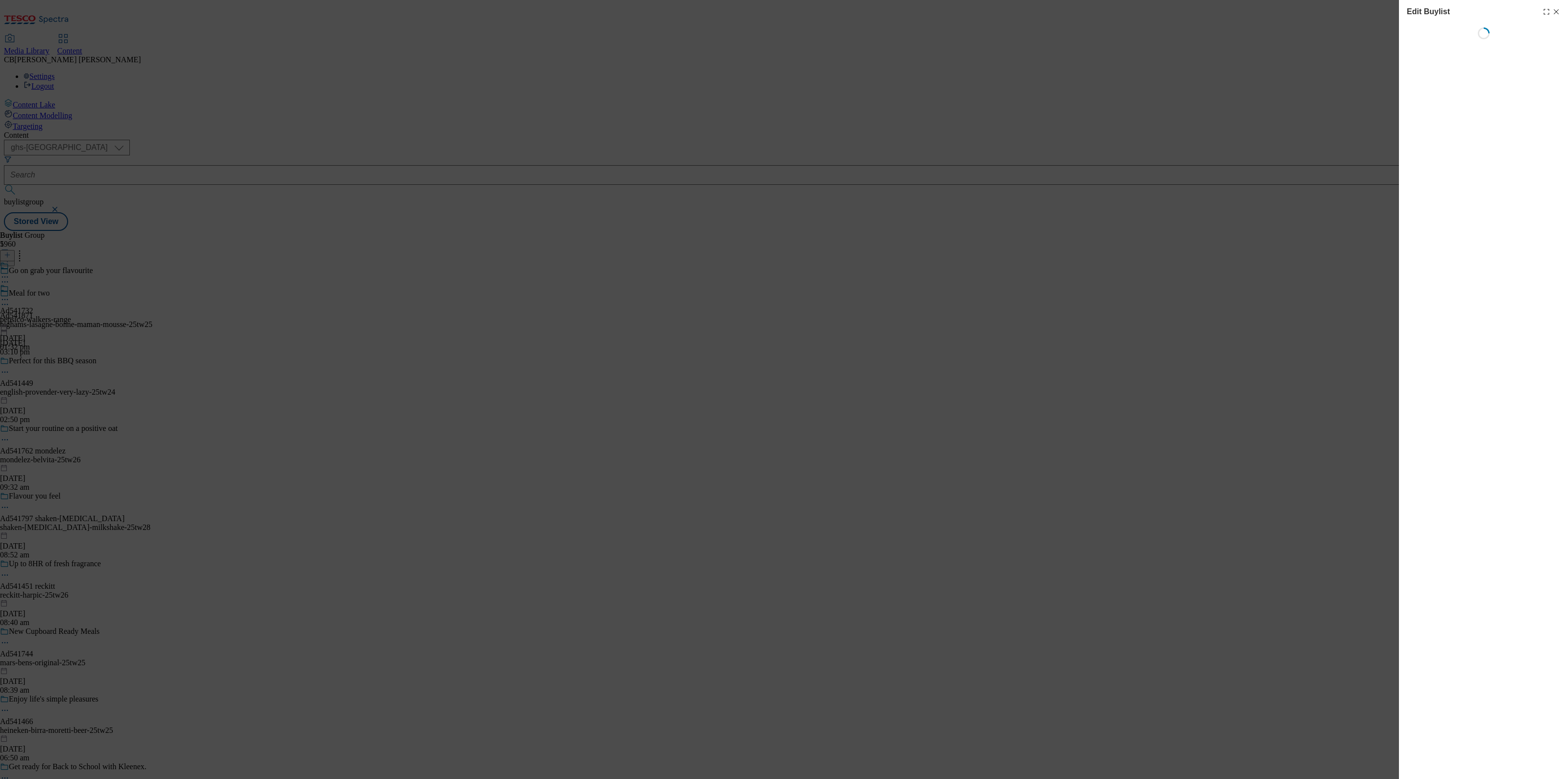
select select "tactical"
select select "supplier funded short term 1-3 weeks"
select select "dunnhumby"
select select "Banner"
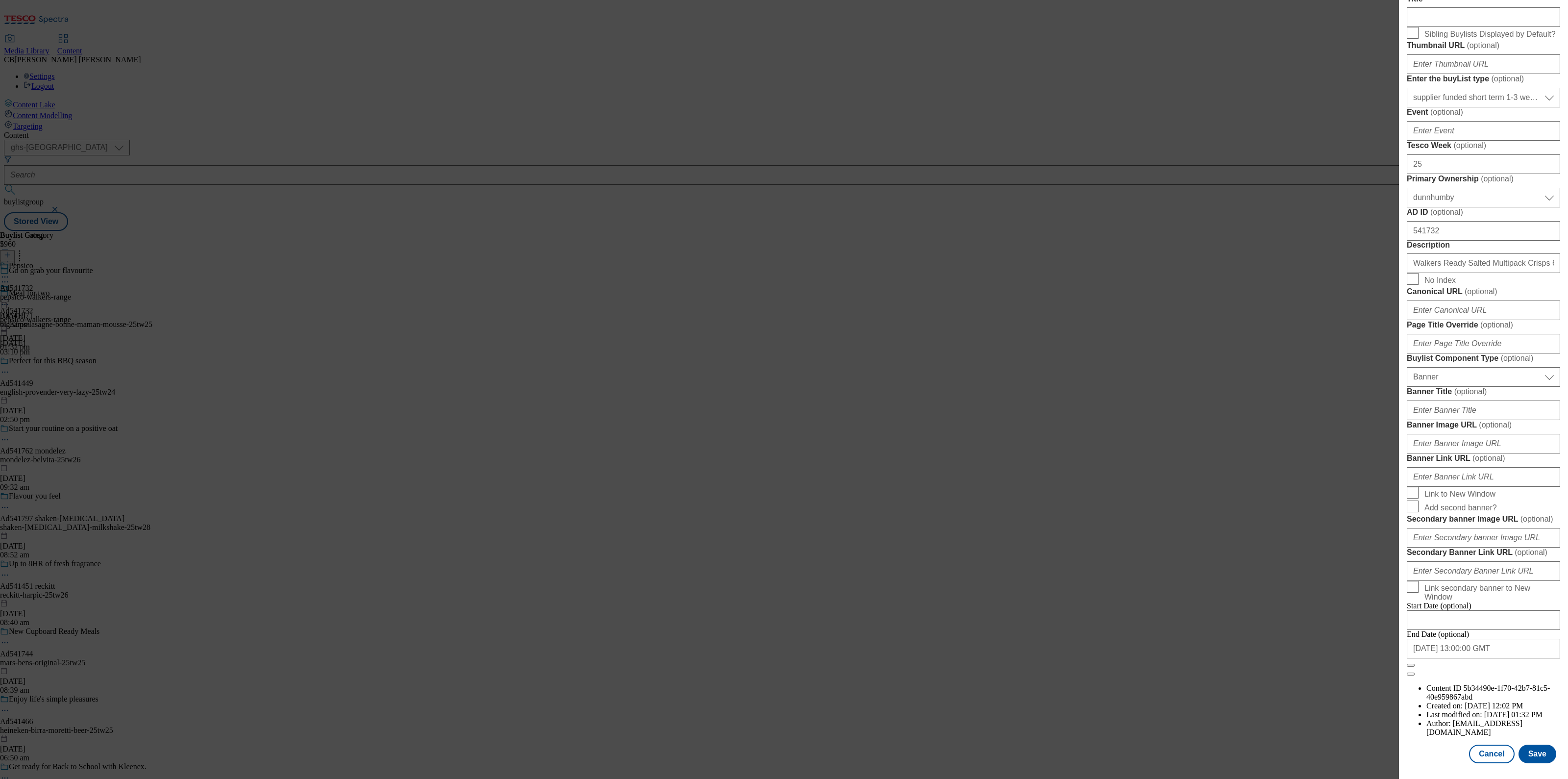
scroll to position [707, 0]
drag, startPoint x: 1458, startPoint y: 380, endPoint x: 1460, endPoint y: 375, distance: 5.4
click at [1458, 434] on input "Banner Image URL ( optional )" at bounding box center [1483, 444] width 154 height 20
paste input "https://digitalcontent.api.tesco.com/v2/media/ghs-mktg/951004e4-3764-4184-b021-…"
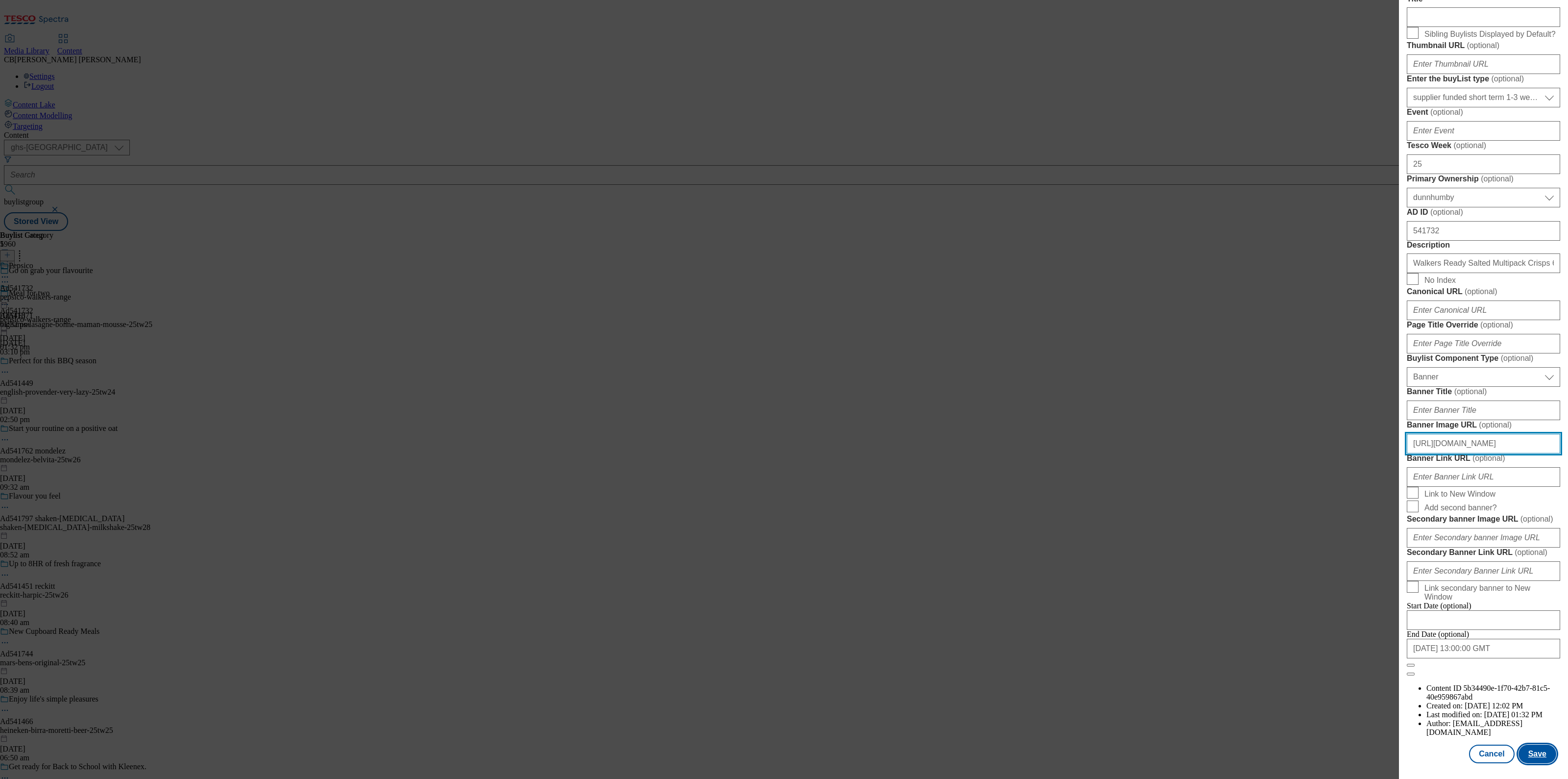
type input "https://digitalcontent.api.tesco.com/v2/media/ghs-mktg/951004e4-3764-4184-b021-…"
click at [1530, 744] on button "Save" at bounding box center [1538, 754] width 38 height 18
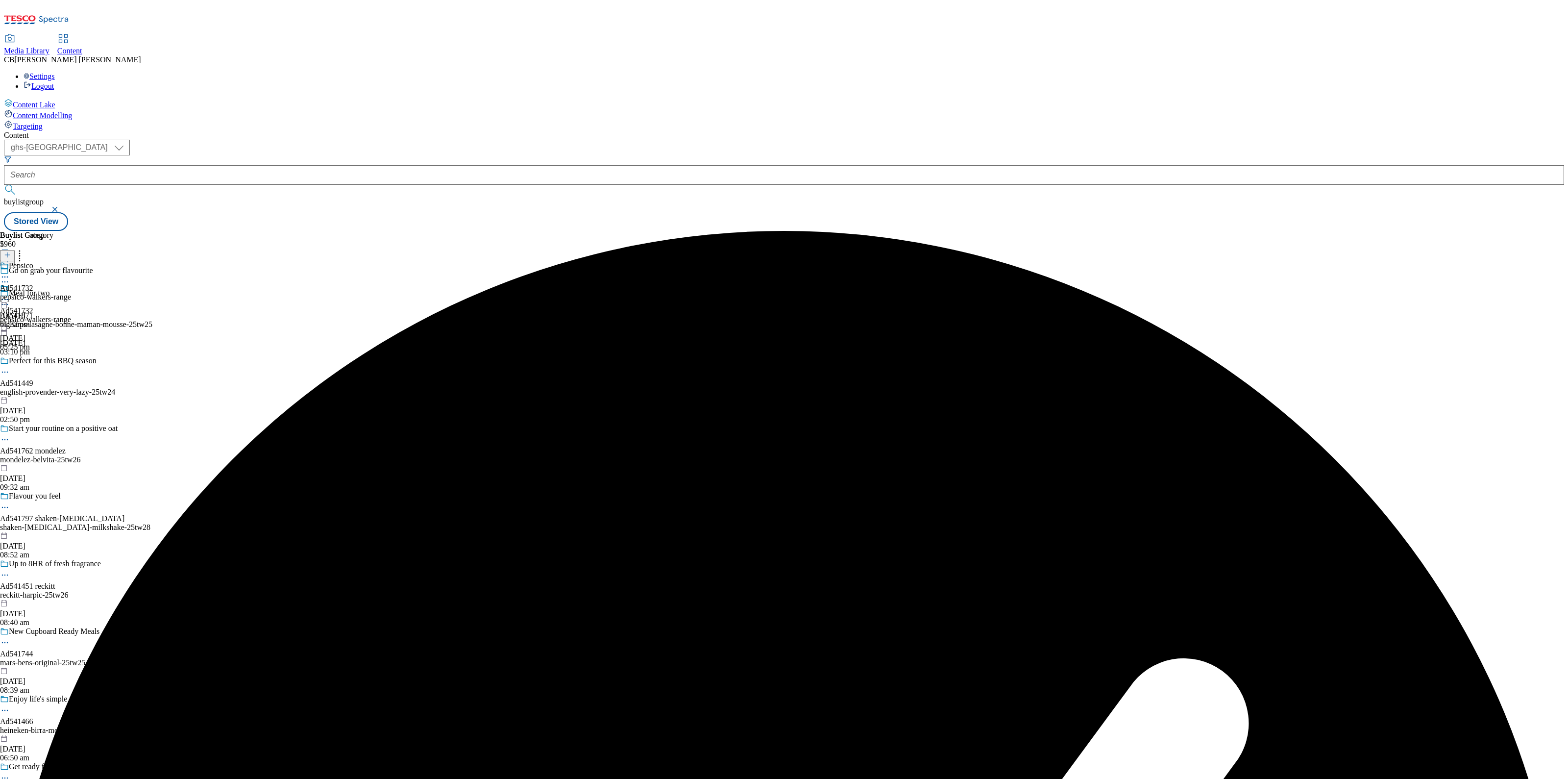
click at [10, 295] on icon at bounding box center [5, 299] width 10 height 10
click at [54, 362] on span "Preview" at bounding box center [41, 365] width 23 height 7
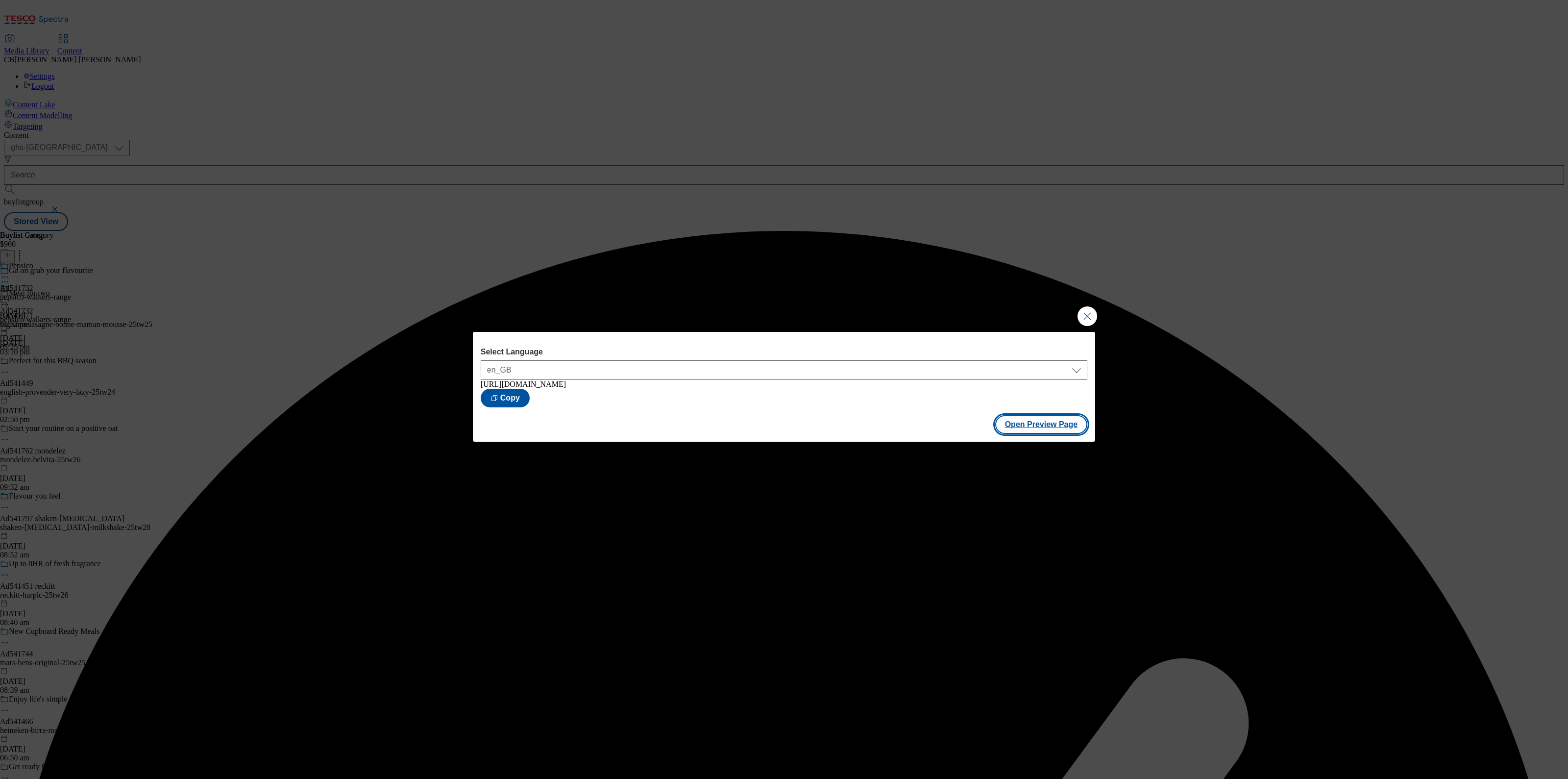
click at [1062, 429] on button "Open Preview Page" at bounding box center [1042, 424] width 93 height 18
click at [1088, 322] on button "Close Modal" at bounding box center [1087, 316] width 20 height 20
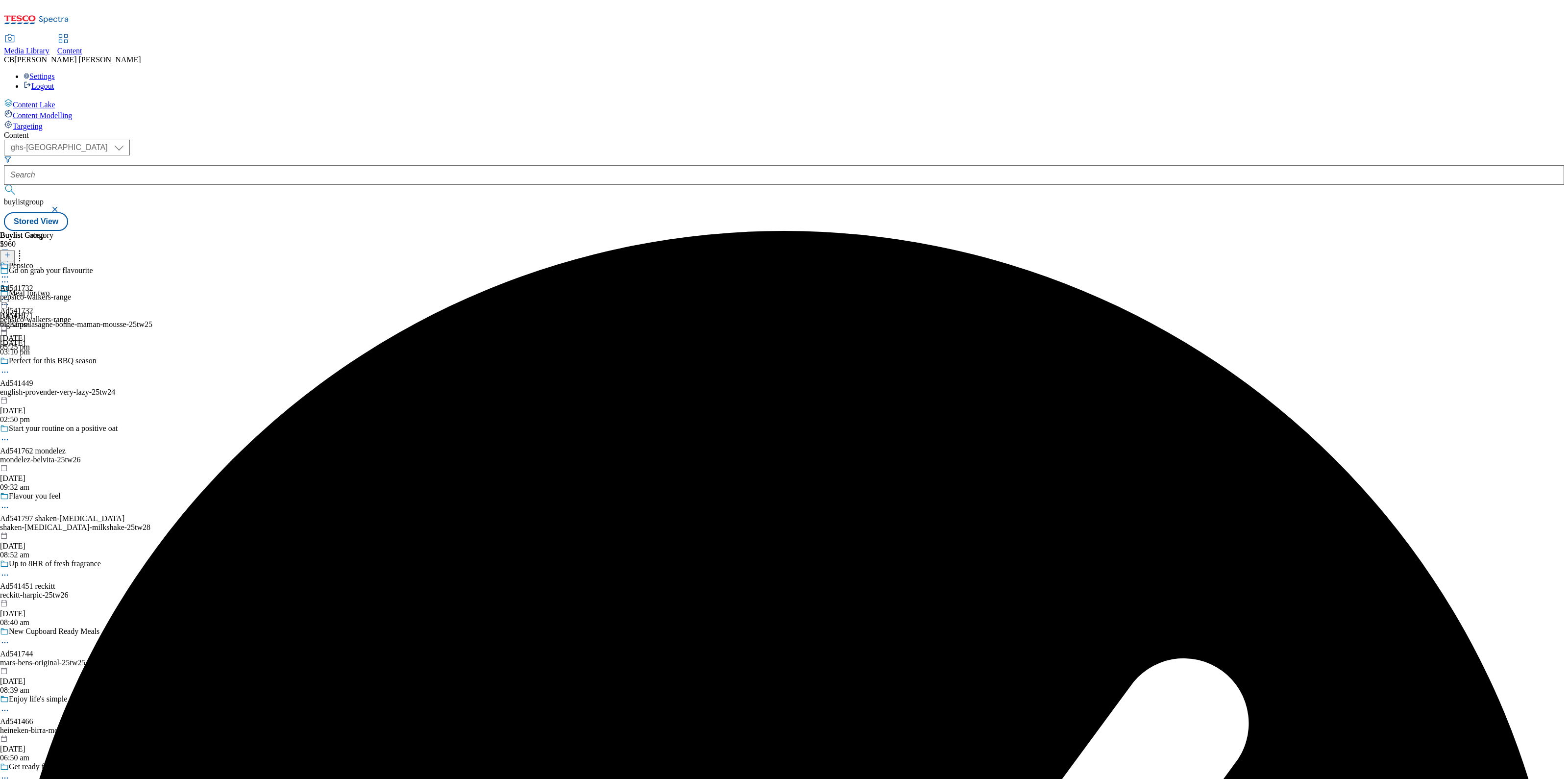
click at [10, 295] on icon at bounding box center [5, 299] width 10 height 10
click at [52, 395] on span "Publish" at bounding box center [41, 399] width 22 height 7
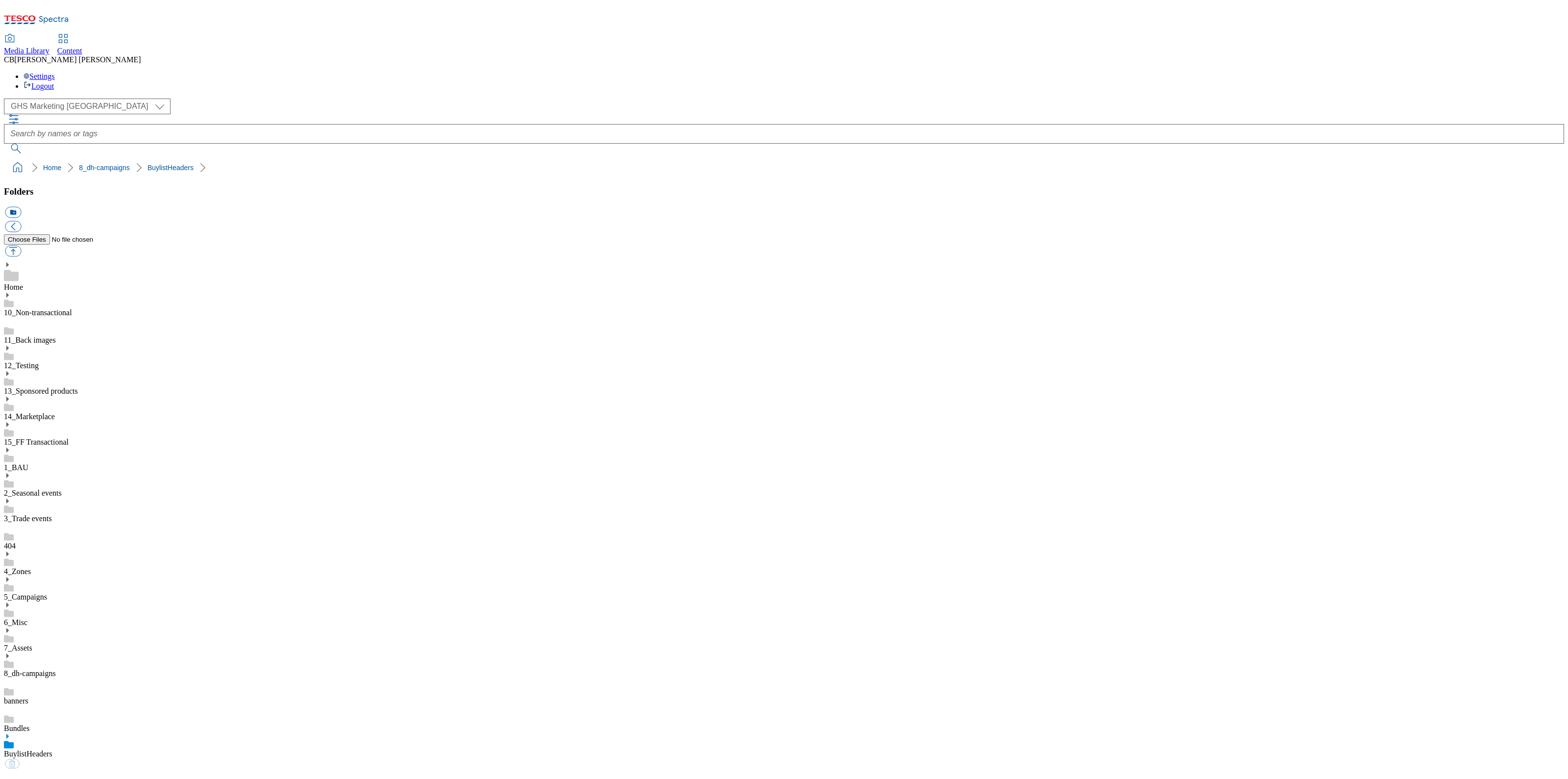
scroll to position [1, 0]
click at [53, 749] on link "BuylistHeaders" at bounding box center [27, 753] width 48 height 8
click at [21, 245] on button "button" at bounding box center [13, 251] width 16 height 11
type input "C:\fakepath\1755158236949-Ad541744_Ben's_Orignal_legobrand_H_1184x333_V1.jpg"
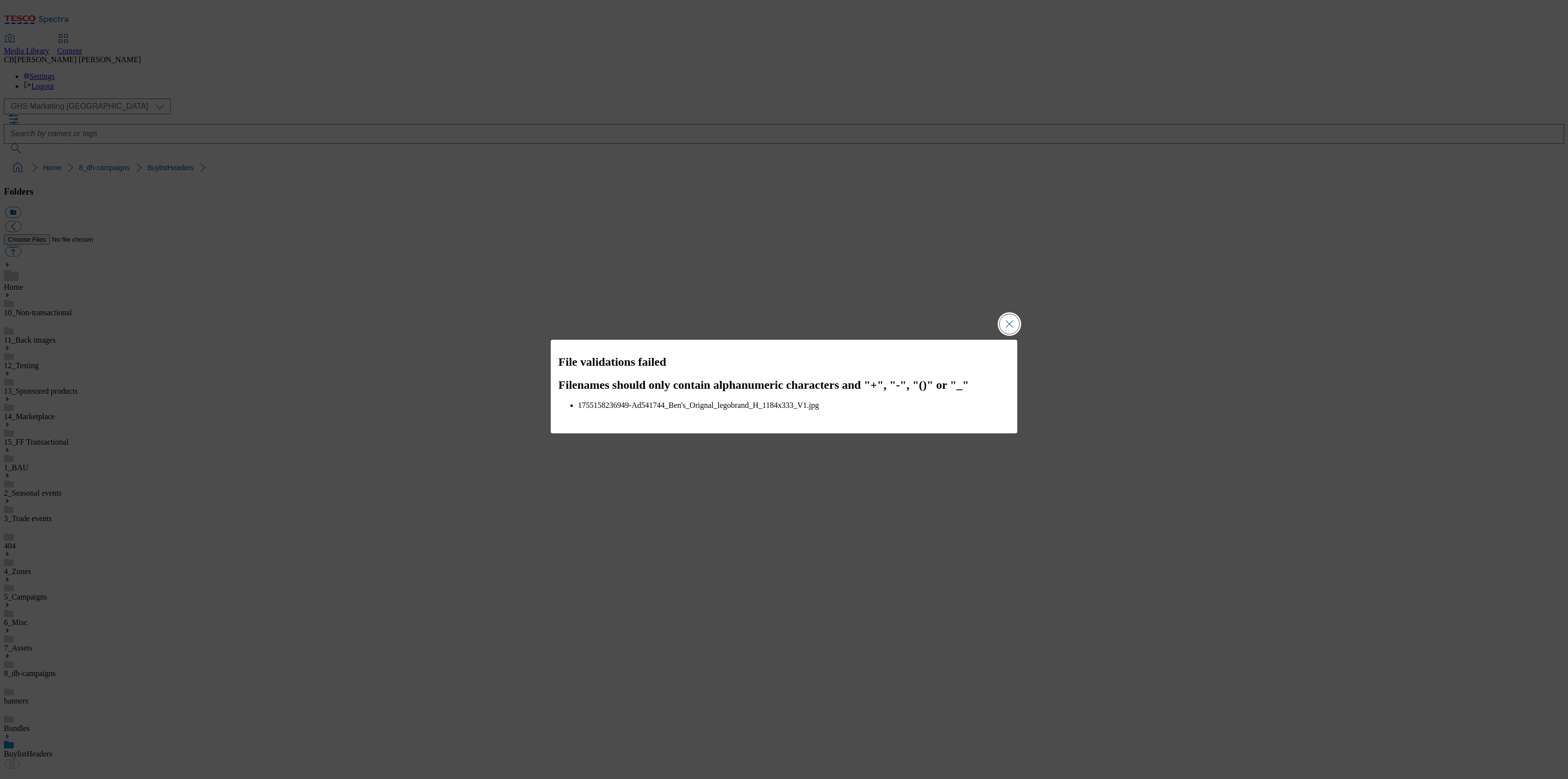
click at [1011, 328] on button "Close Modal" at bounding box center [1010, 325] width 20 height 20
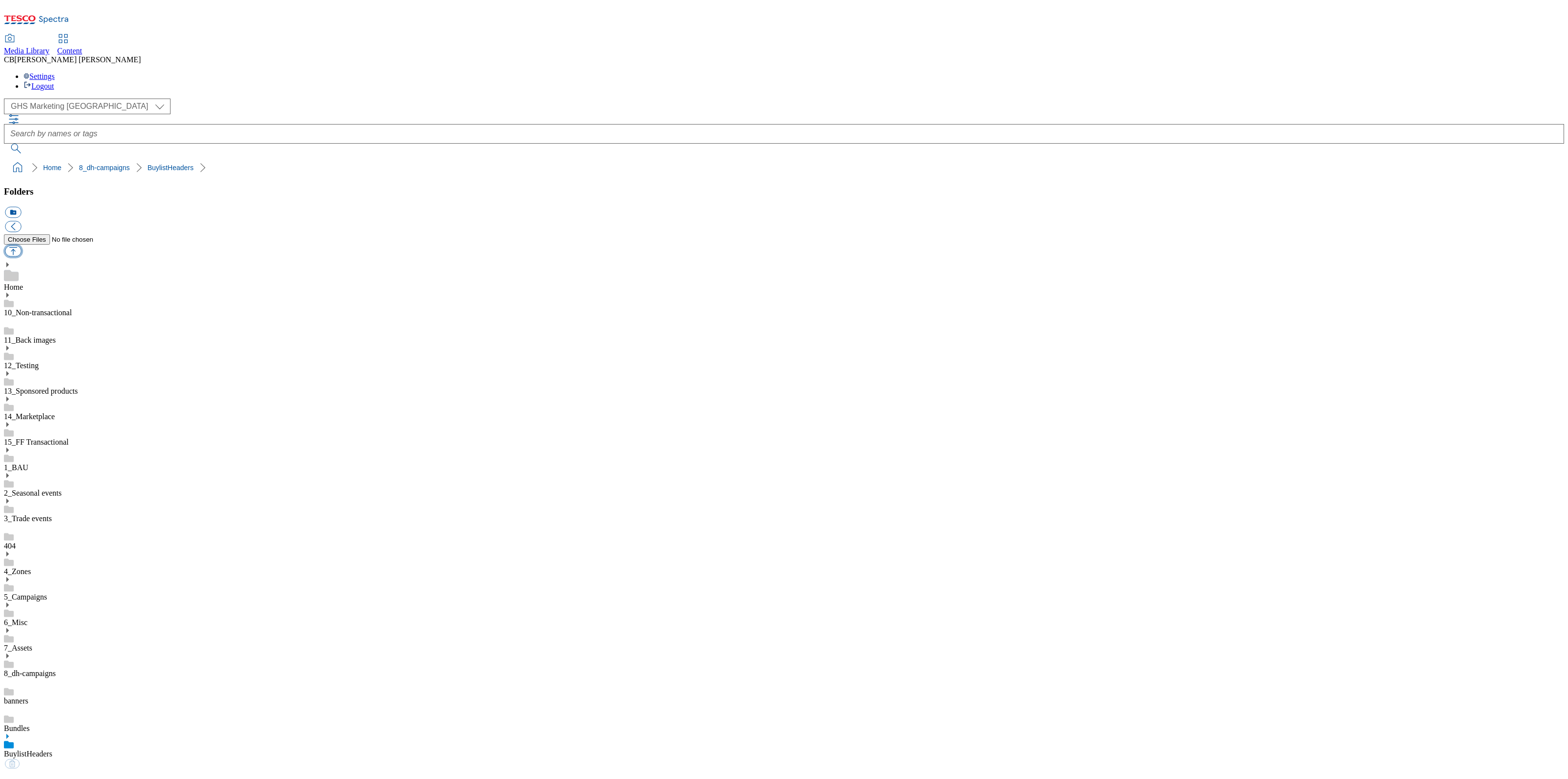
click at [21, 245] on button "button" at bounding box center [13, 251] width 16 height 11
type input "C:\fakepath\1755158236949-Ad541744_Bens_Orignal_legobrand_H_1184x333_V1.jpg"
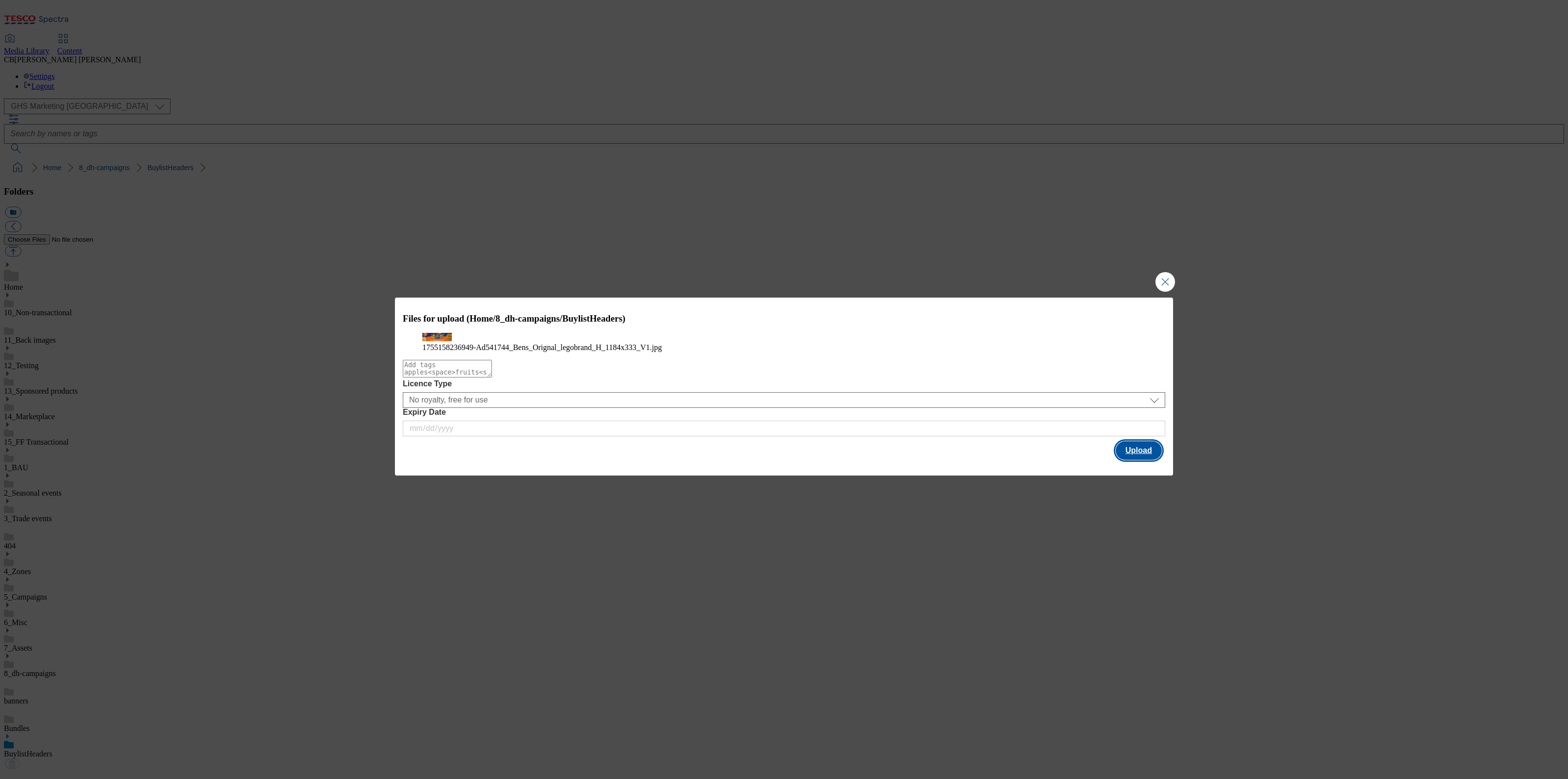
click at [1144, 460] on button "Upload" at bounding box center [1139, 450] width 46 height 18
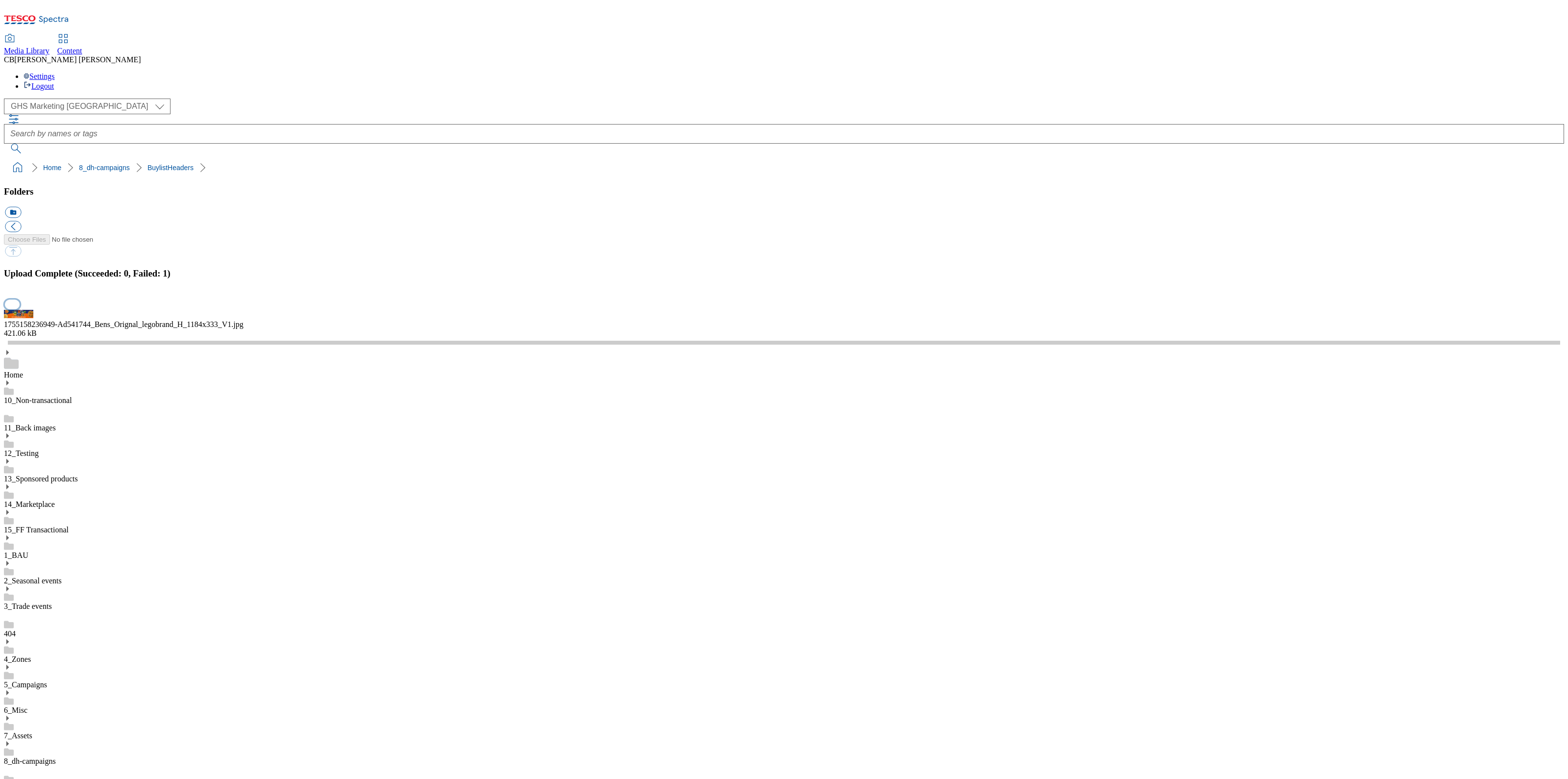
click at [20, 309] on button "button" at bounding box center [12, 304] width 15 height 9
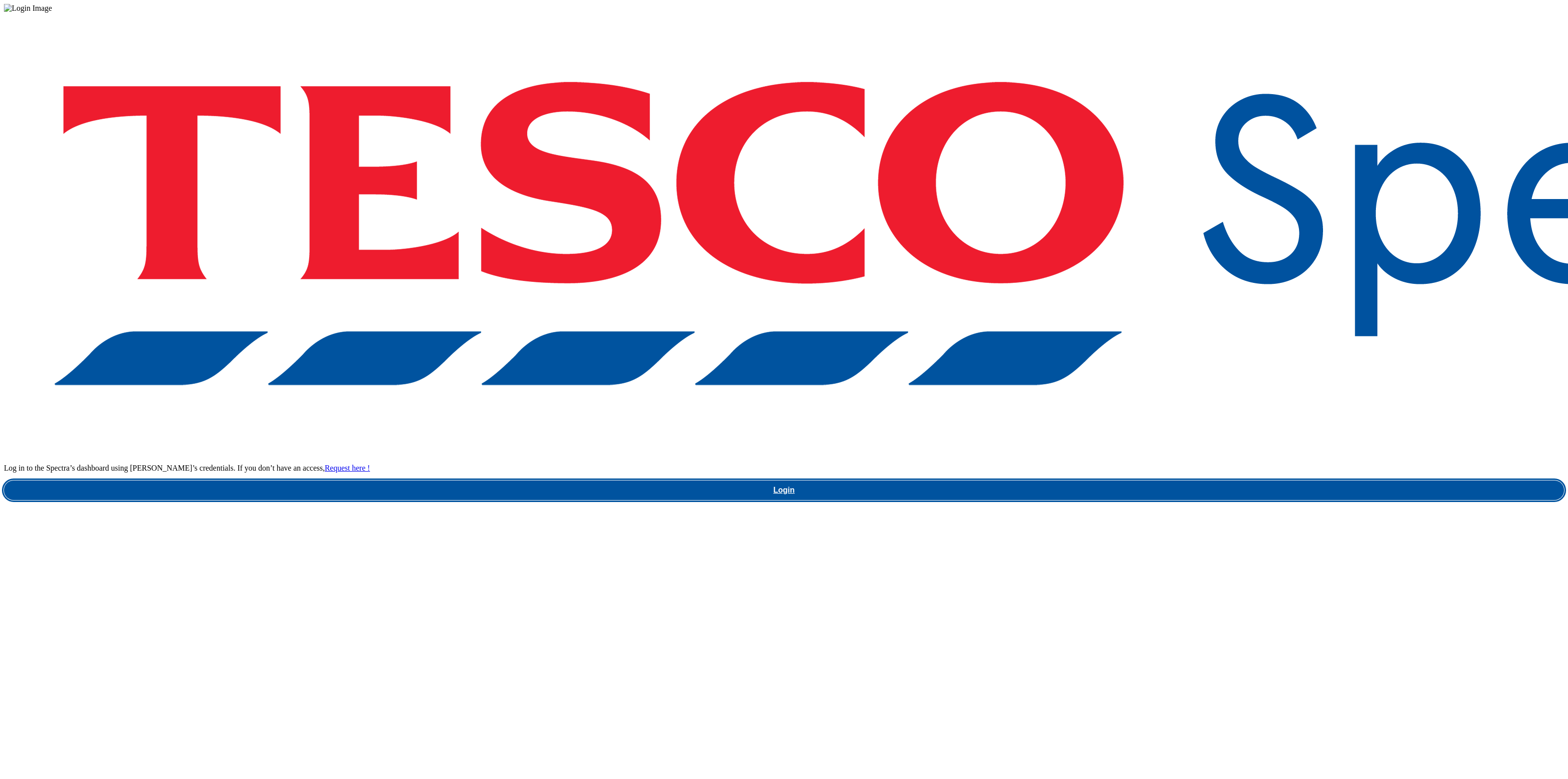
click at [1162, 480] on link "Login" at bounding box center [784, 490] width 1560 height 20
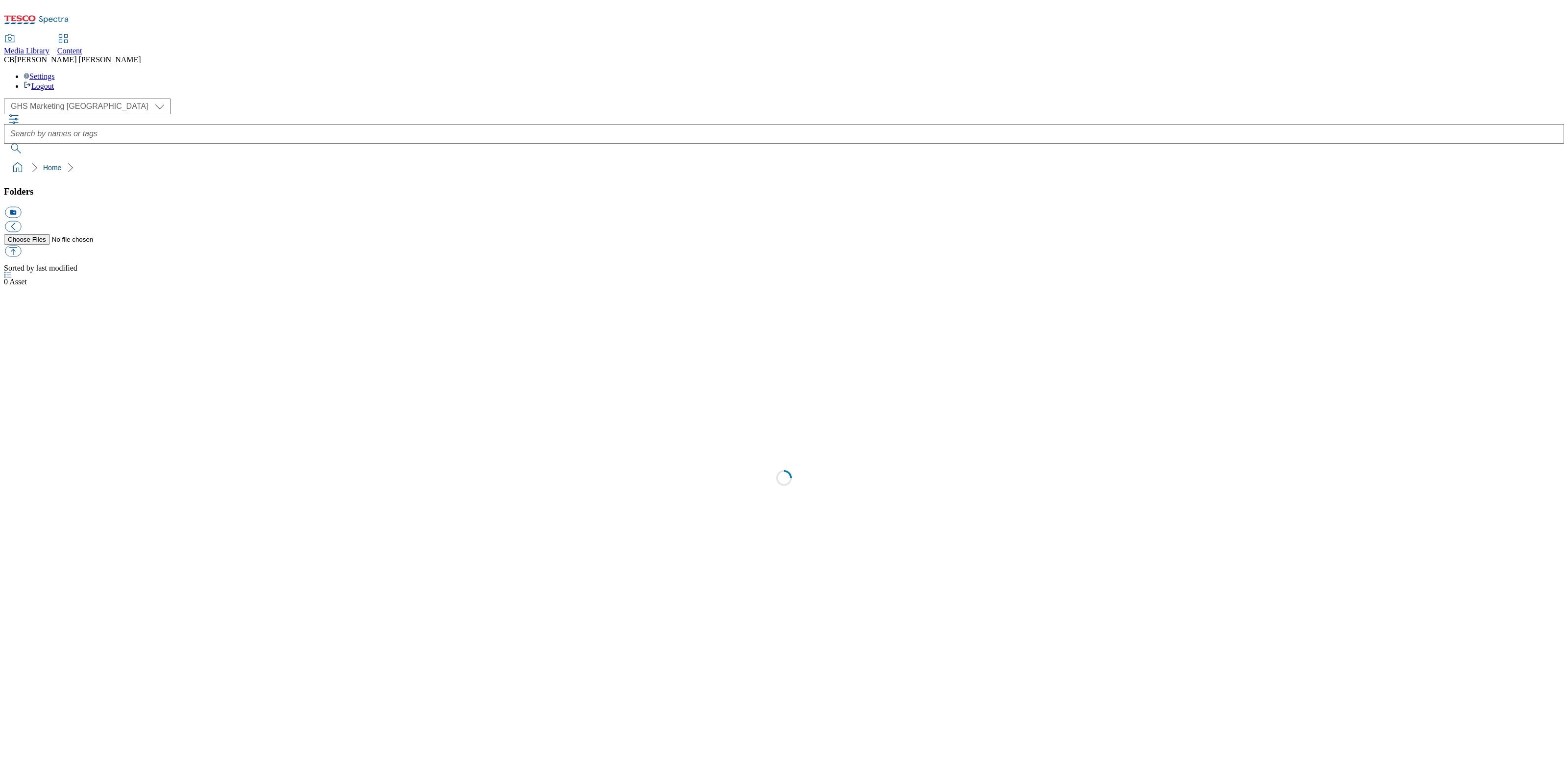
select select "flare-ghs-mktg"
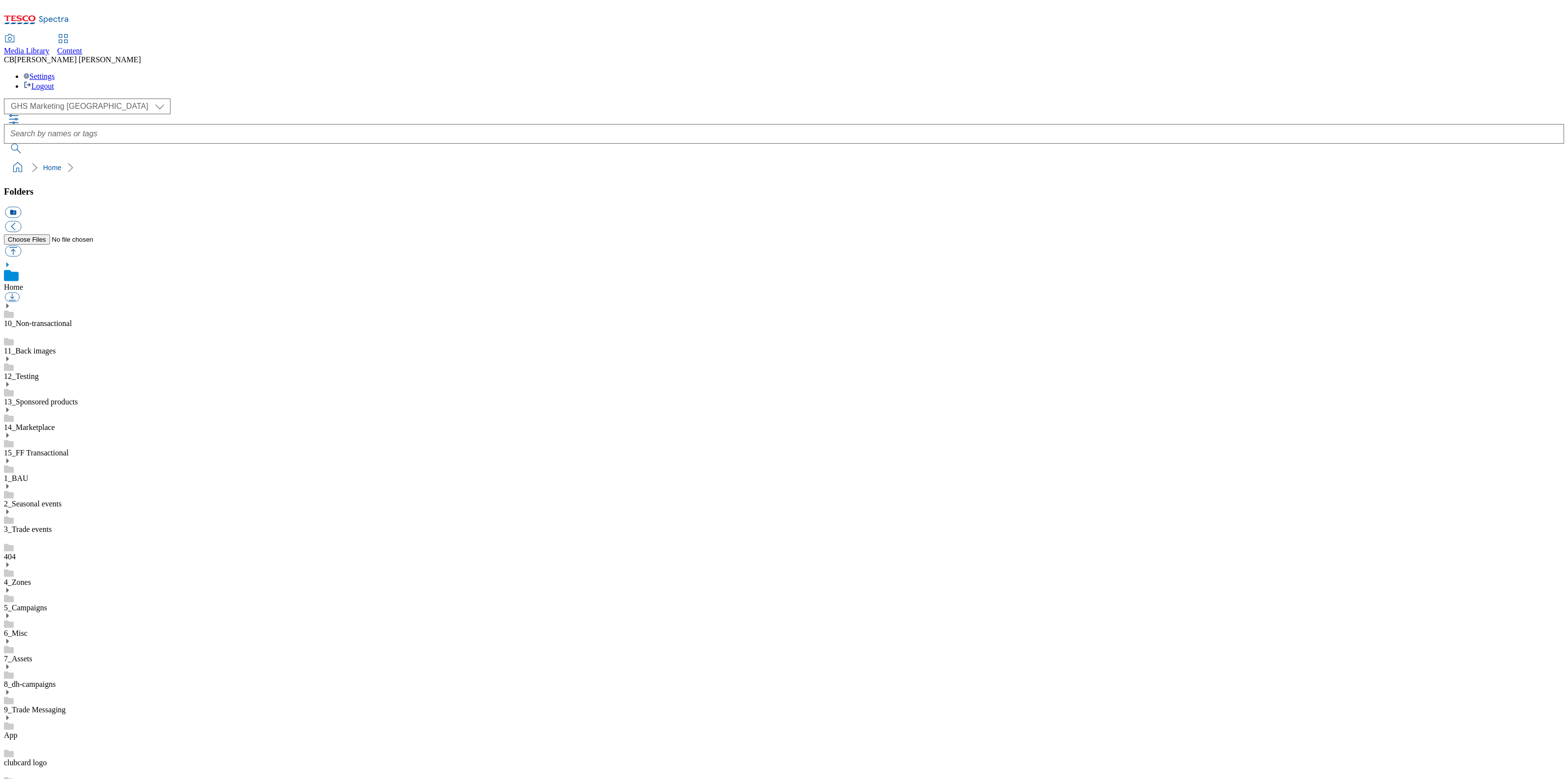
click at [11, 663] on icon at bounding box center [7, 666] width 7 height 7
click at [53, 760] on link "BuylistHeaders" at bounding box center [27, 764] width 48 height 8
click at [21, 245] on button "button" at bounding box center [13, 251] width 16 height 11
type input "C:\fakepath\1755158236949-Ad541744_Bens_Orignal_legobrand_H_1184x333_V1.jpg"
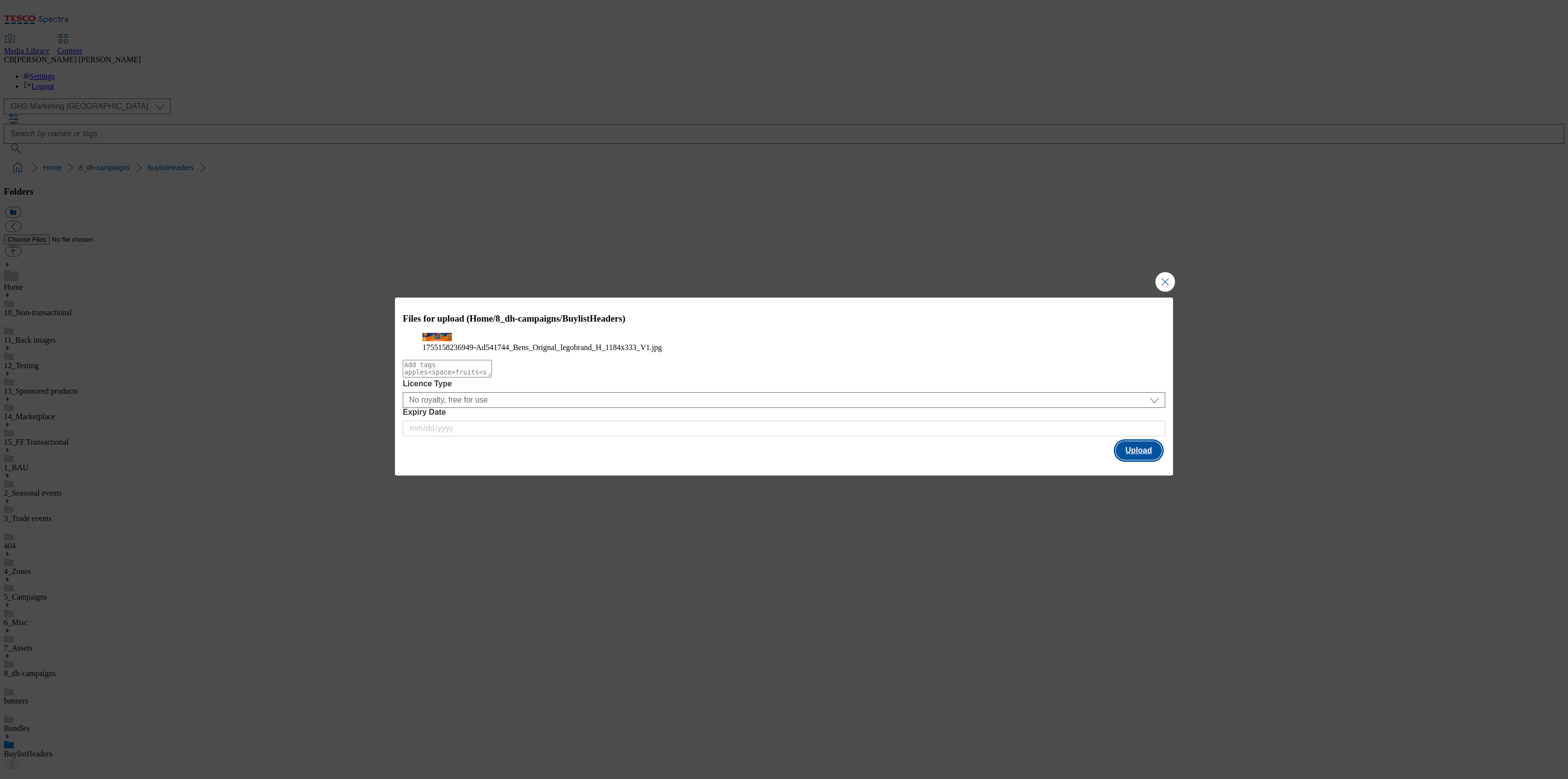
click at [1138, 460] on button "Upload" at bounding box center [1139, 450] width 46 height 18
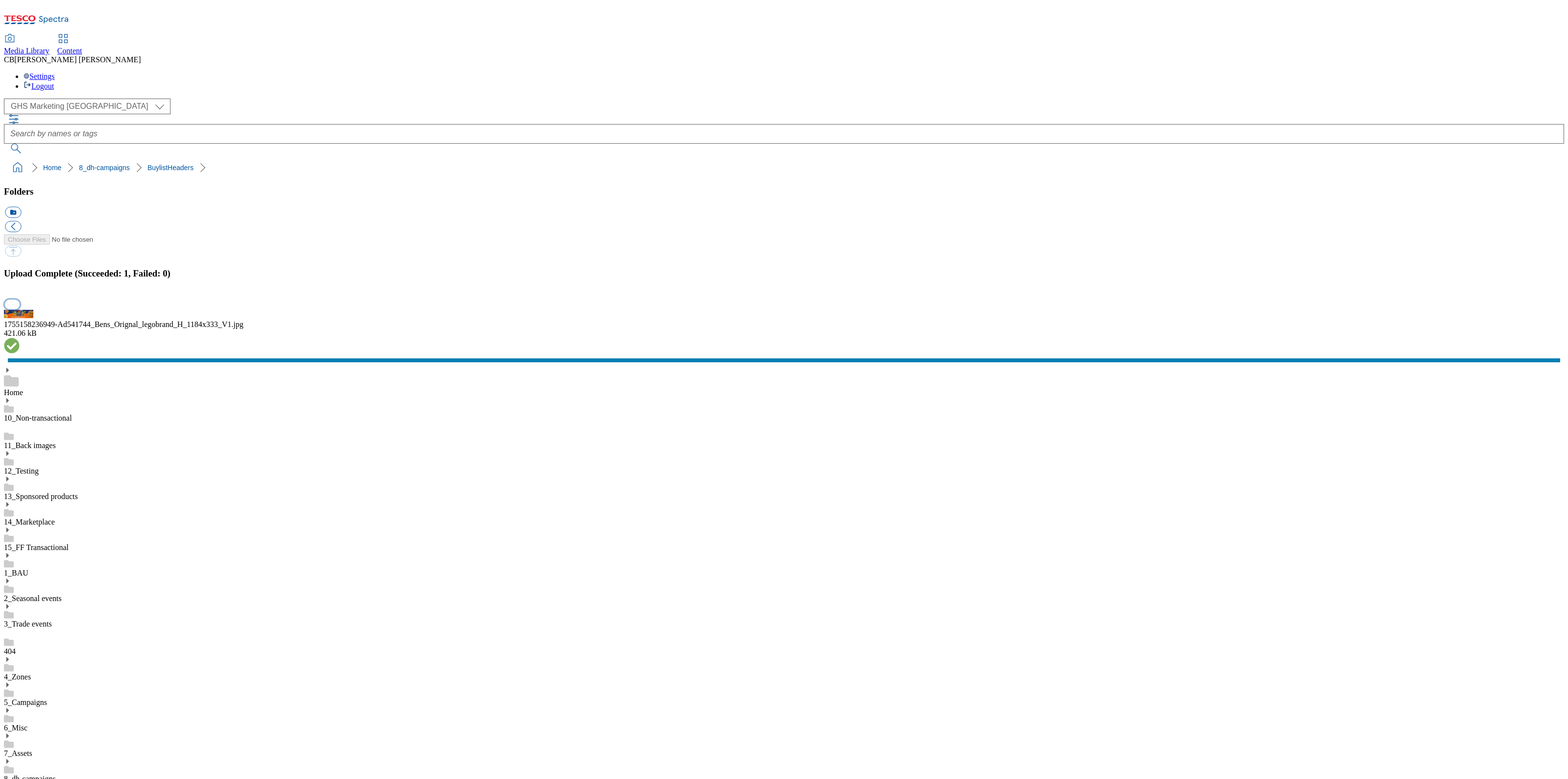
click at [20, 309] on button "button" at bounding box center [12, 304] width 15 height 9
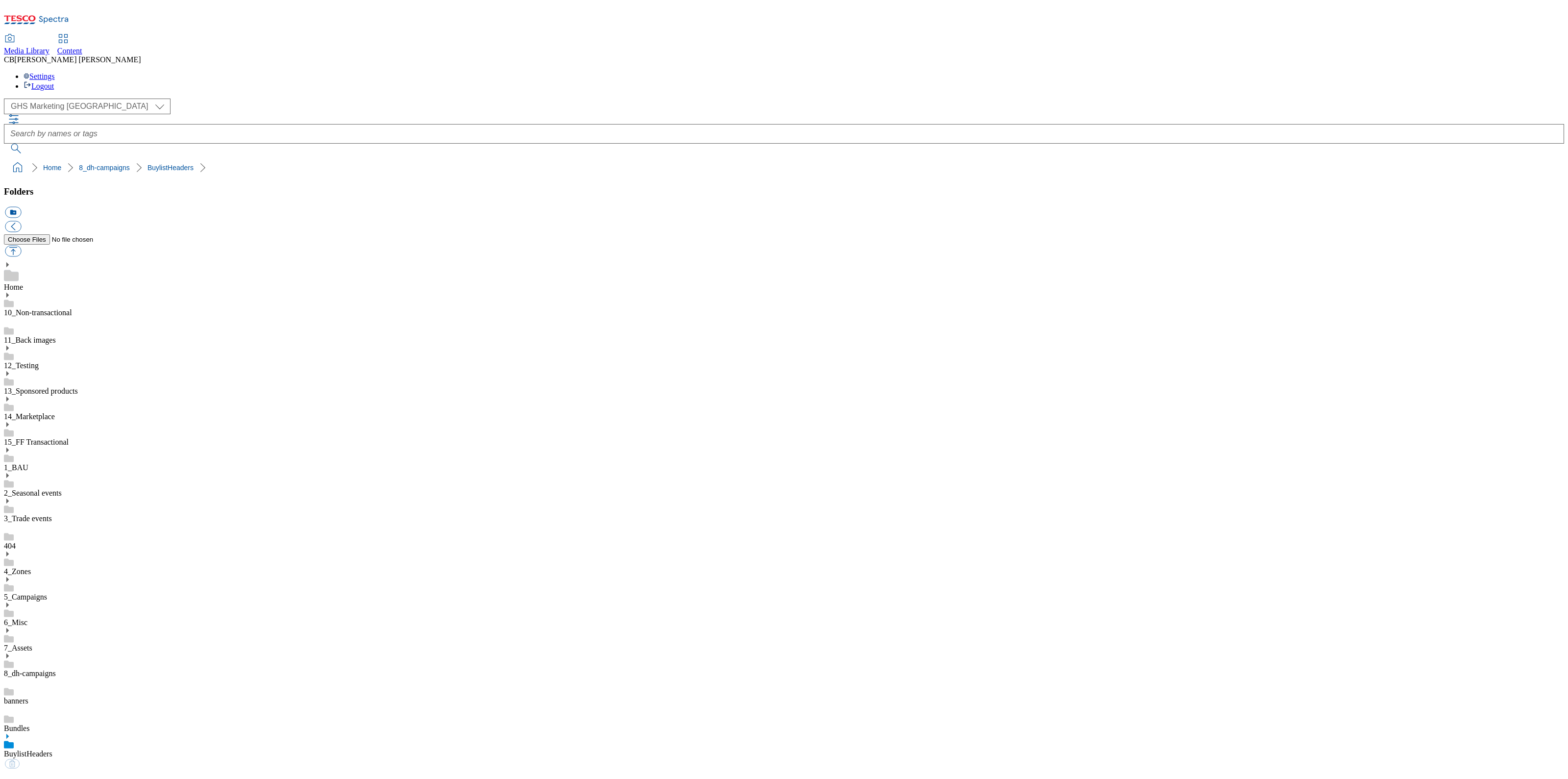
click at [53, 749] on link "BuylistHeaders" at bounding box center [27, 753] width 48 height 8
click at [21, 245] on button "button" at bounding box center [13, 251] width 16 height 11
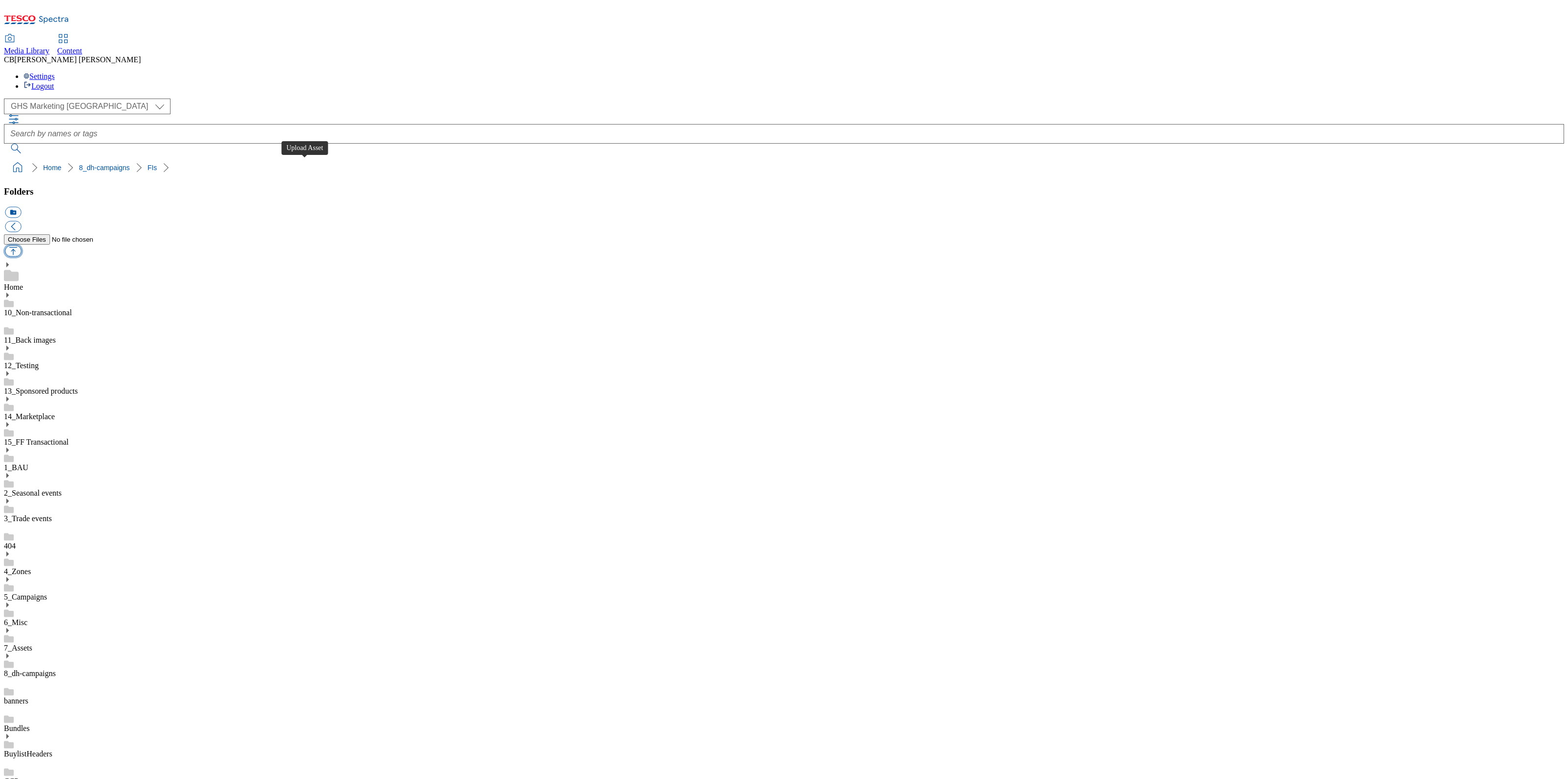
type input "C:\fakepath\1755181748982-Desktop.png"
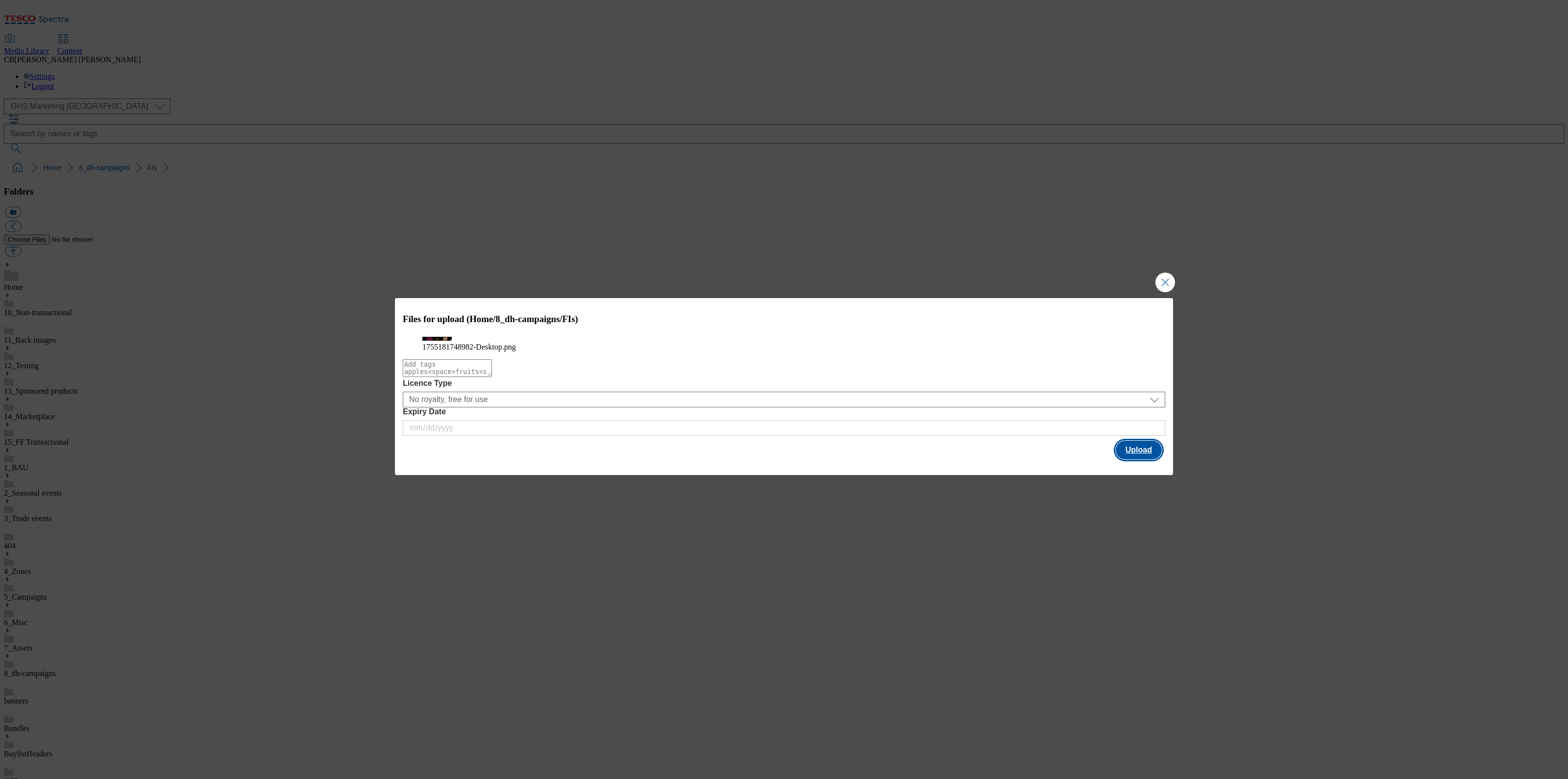
click at [1142, 459] on button "Upload" at bounding box center [1139, 450] width 46 height 18
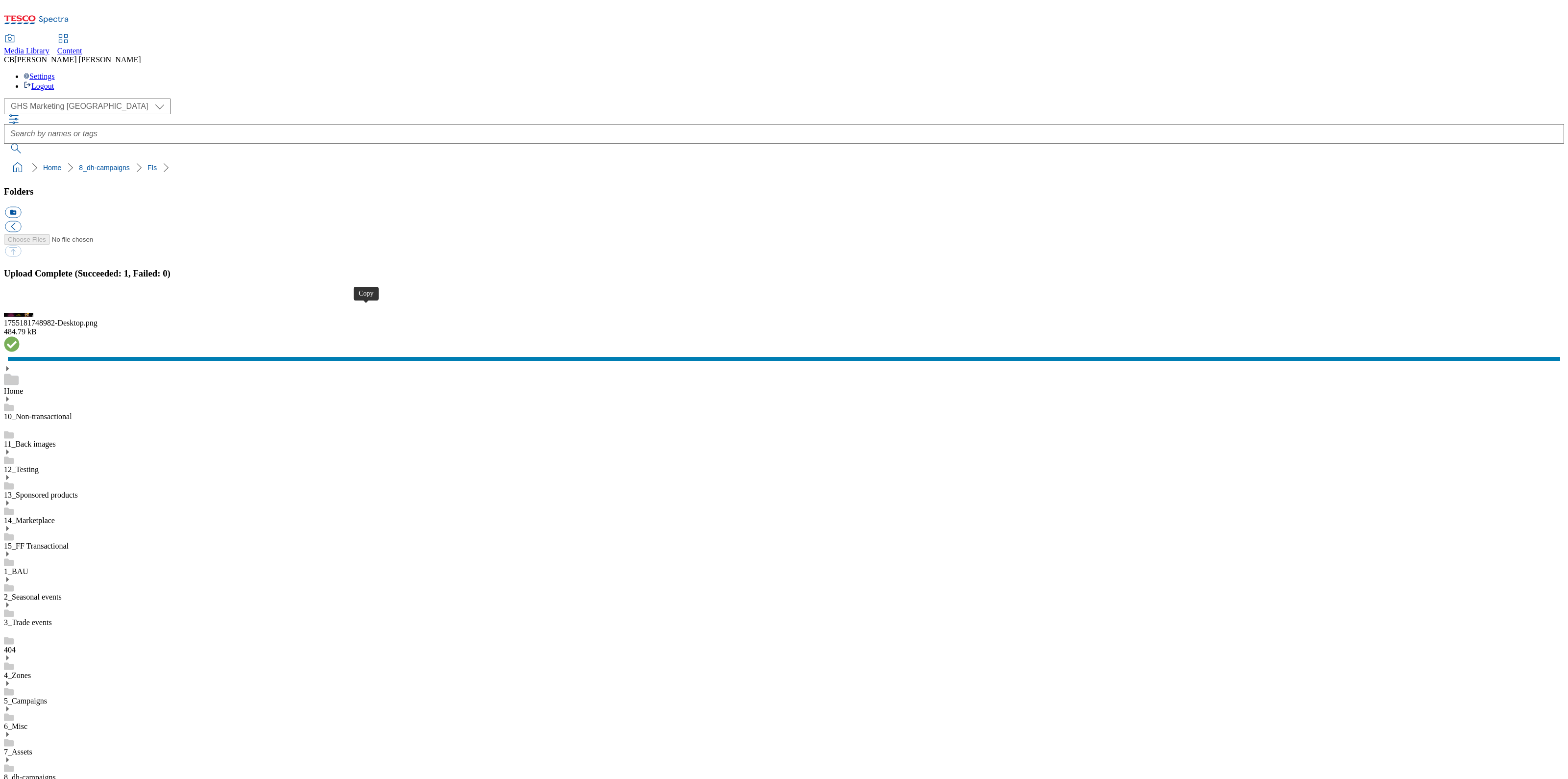
click at [20, 309] on button "button" at bounding box center [12, 304] width 15 height 9
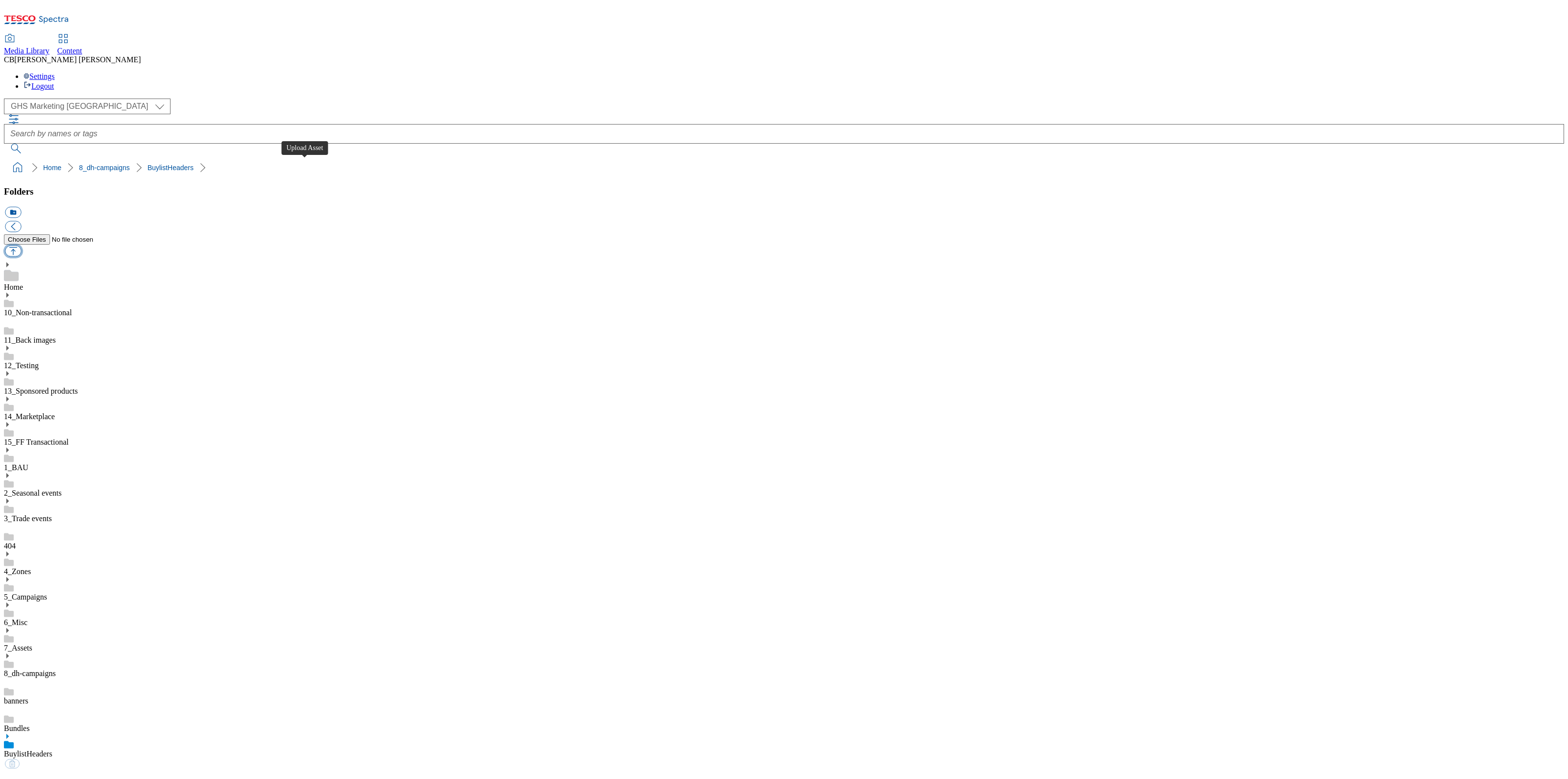
click at [21, 245] on button "button" at bounding box center [13, 251] width 16 height 11
type input "C:\fakepath\1755081529767-ad541204_Mitchum_LegoBrand_H_1184x333_V1.jpg"
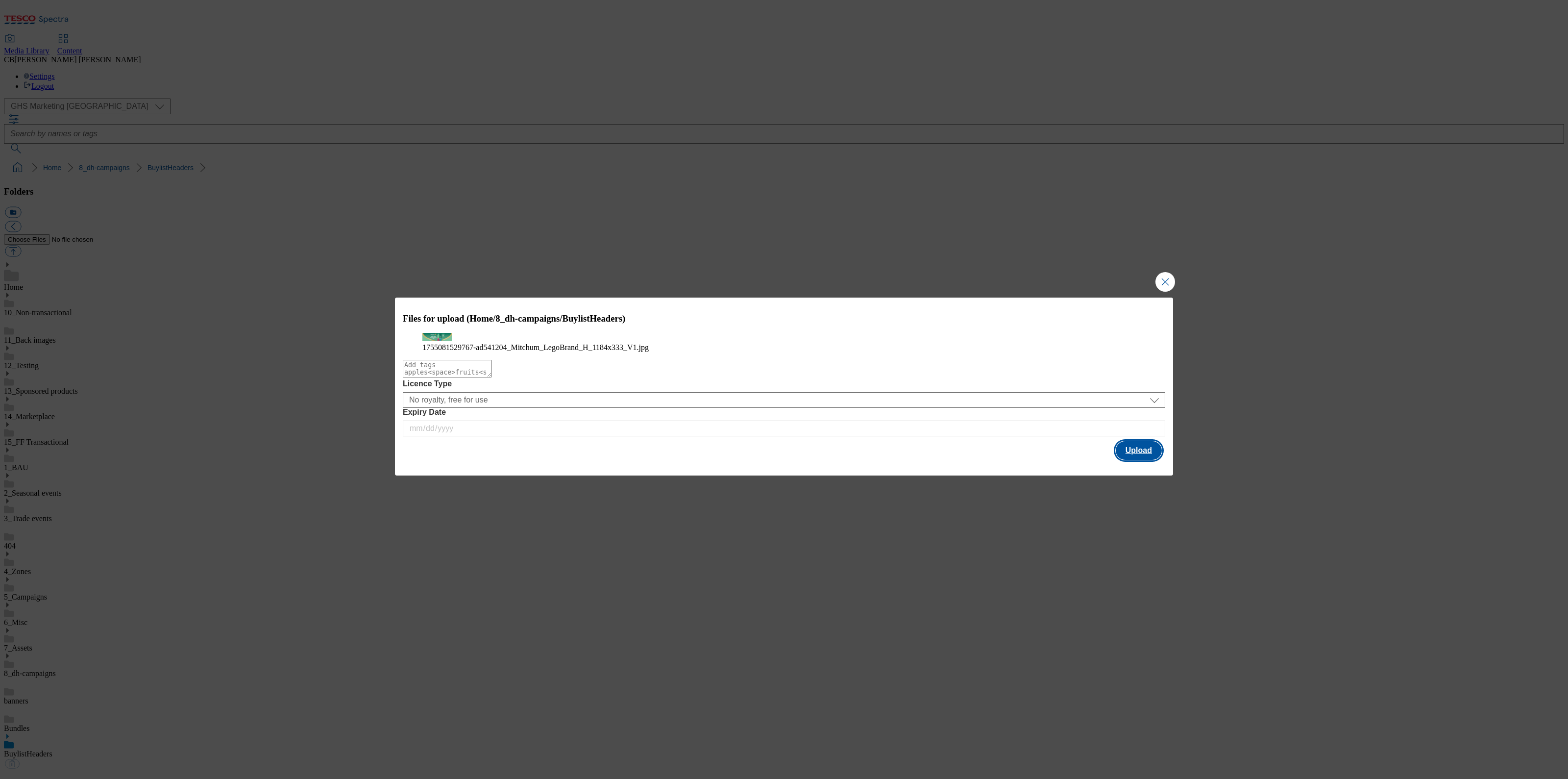
click at [1148, 460] on button "Upload" at bounding box center [1139, 450] width 46 height 18
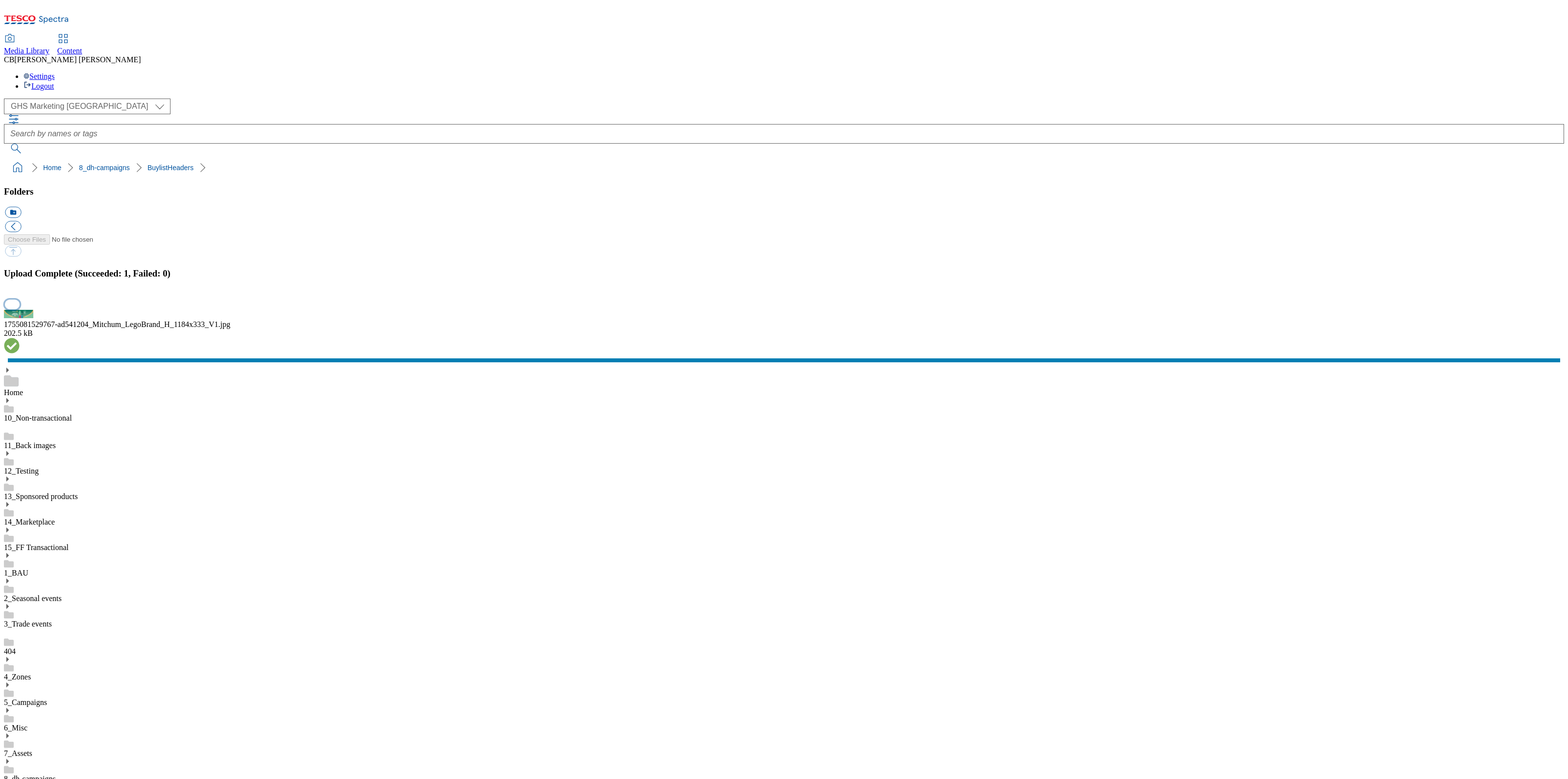
click at [20, 309] on button "button" at bounding box center [12, 304] width 15 height 9
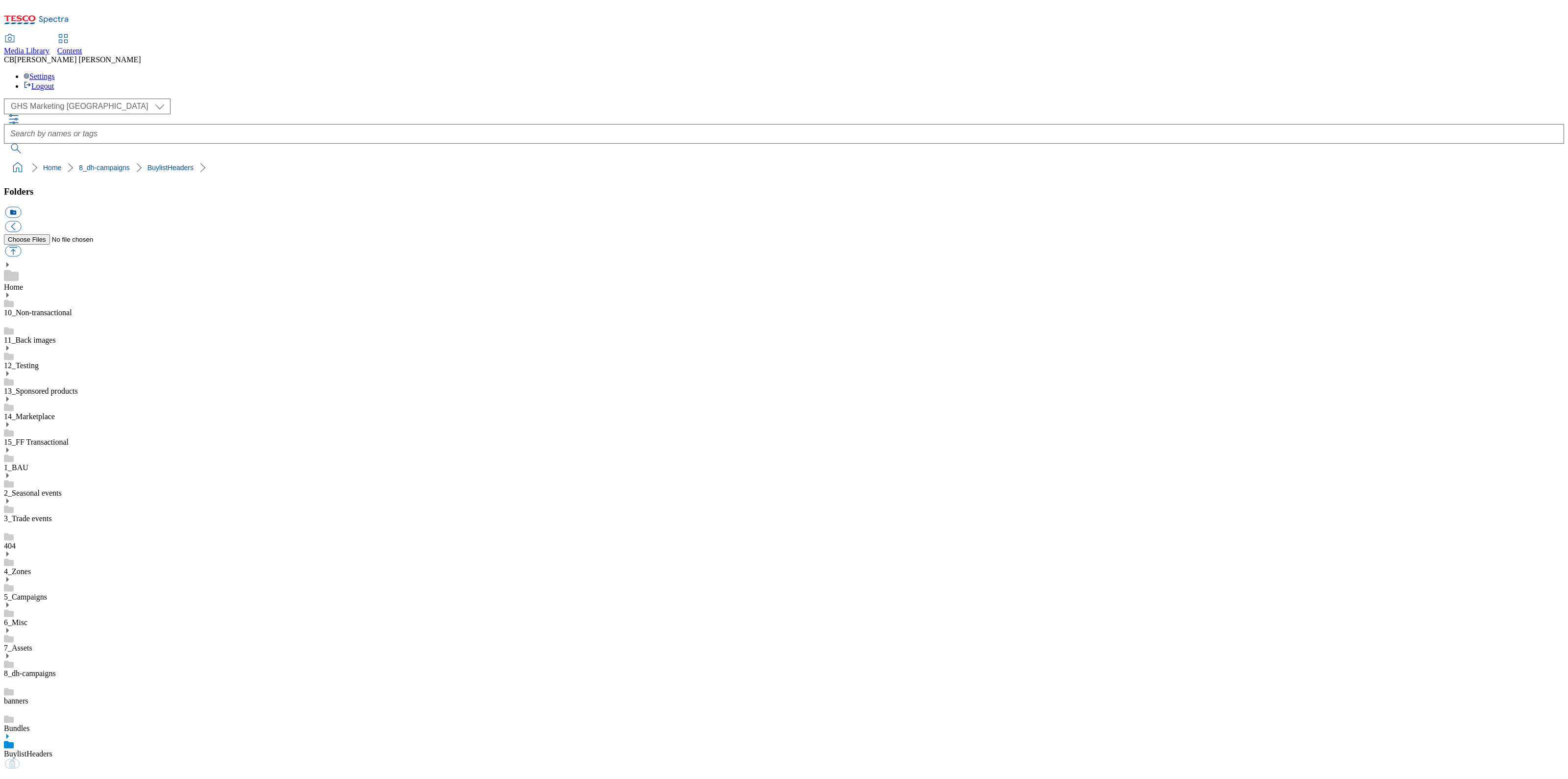
click at [53, 749] on link "BuylistHeaders" at bounding box center [27, 753] width 48 height 8
click at [21, 245] on button "button" at bounding box center [13, 251] width 16 height 11
type input "C:\fakepath\1755082535506-ad541204_Mitchum_LegoBrand_2560x320_V1.jpg"
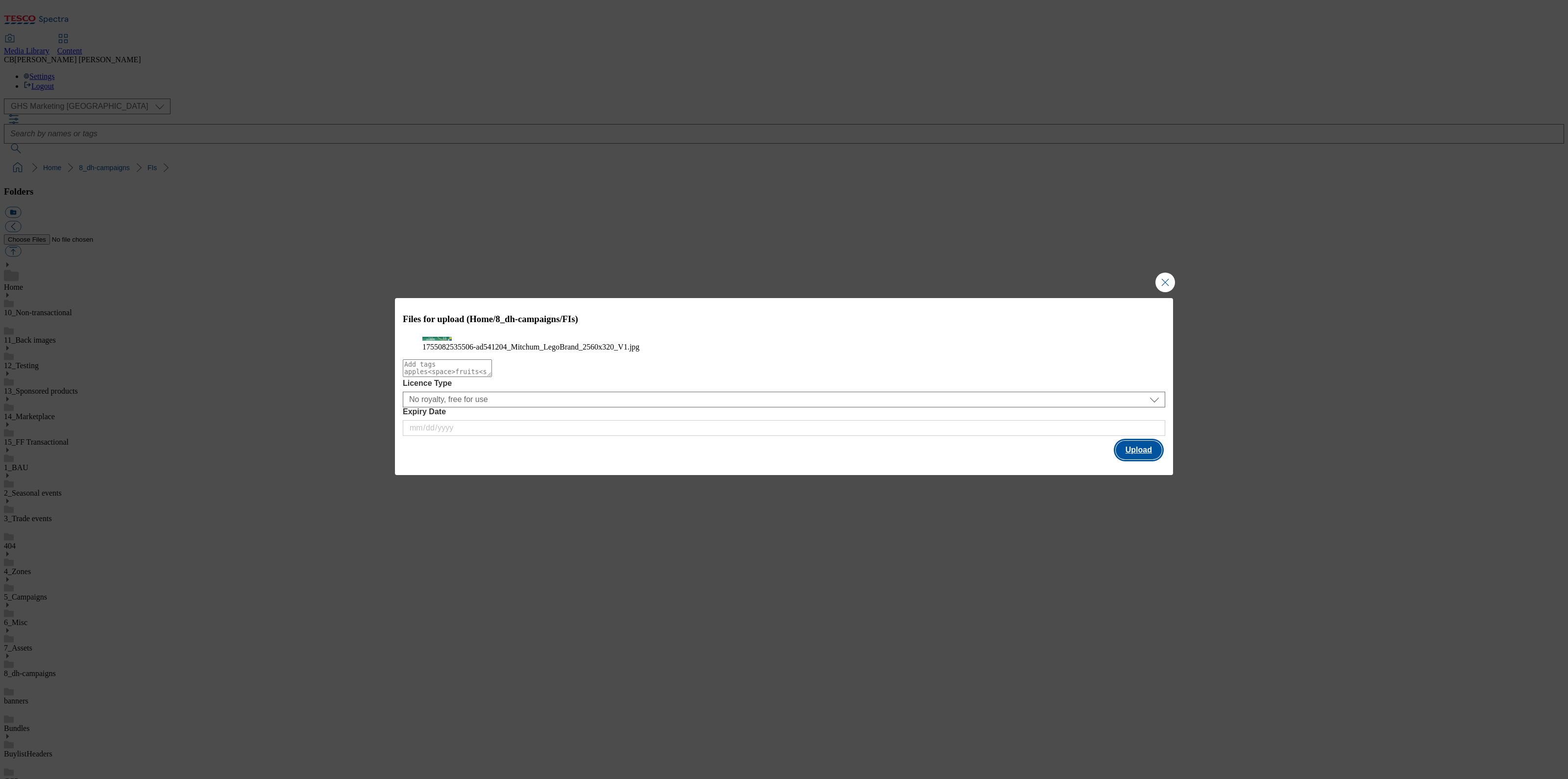
click at [1144, 459] on button "Upload" at bounding box center [1139, 450] width 46 height 18
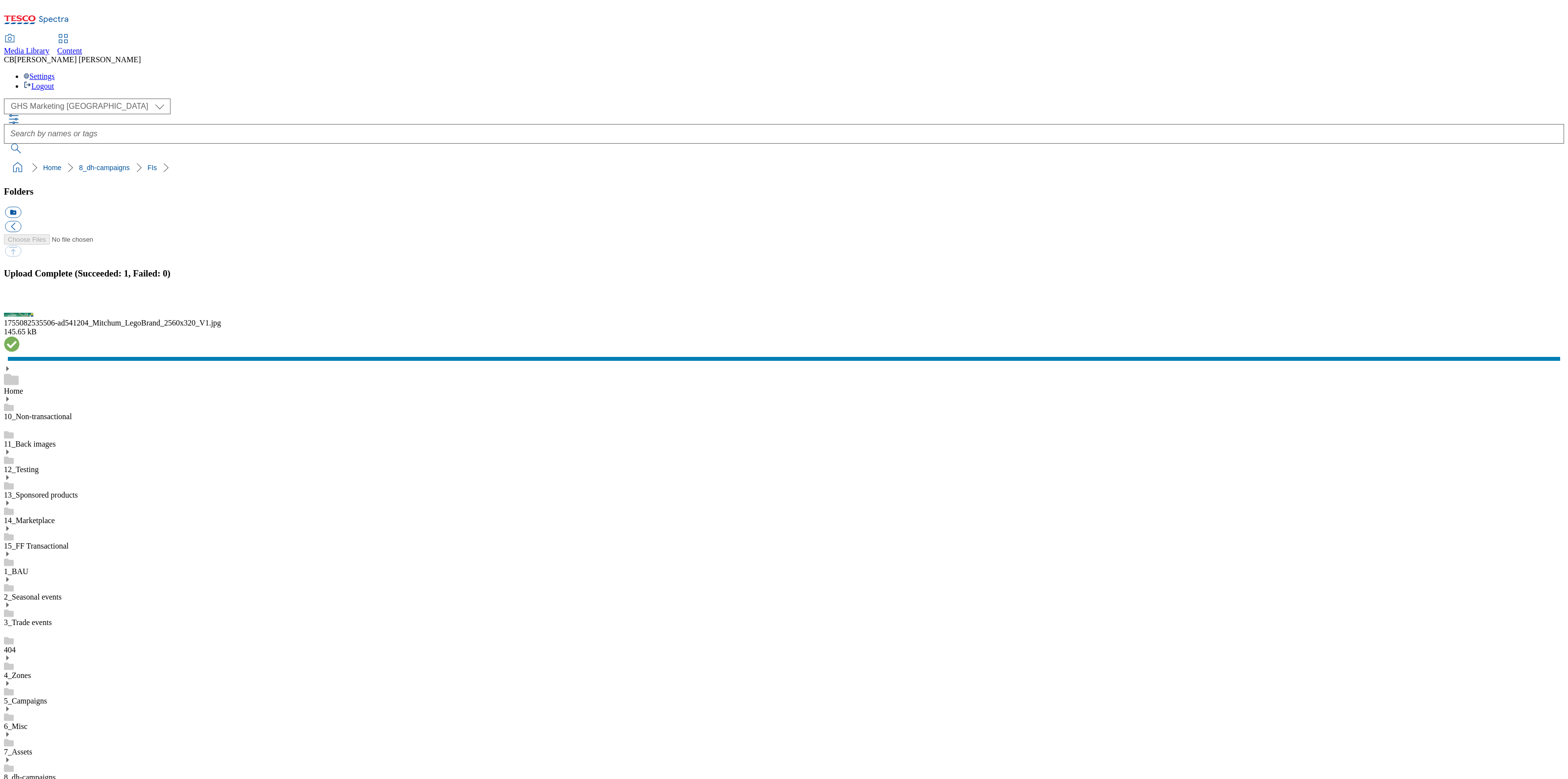
click at [20, 309] on button "button" at bounding box center [12, 304] width 15 height 9
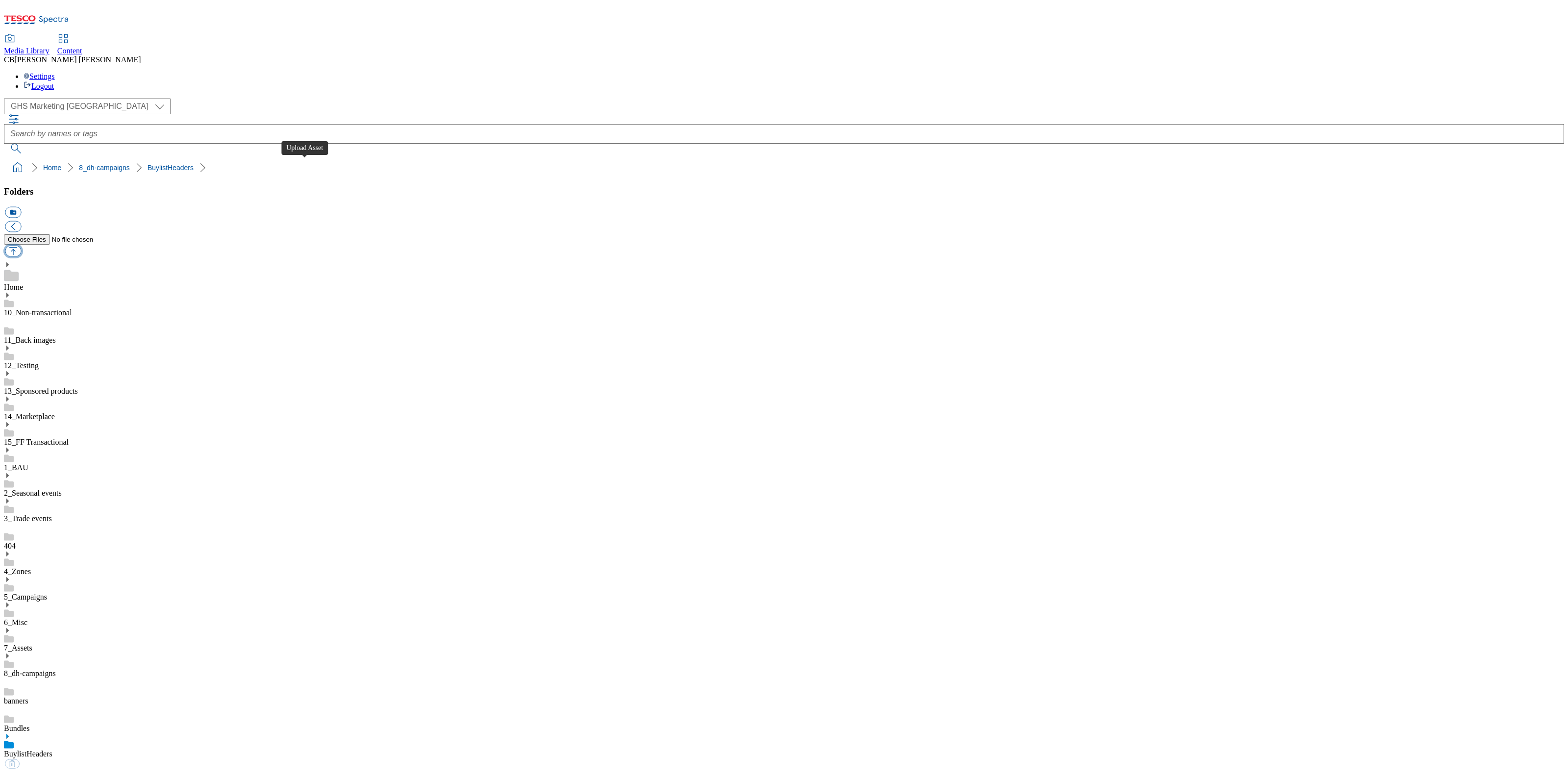
click at [21, 245] on button "button" at bounding box center [13, 251] width 16 height 11
type input "C:\fakepath\1754660585490-ad541732_PepsiCo_Walkers_LegoBrand_H_1184x333_V1.jpg"
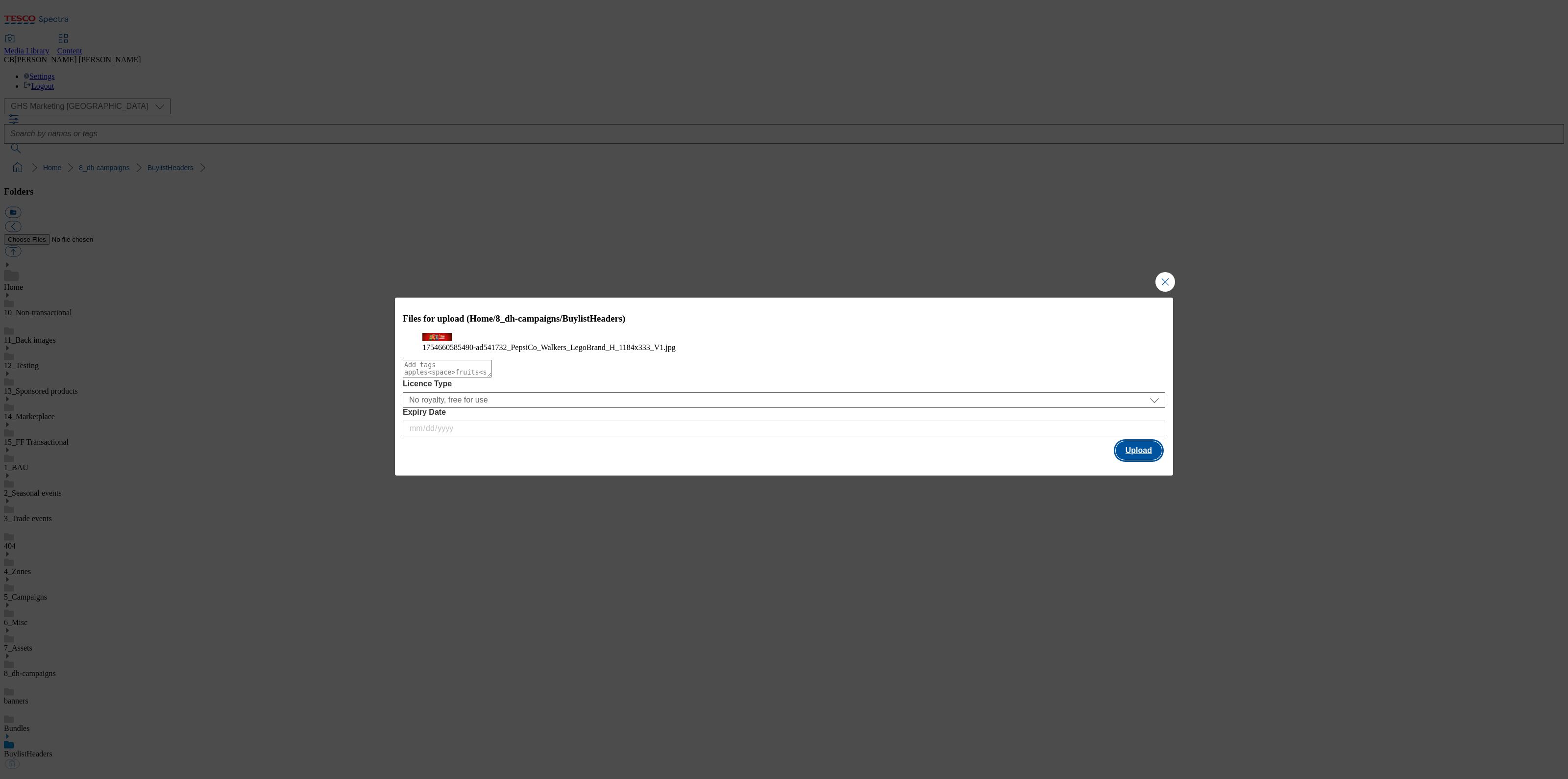
click at [1146, 460] on button "Upload" at bounding box center [1139, 450] width 46 height 18
